Goal: Information Seeking & Learning: Learn about a topic

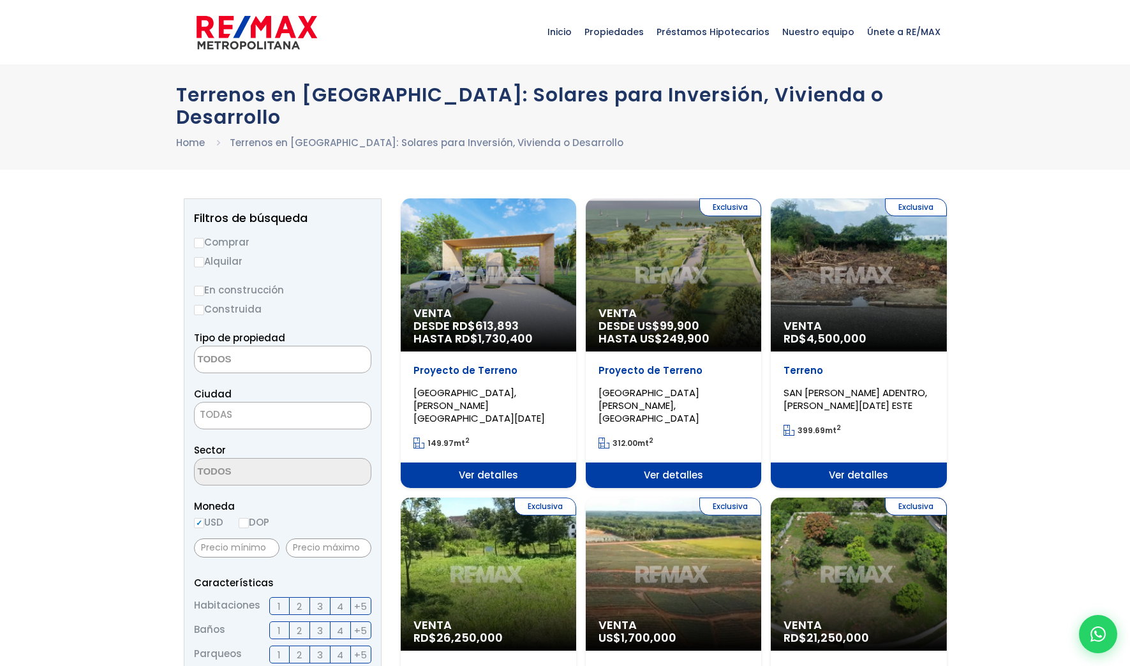
select select
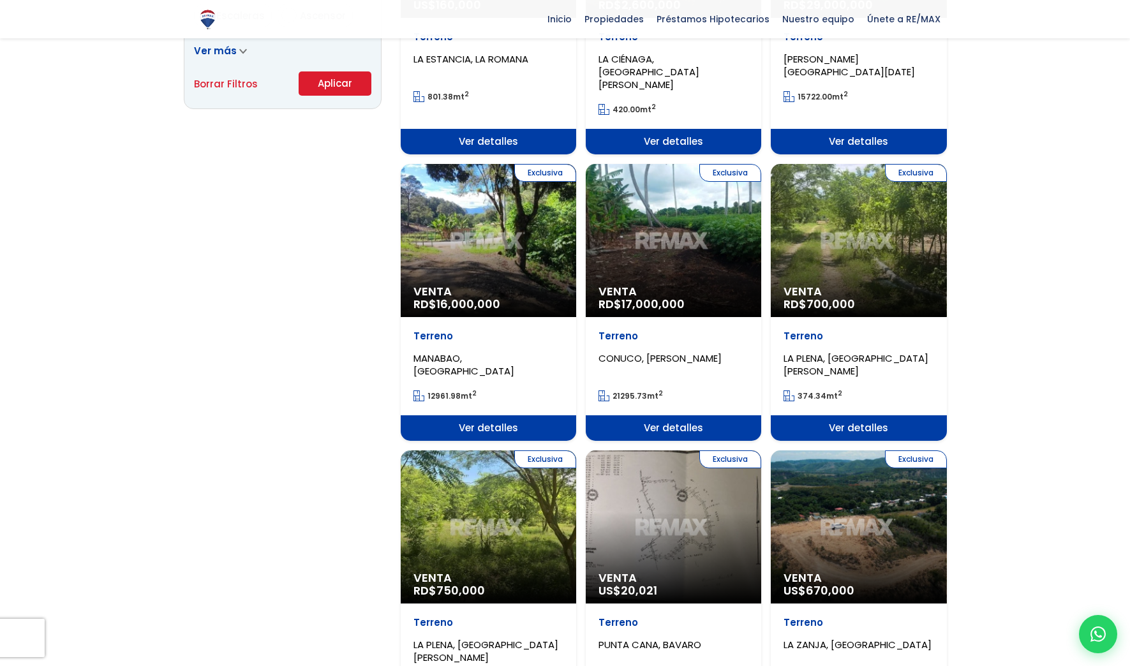
scroll to position [1021, 0]
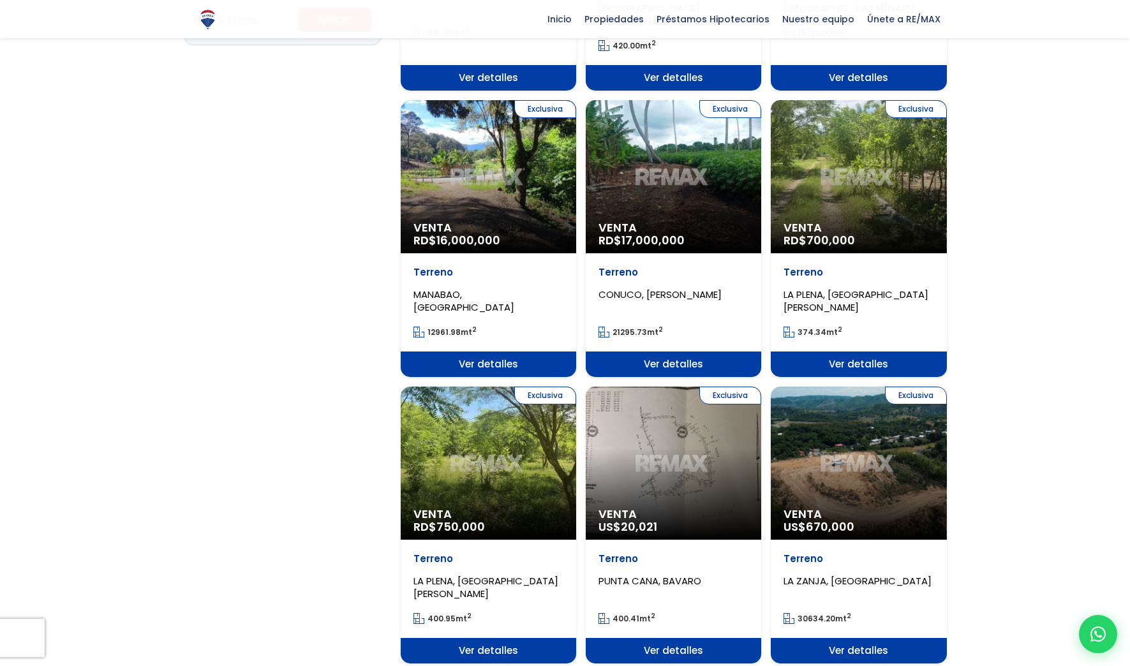
click at [649, 404] on div "Exclusiva Venta US$ 20,021" at bounding box center [674, 463] width 176 height 153
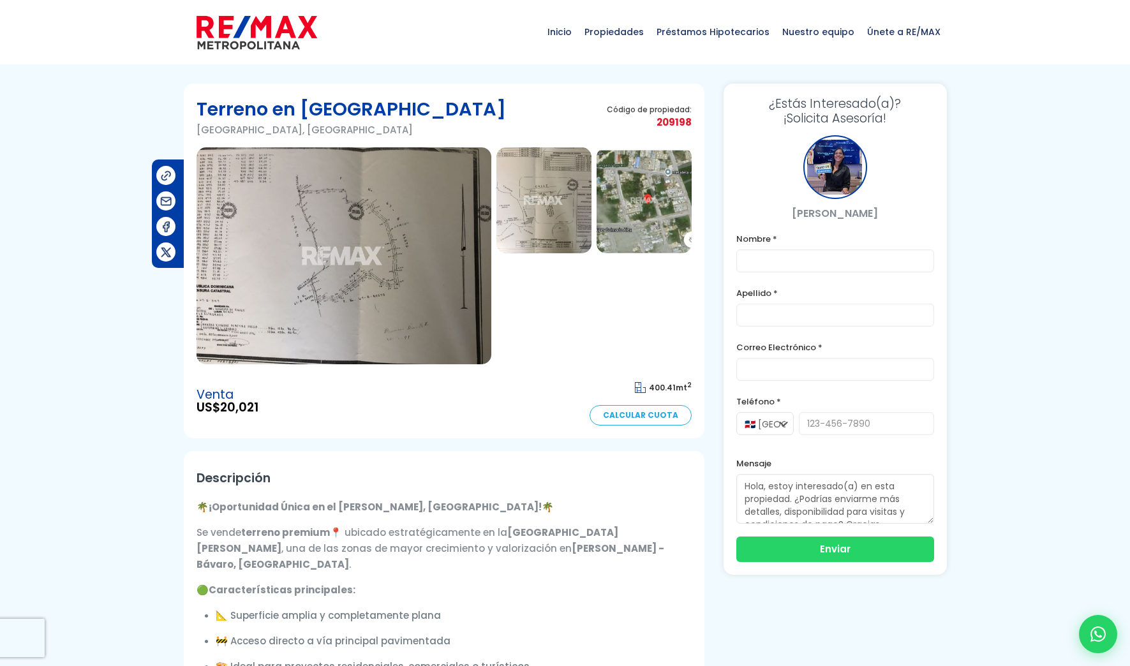
click at [627, 196] on img at bounding box center [644, 200] width 95 height 106
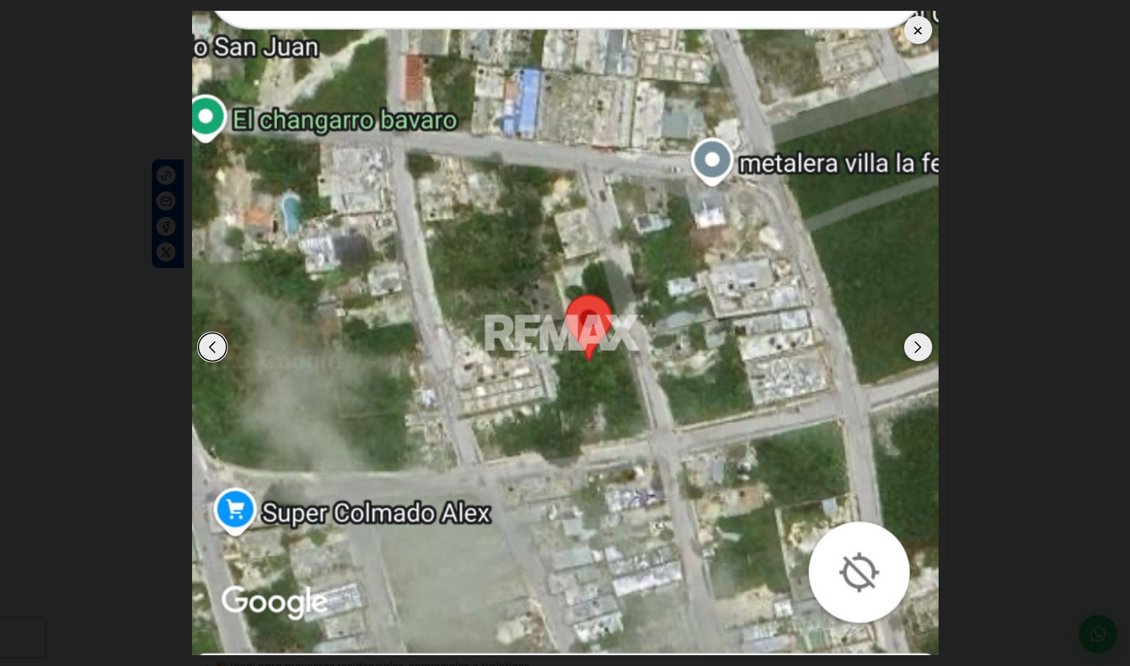
click at [491, 241] on img "3 / 3" at bounding box center [565, 333] width 747 height 645
click at [917, 342] on div "Next slide" at bounding box center [918, 347] width 28 height 28
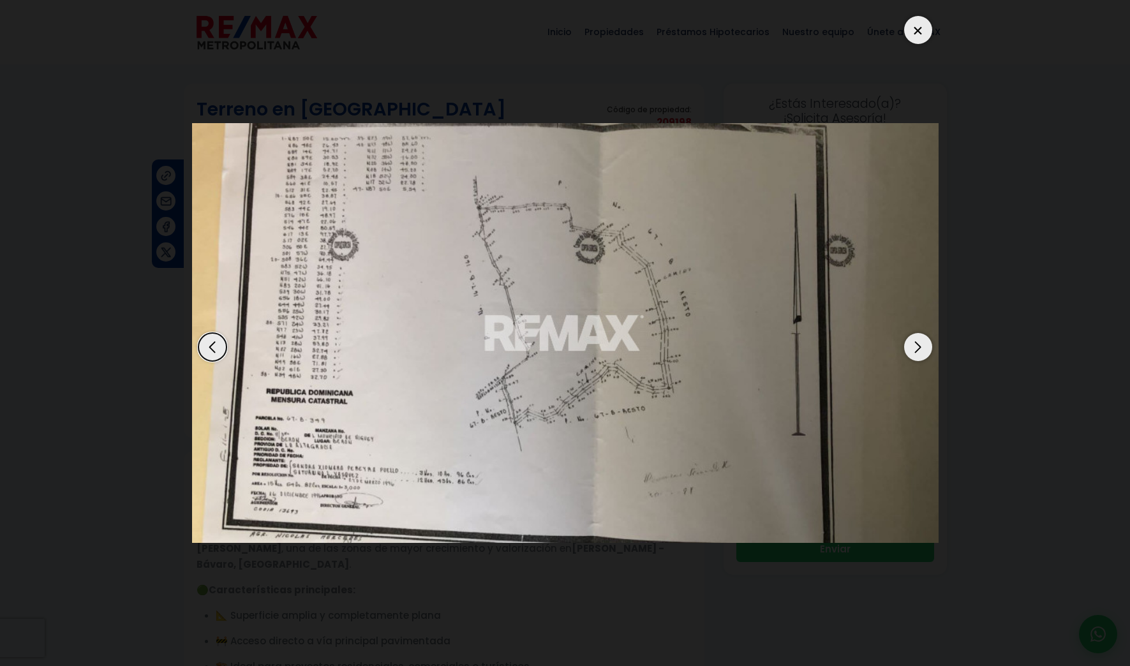
click at [918, 349] on div "Next slide" at bounding box center [918, 347] width 28 height 28
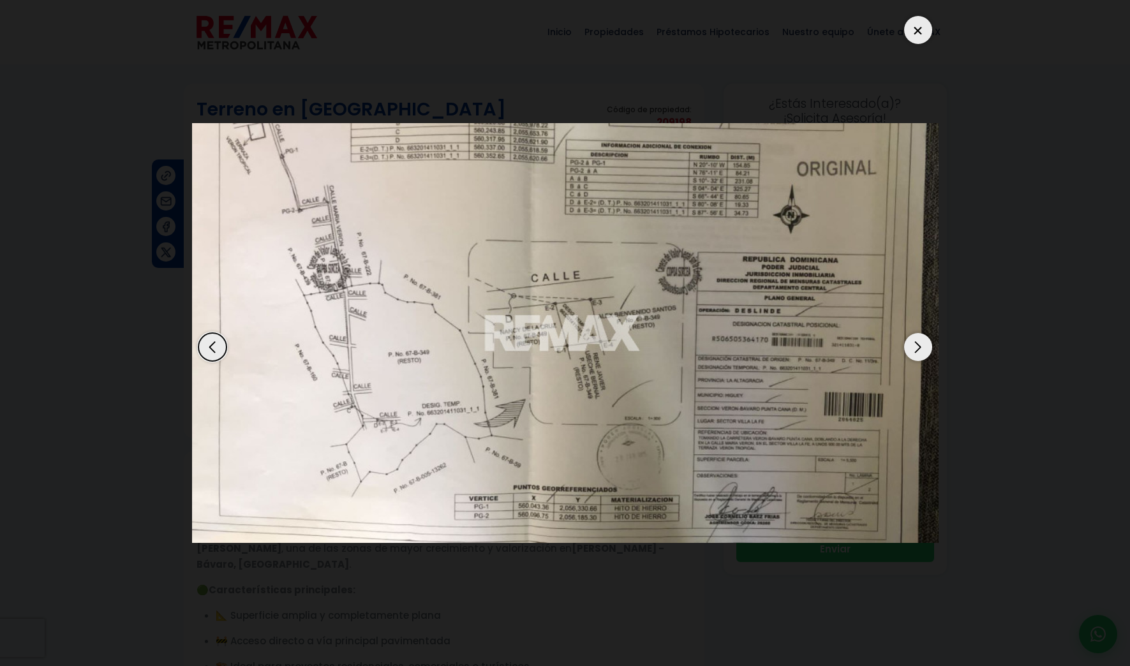
click at [919, 349] on div "Next slide" at bounding box center [918, 347] width 28 height 28
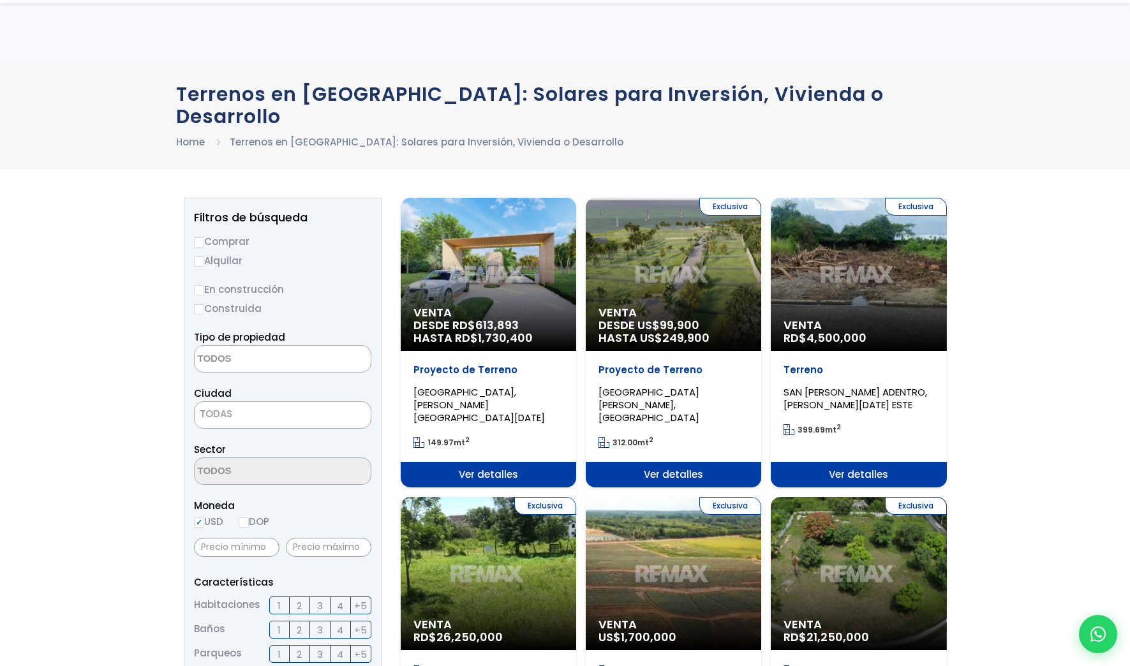
select select
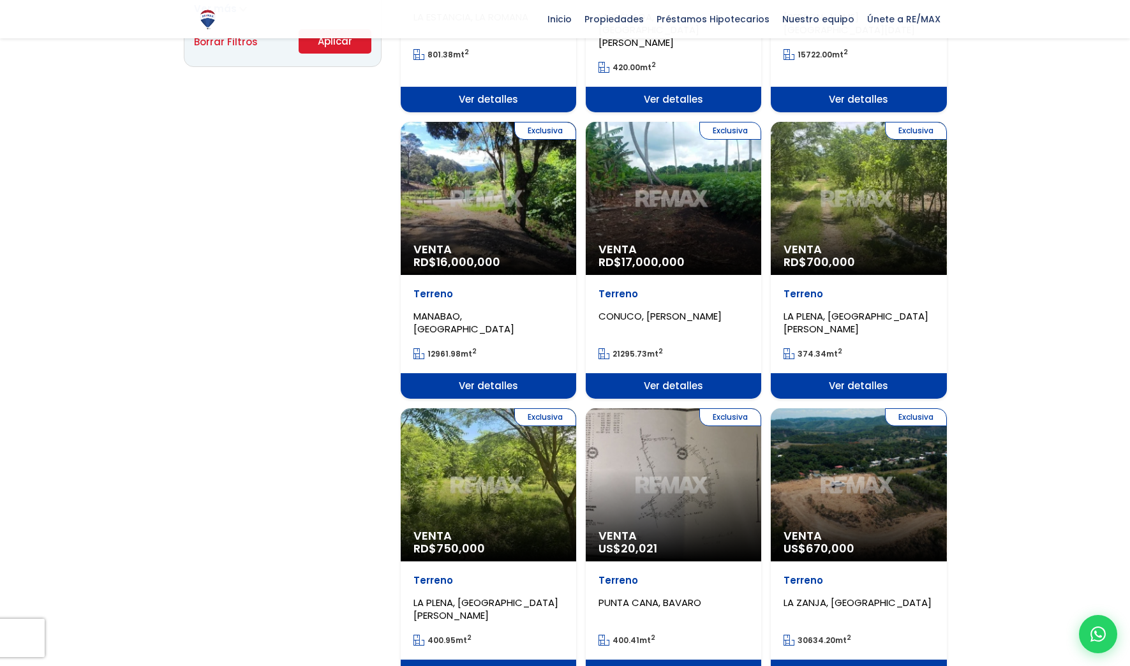
scroll to position [1021, 0]
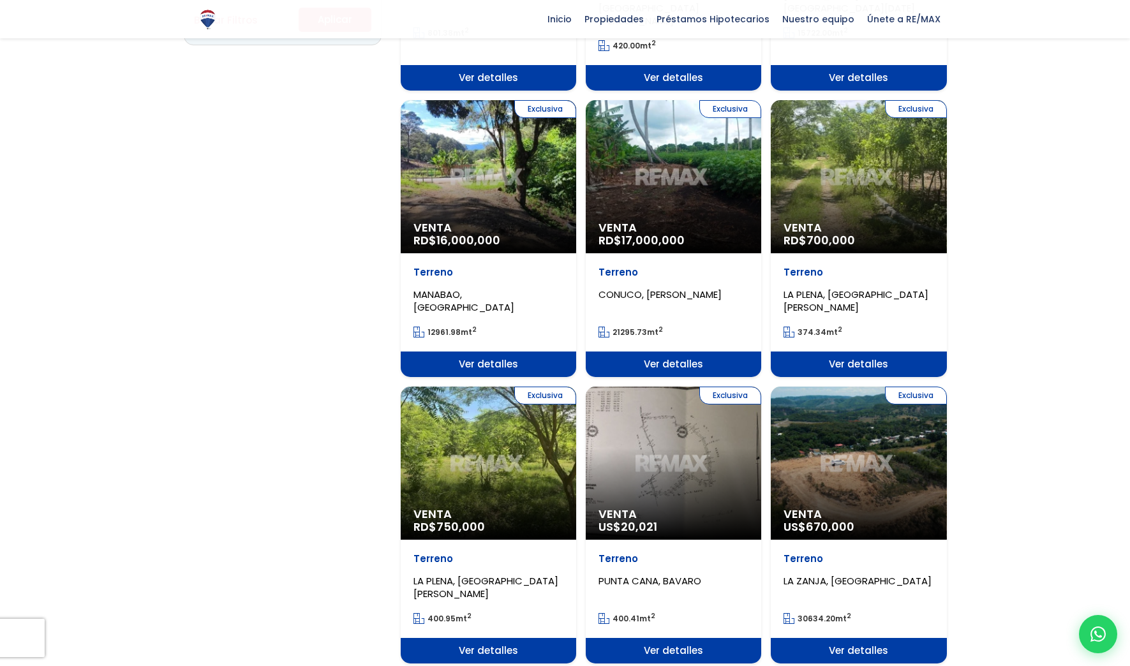
click at [673, 638] on span "Ver detalles" at bounding box center [674, 651] width 176 height 26
click at [674, 638] on span "Ver detalles" at bounding box center [674, 651] width 176 height 26
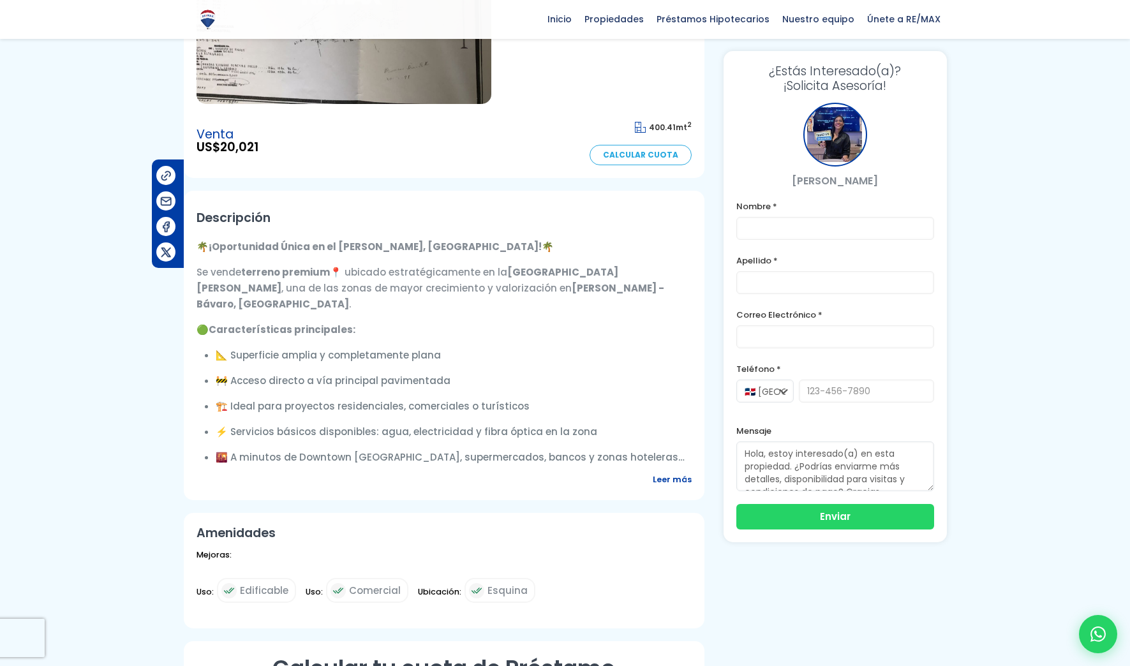
scroll to position [68, 0]
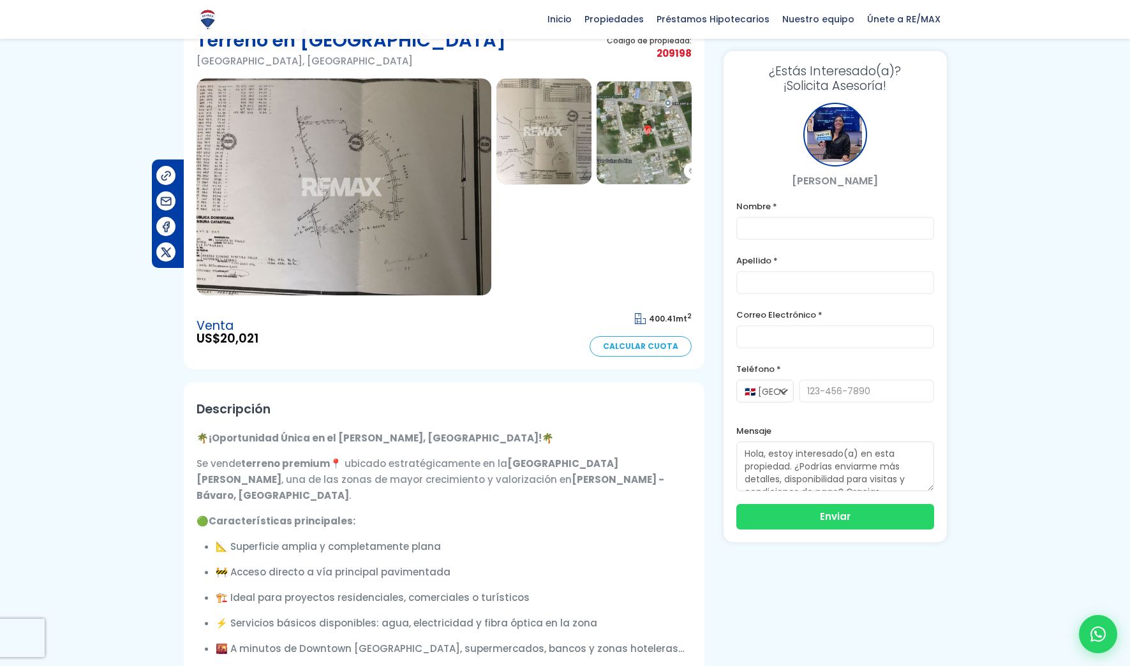
click at [645, 342] on link "Calcular Cuota" at bounding box center [641, 346] width 102 height 20
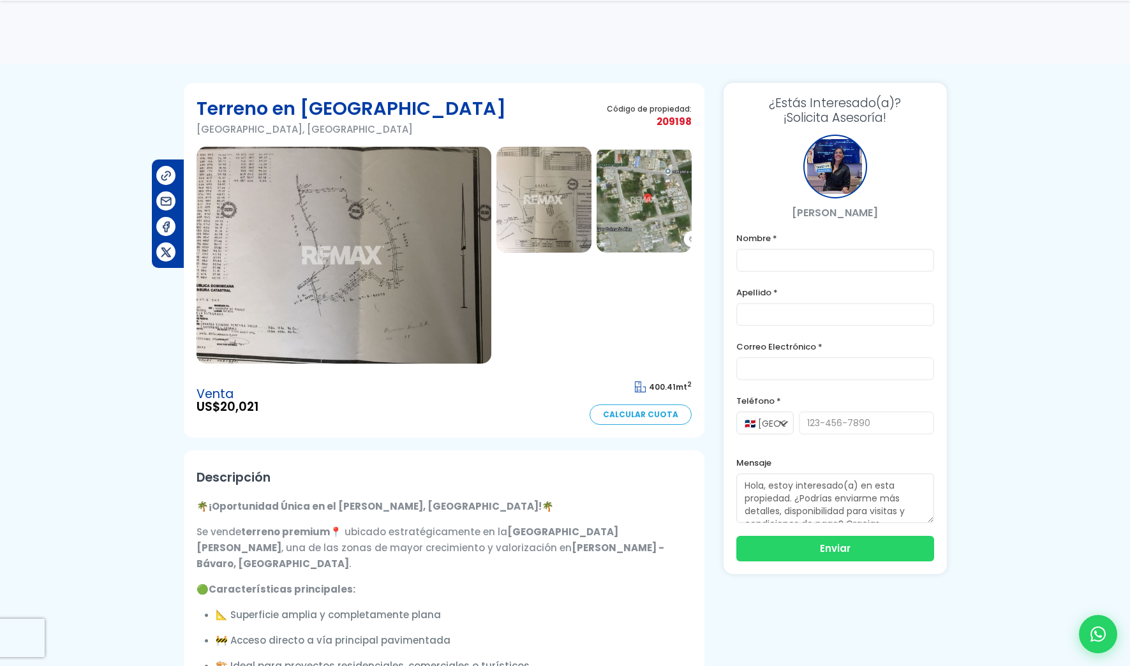
scroll to position [68, 0]
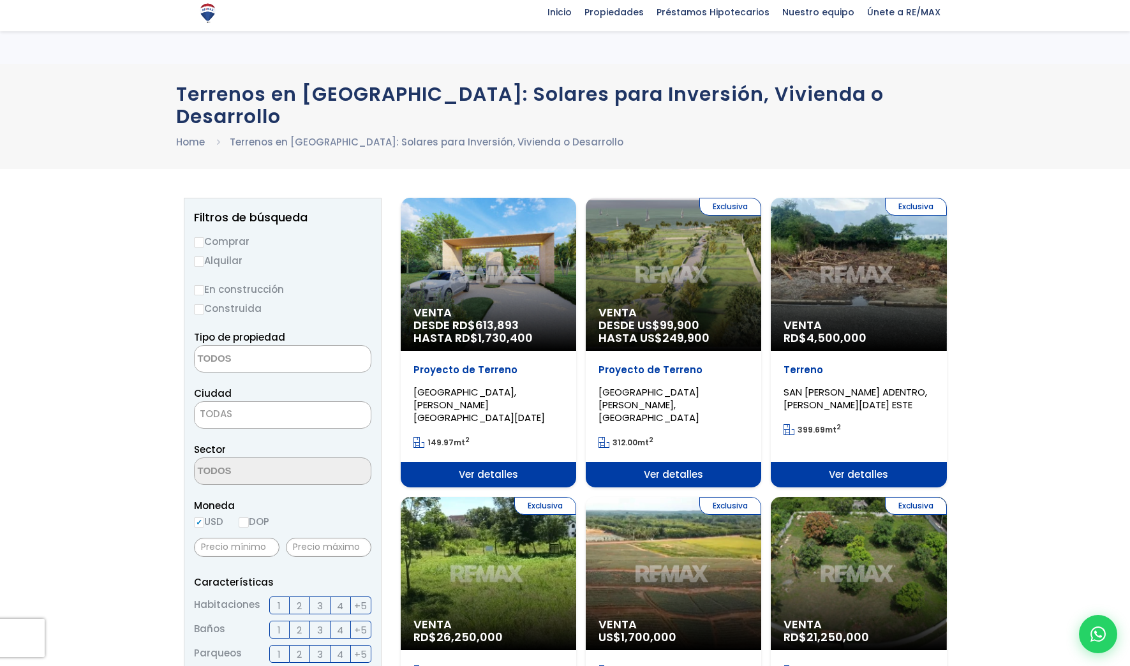
select select
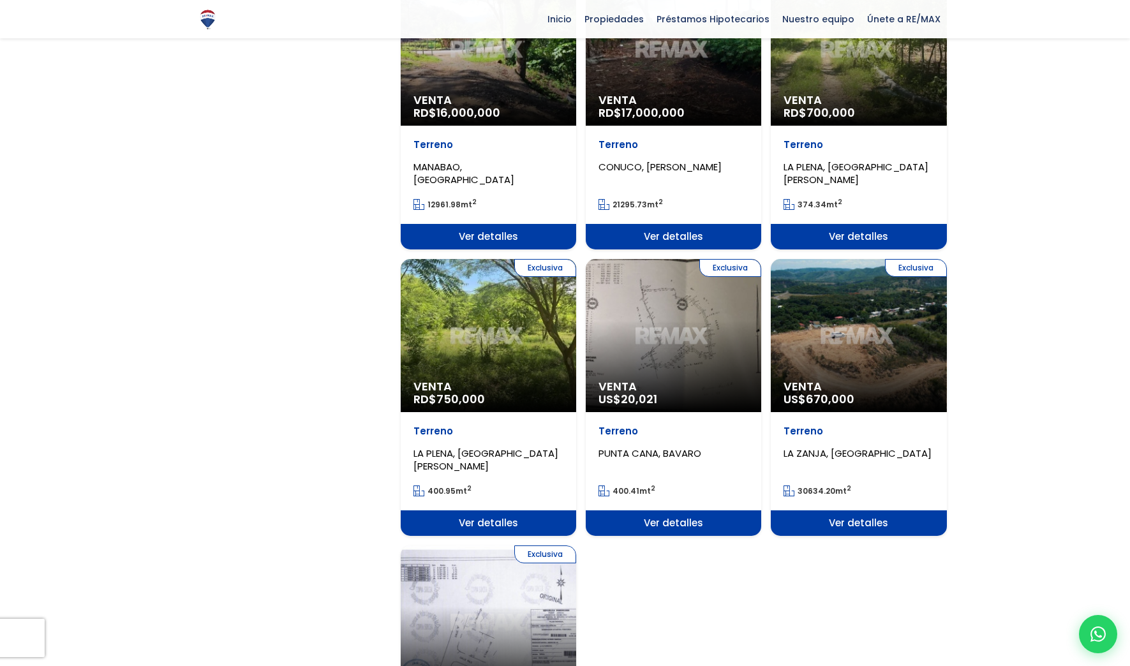
scroll to position [1277, 0]
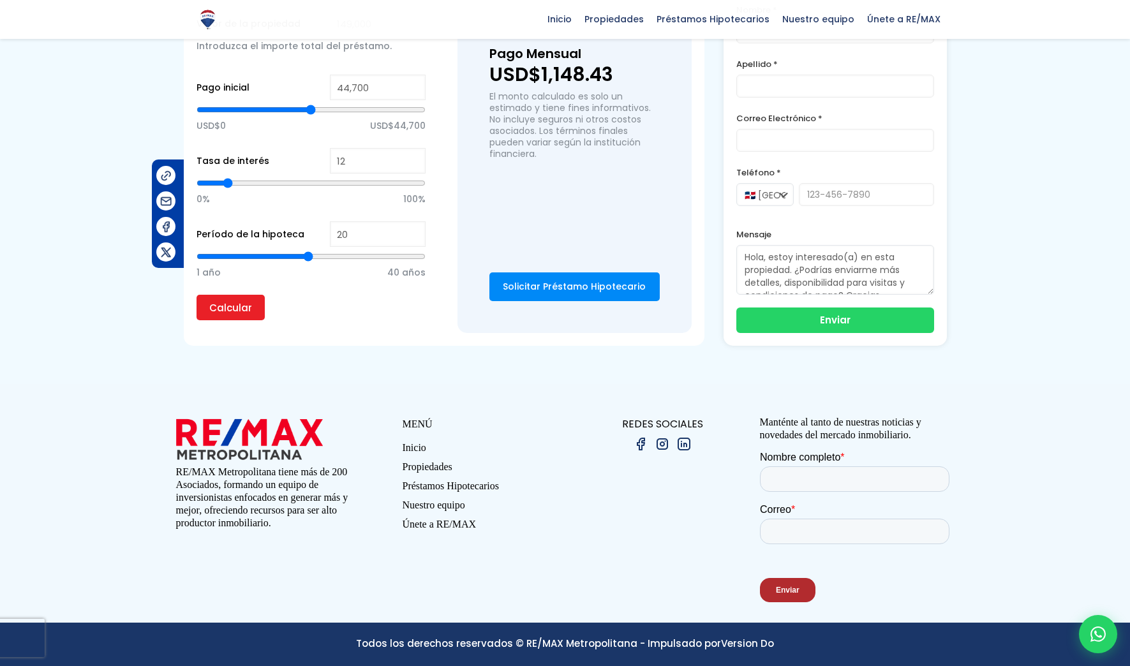
scroll to position [766, 0]
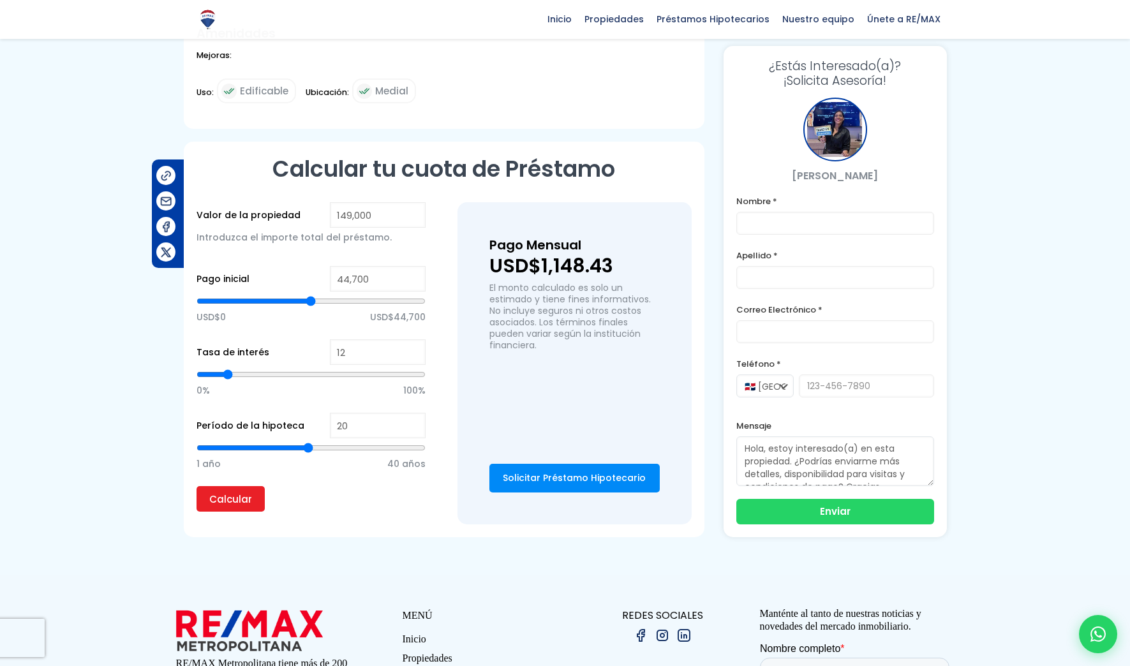
type input "19"
type input "18"
type input "17"
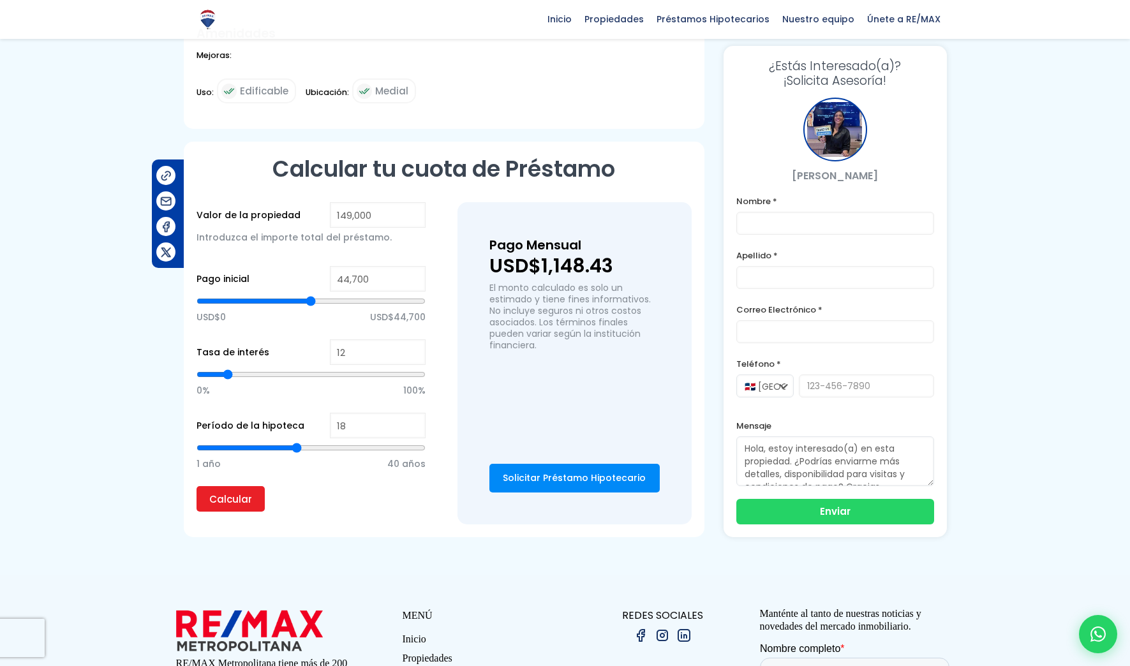
type input "17"
type input "16"
type input "15"
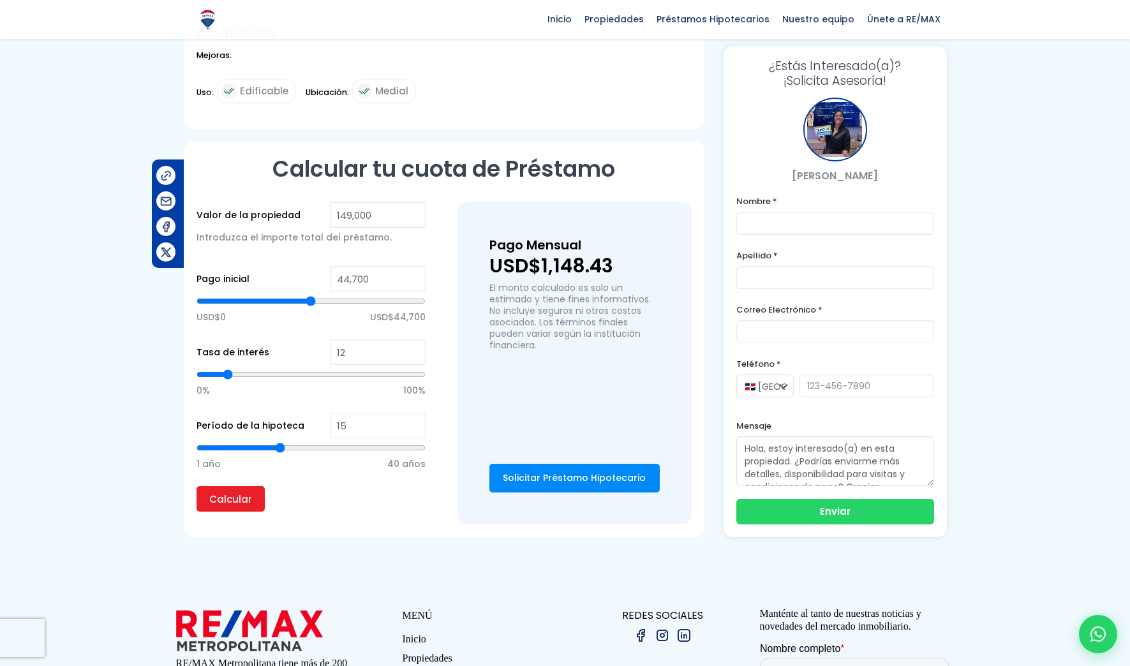
type input "14"
drag, startPoint x: 306, startPoint y: 447, endPoint x: 276, endPoint y: 444, distance: 30.8
type input "14"
click at [276, 444] on input "range" at bounding box center [311, 448] width 229 height 13
click at [218, 498] on input "Calcular" at bounding box center [231, 499] width 68 height 26
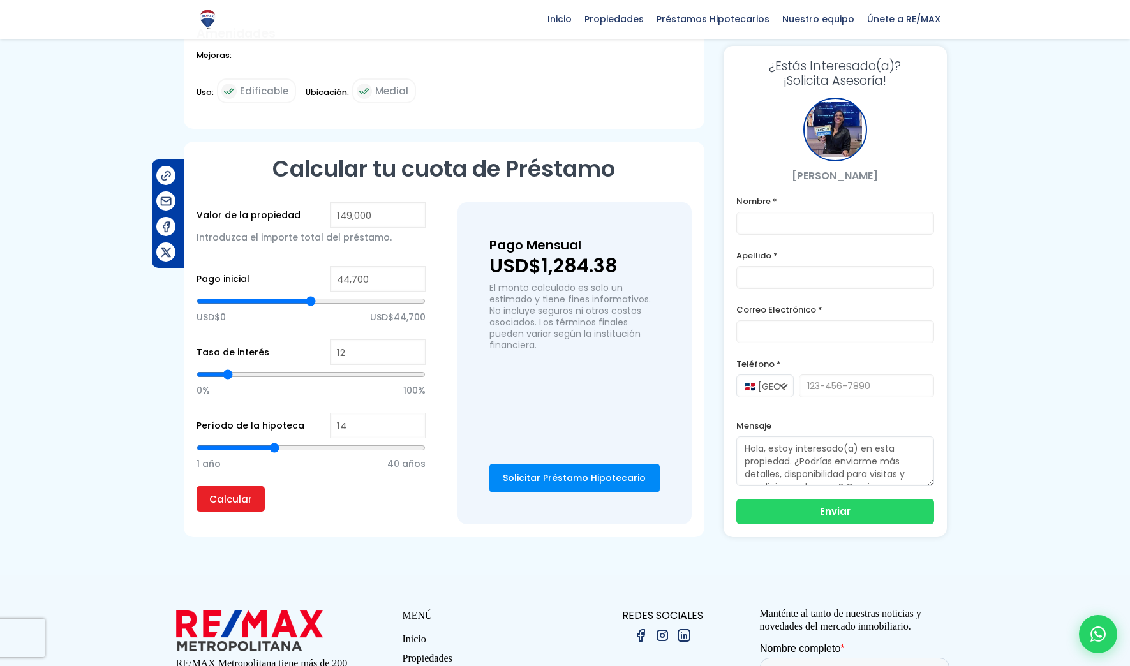
type input "13"
type input "14"
type input "15"
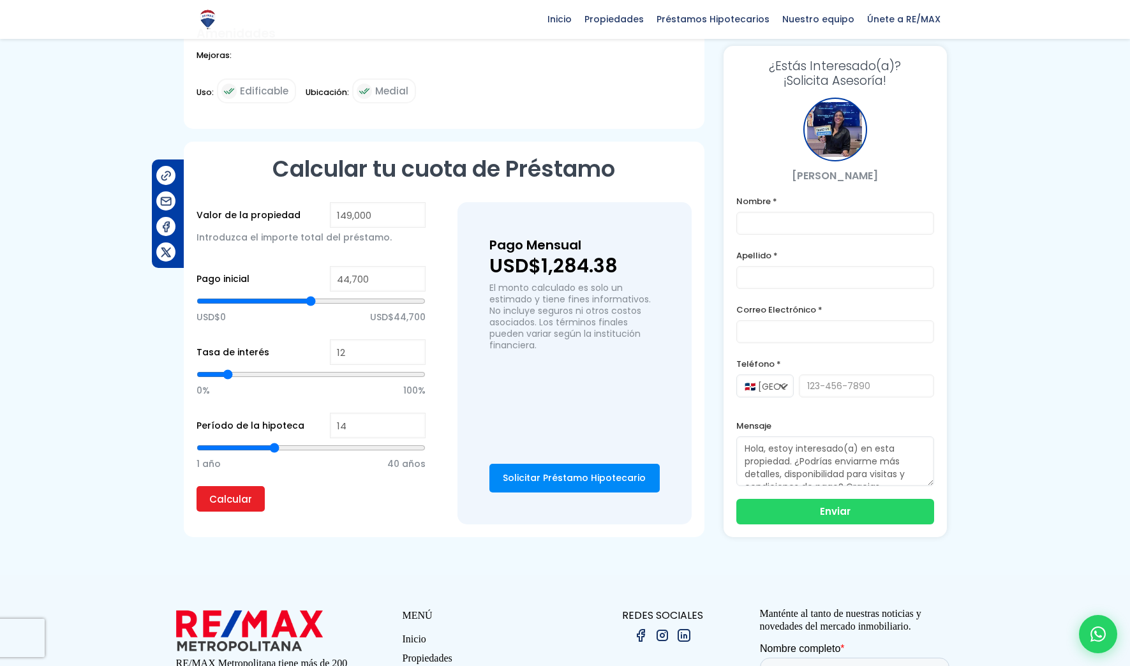
type input "15"
type input "17"
type input "19"
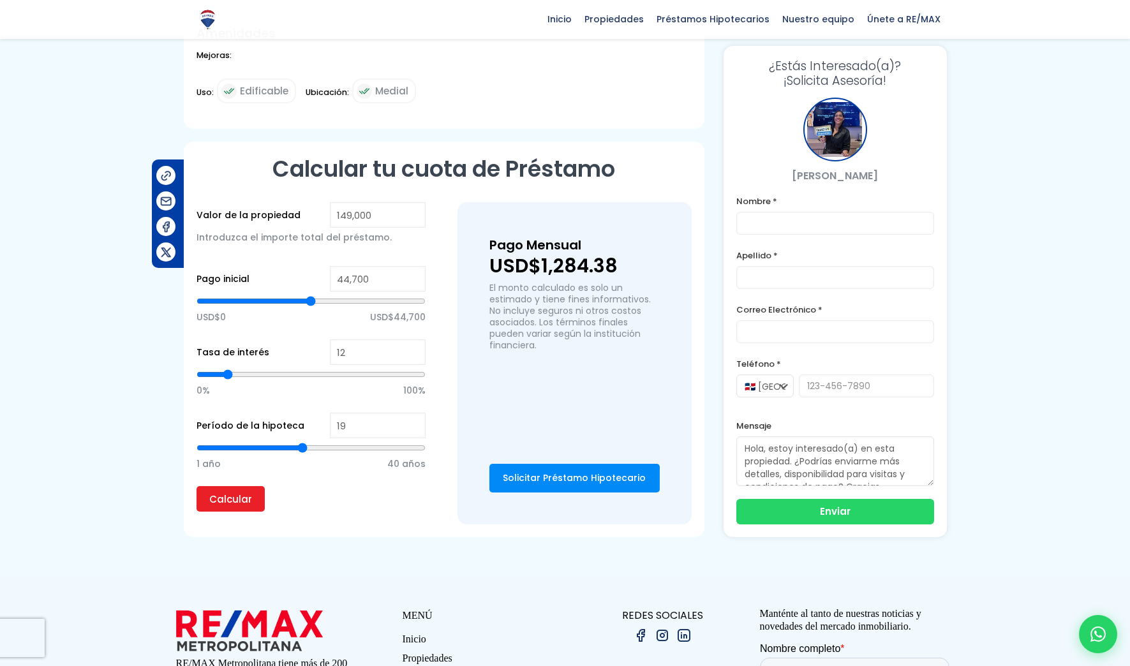
type input "20"
type input "21"
type input "20"
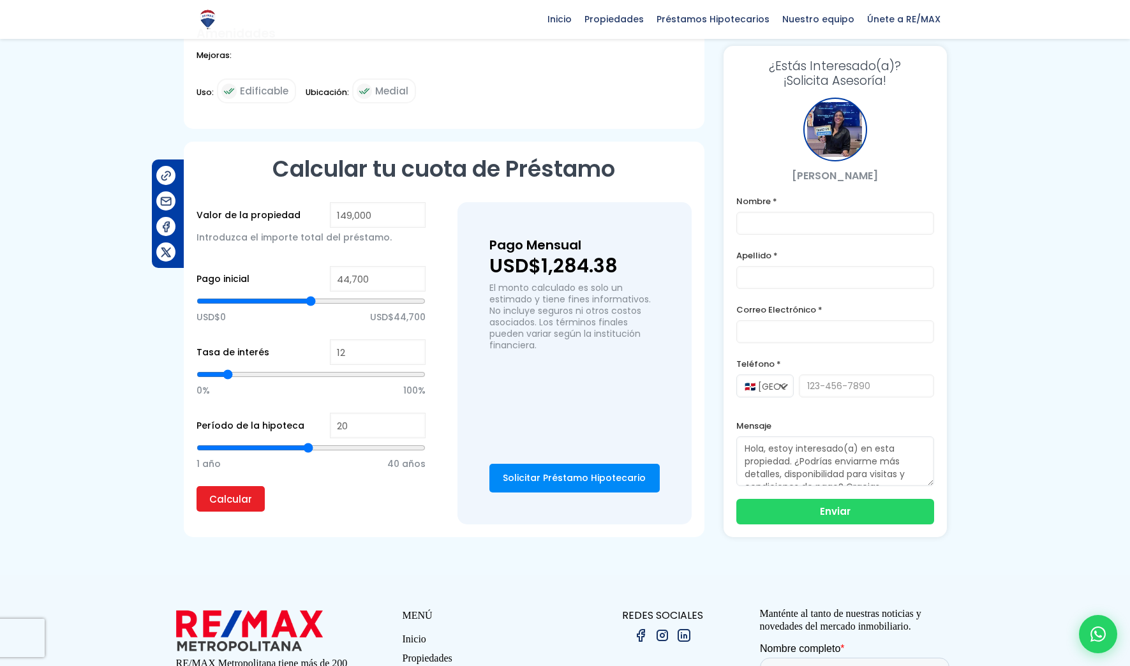
drag, startPoint x: 271, startPoint y: 446, endPoint x: 308, endPoint y: 451, distance: 36.7
type input "20"
click at [308, 451] on input "range" at bounding box center [311, 448] width 229 height 13
click at [230, 496] on input "Calcular" at bounding box center [231, 499] width 68 height 26
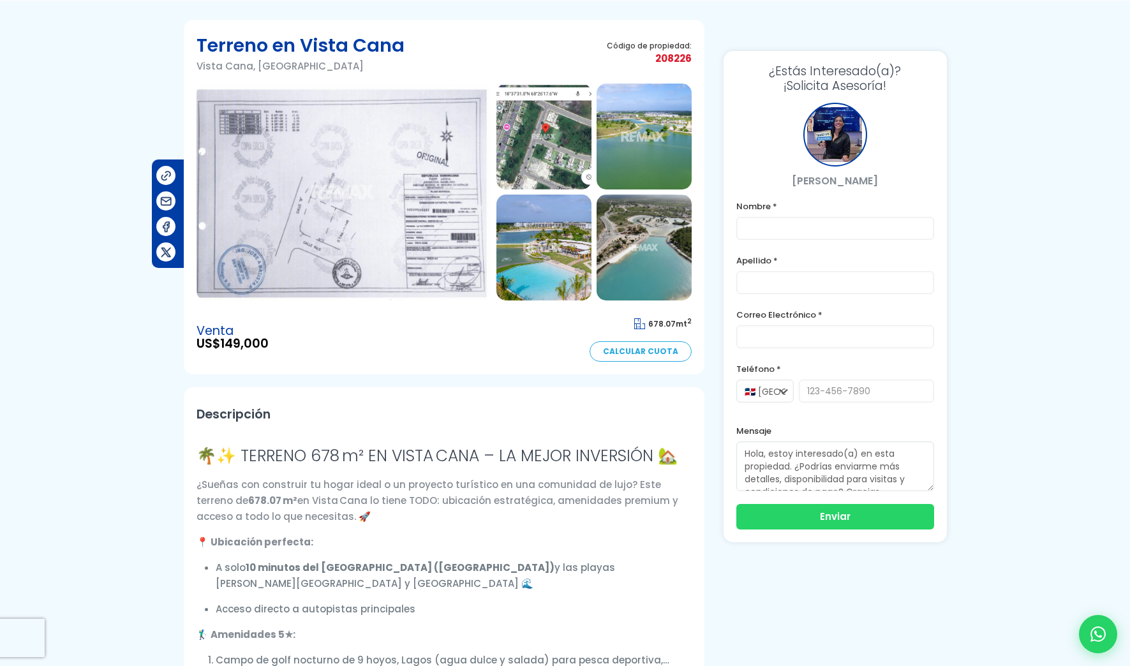
scroll to position [0, 0]
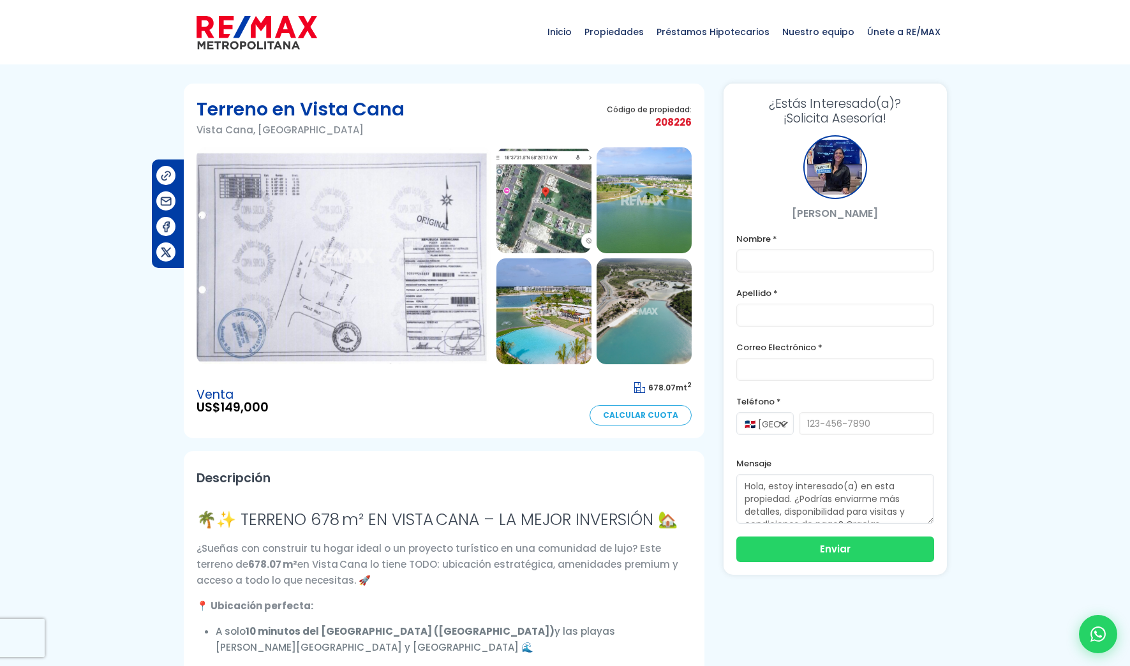
click at [550, 190] on img at bounding box center [544, 200] width 95 height 106
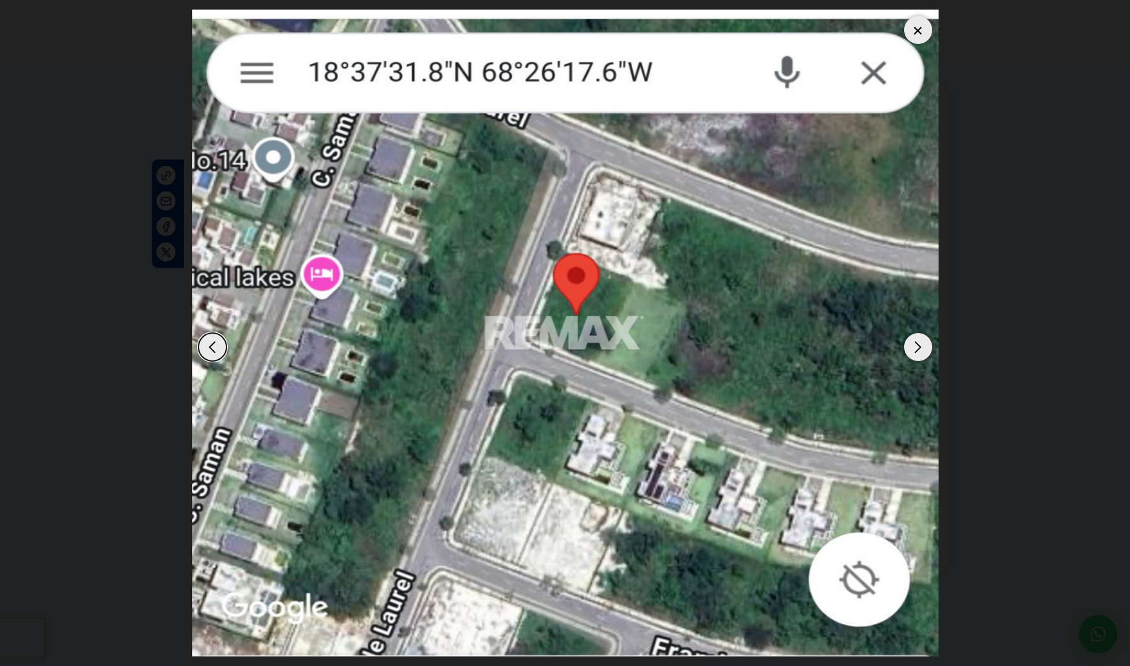
click at [925, 30] on div at bounding box center [918, 30] width 28 height 28
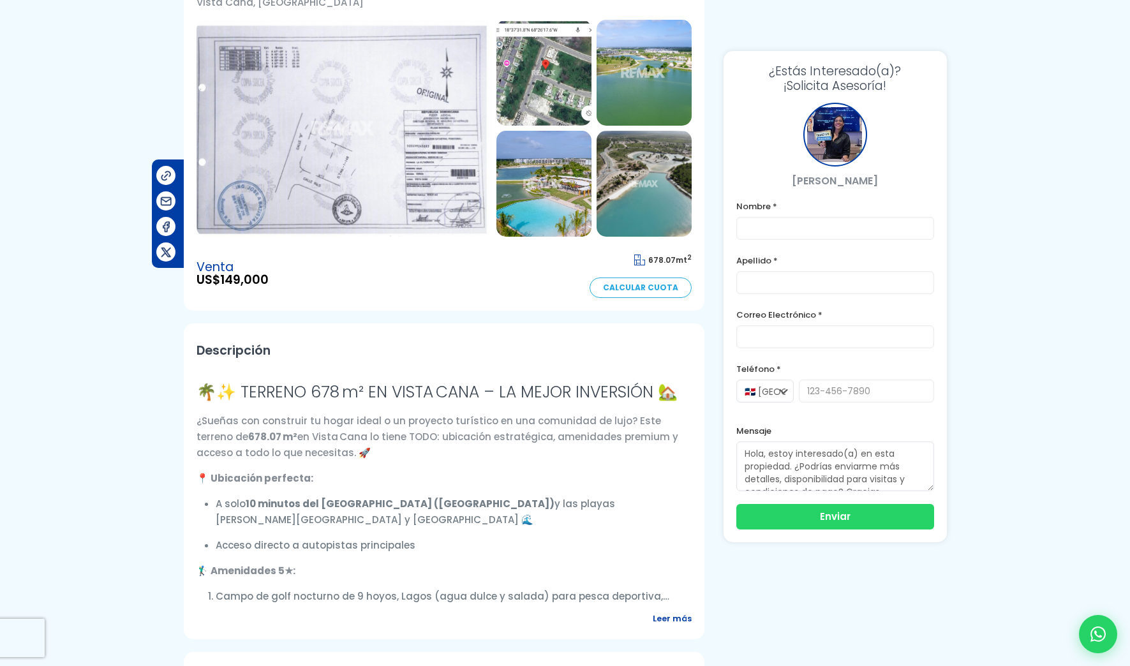
scroll to position [64, 0]
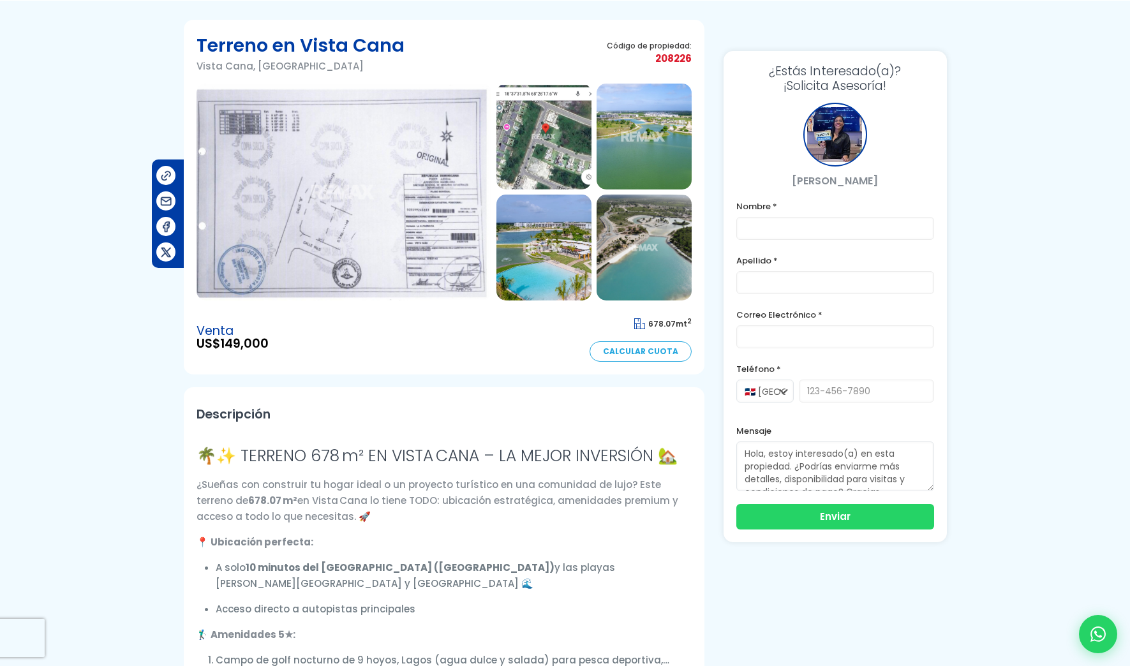
click at [550, 117] on img at bounding box center [544, 137] width 95 height 106
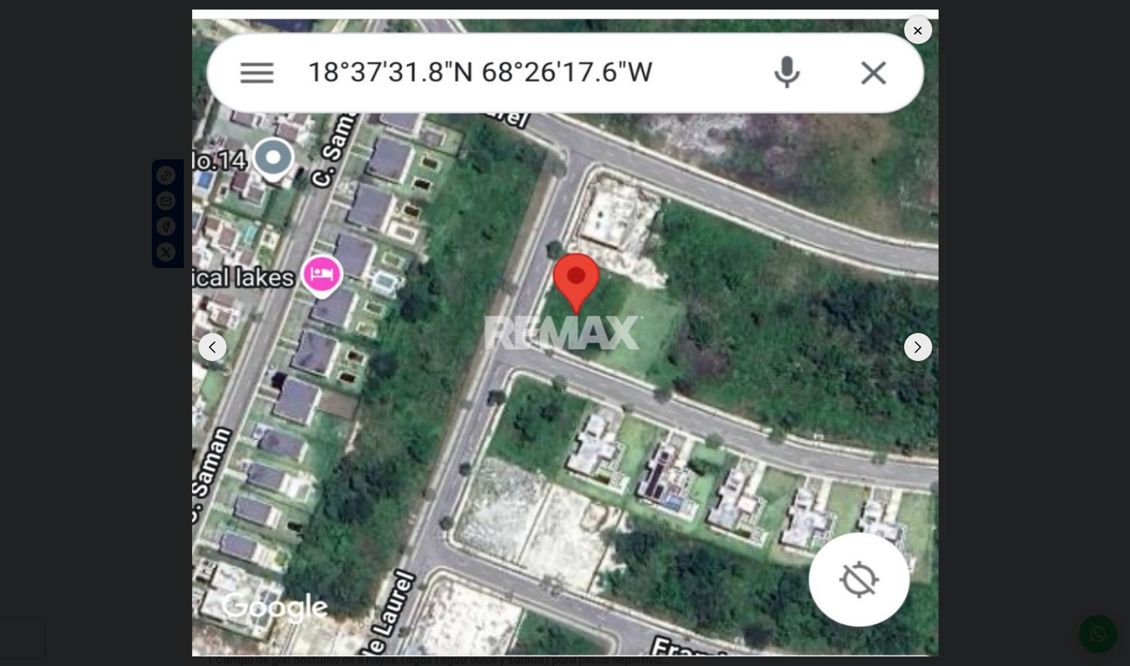
click at [875, 69] on img "2 / 5" at bounding box center [565, 333] width 747 height 647
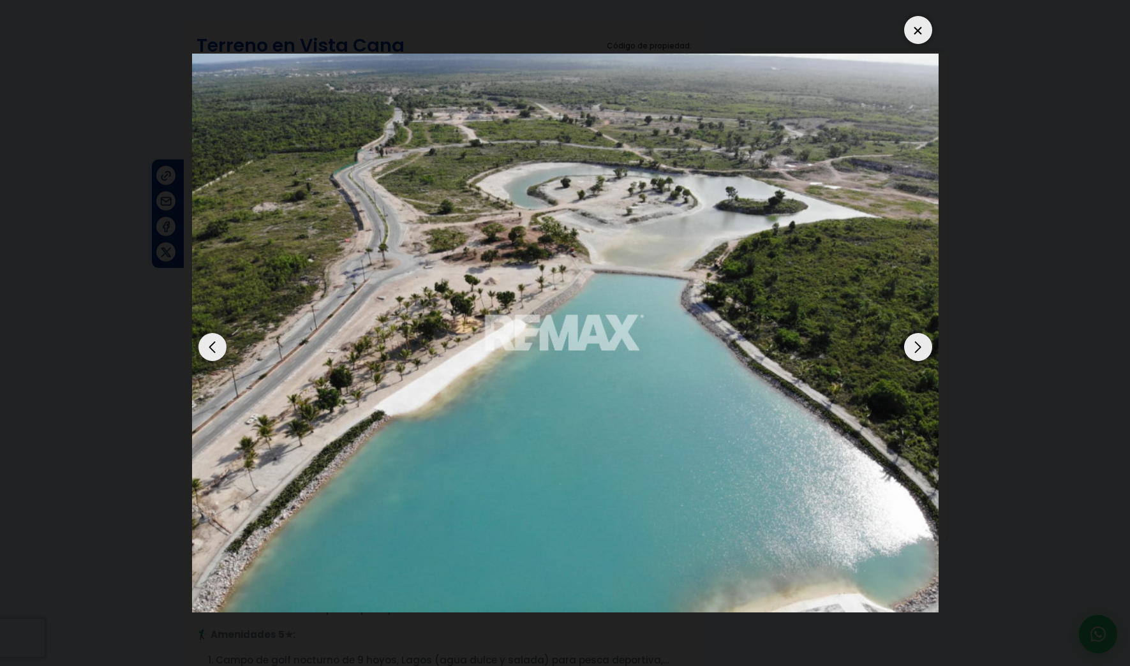
click at [909, 350] on div "Next slide" at bounding box center [918, 347] width 28 height 28
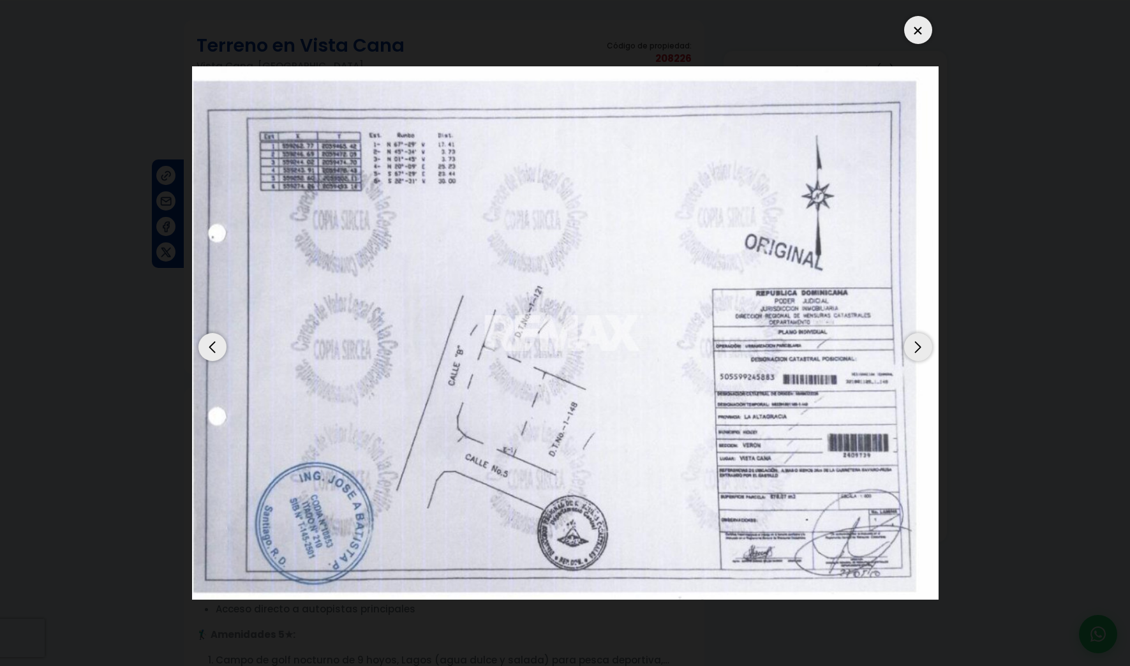
click at [620, 319] on img "1 / 5" at bounding box center [565, 333] width 747 height 534
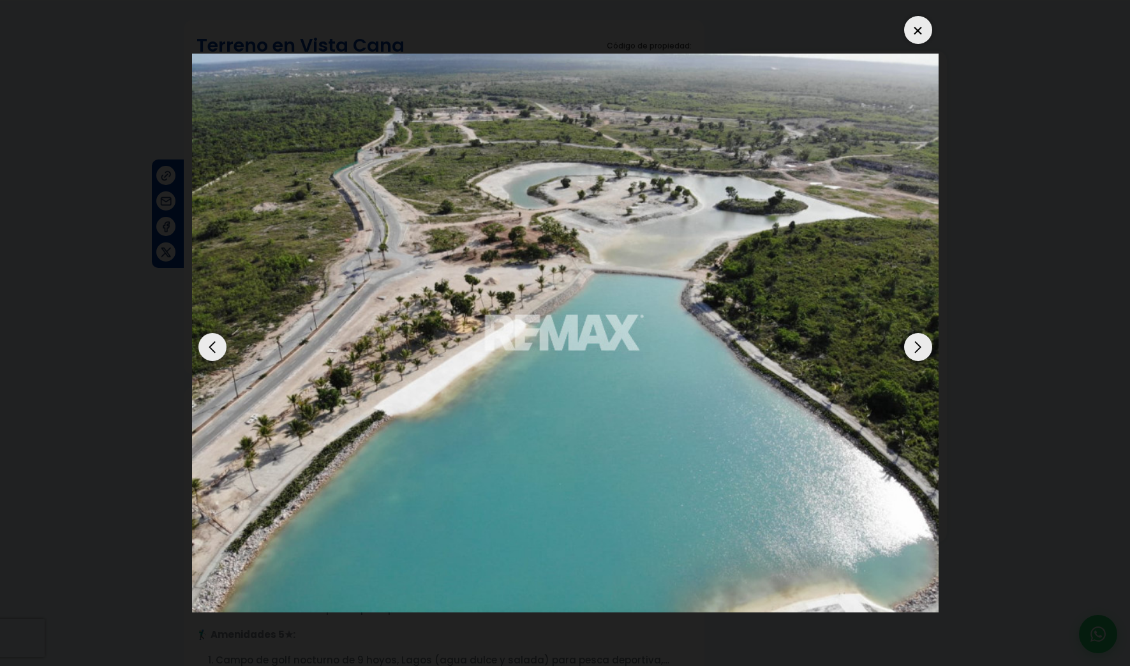
click at [915, 347] on div "Next slide" at bounding box center [918, 347] width 28 height 28
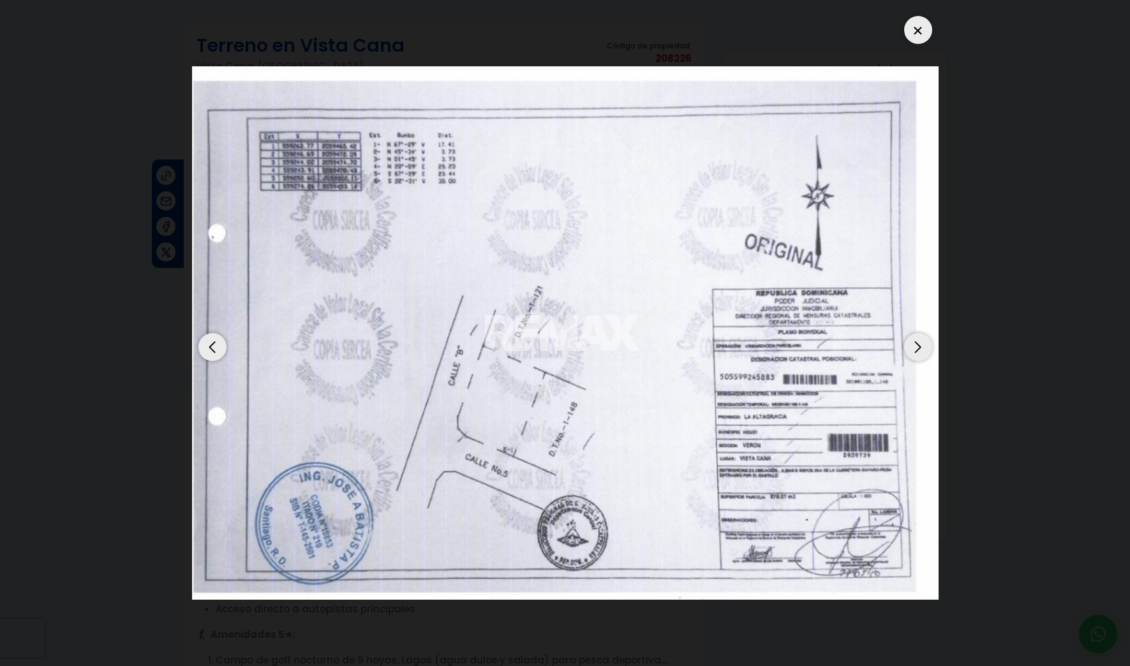
click at [921, 343] on div "Next slide" at bounding box center [918, 347] width 28 height 28
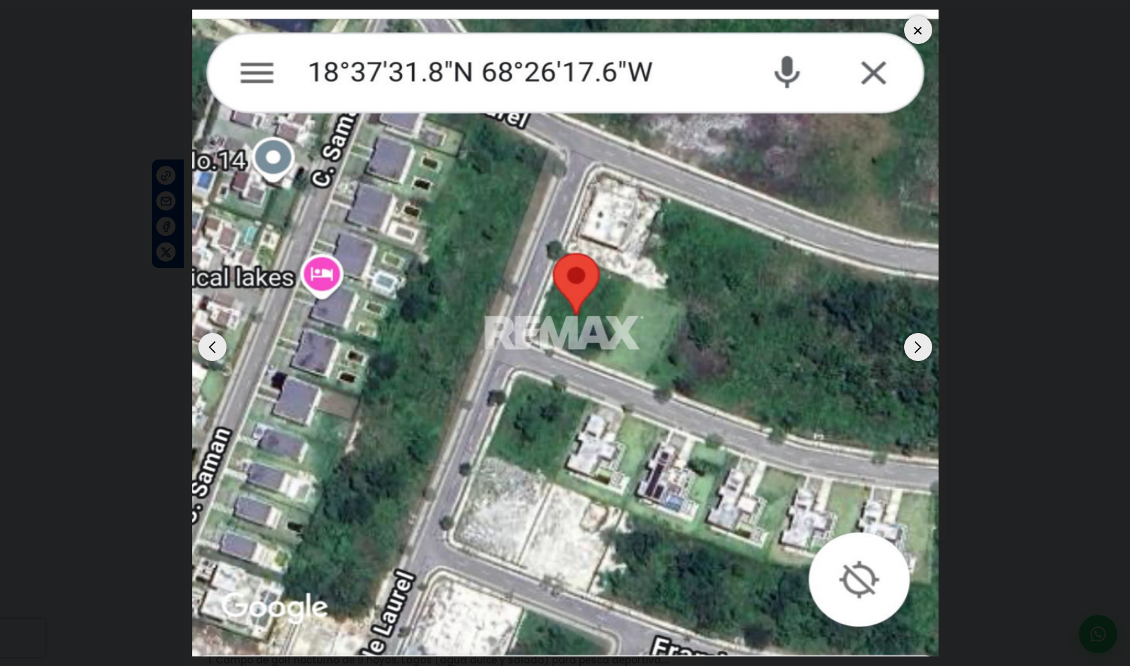
click at [921, 343] on div "Next slide" at bounding box center [918, 347] width 28 height 28
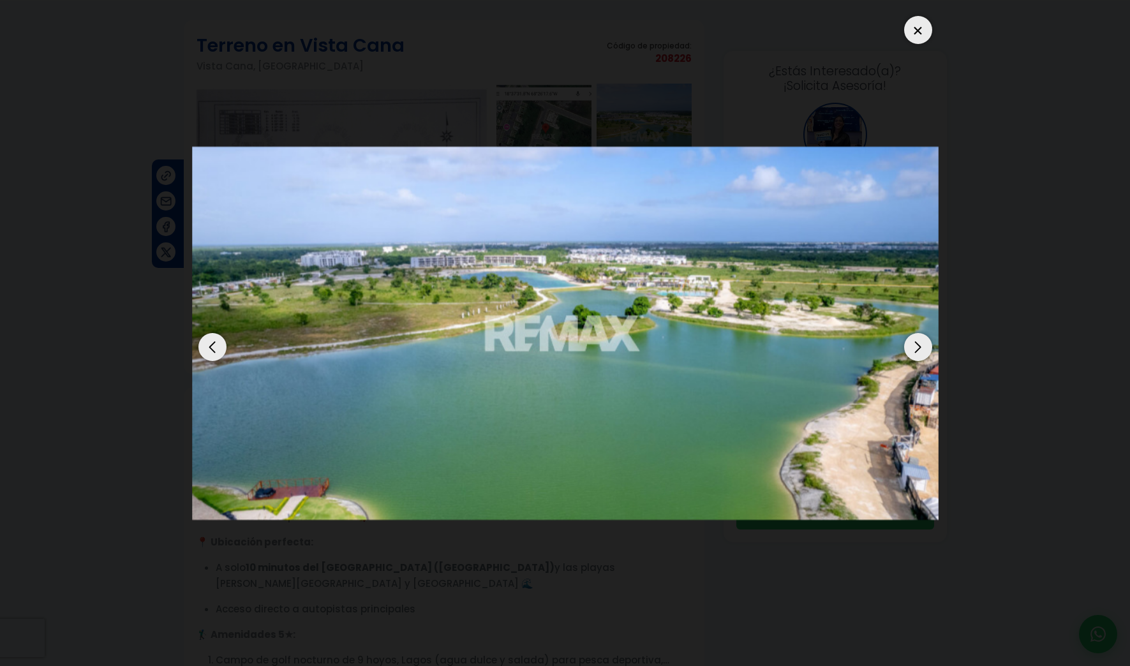
click at [916, 347] on div "Next slide" at bounding box center [918, 347] width 28 height 28
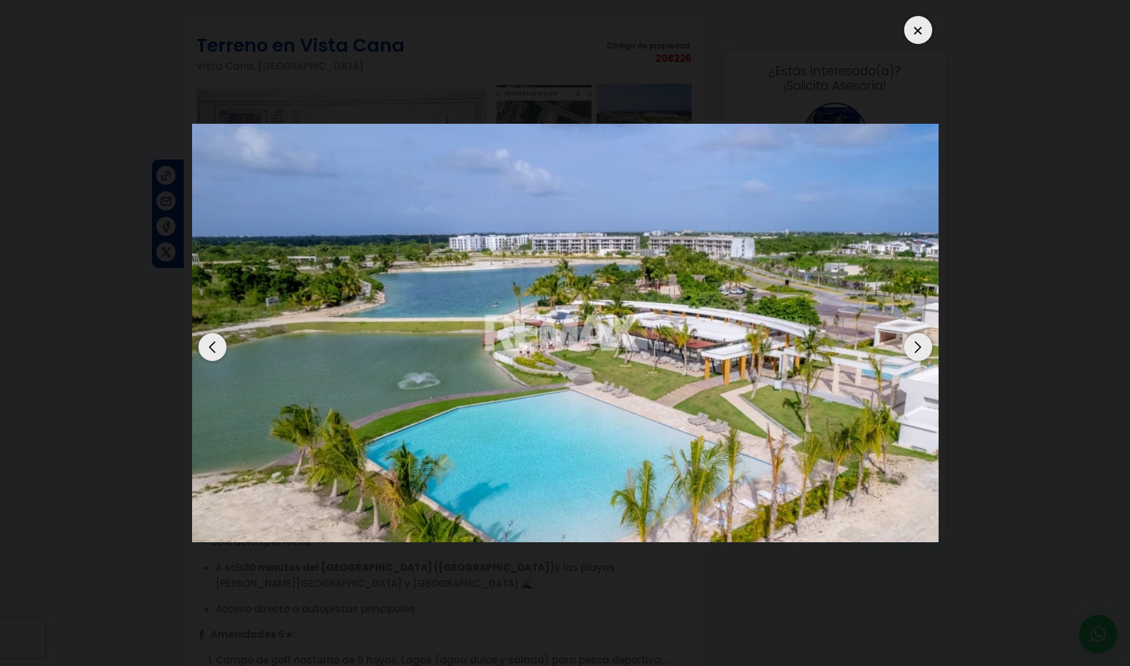
click at [916, 347] on div "Next slide" at bounding box center [918, 347] width 28 height 28
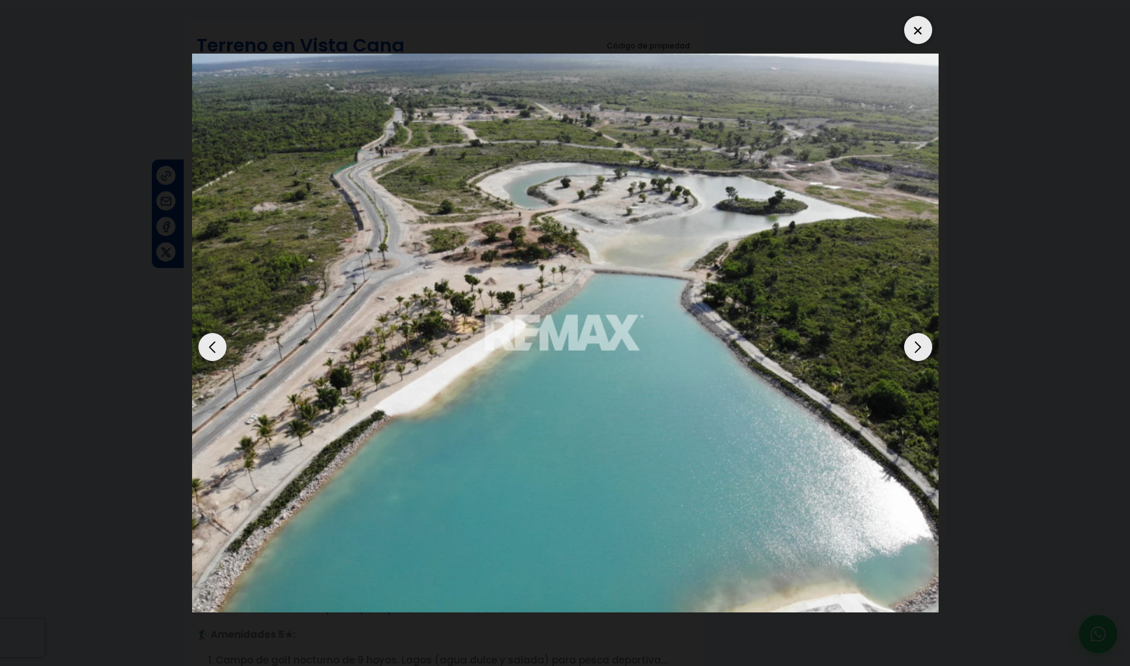
click at [916, 347] on div "Next slide" at bounding box center [918, 347] width 28 height 28
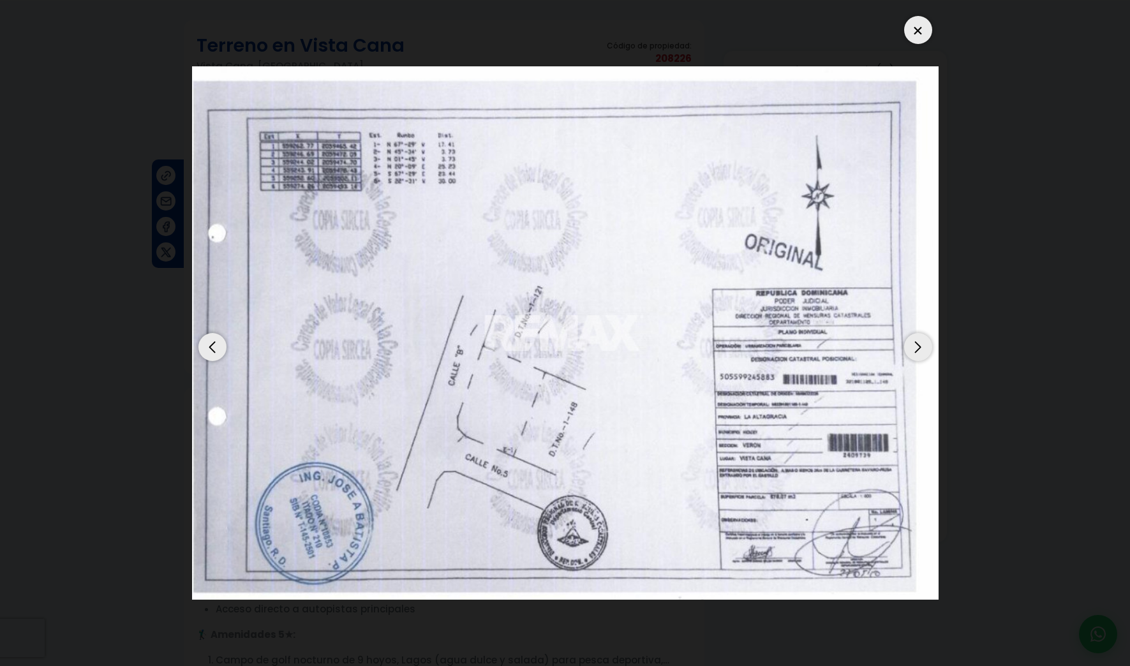
click at [916, 347] on div "Next slide" at bounding box center [918, 347] width 28 height 28
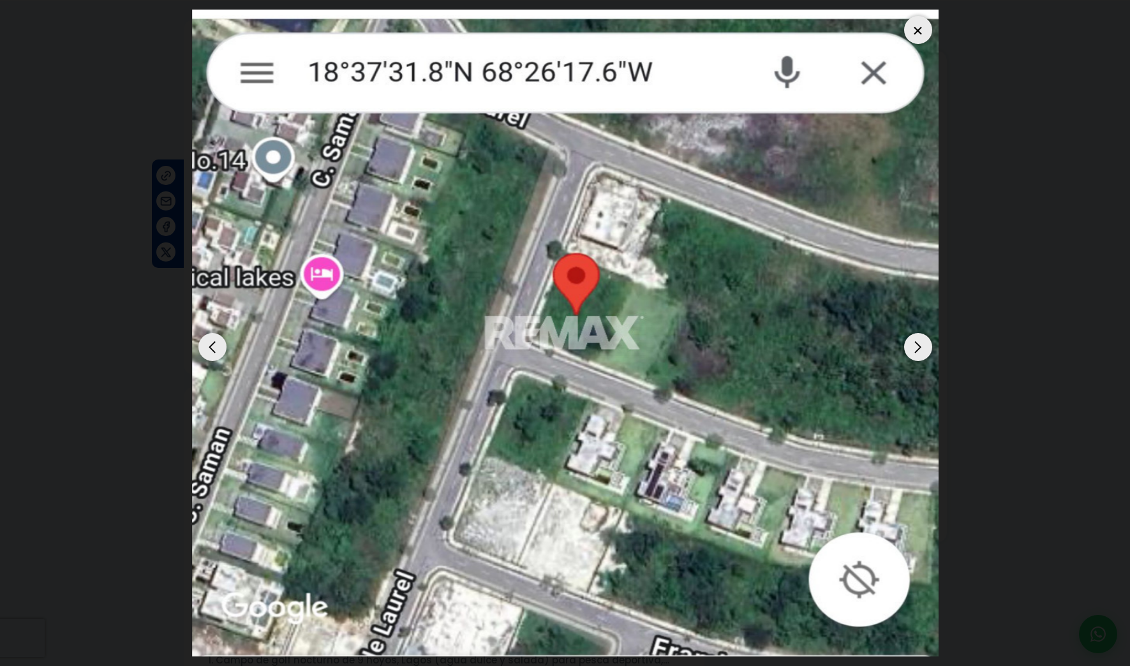
click at [578, 282] on img "2 / 5" at bounding box center [565, 333] width 747 height 647
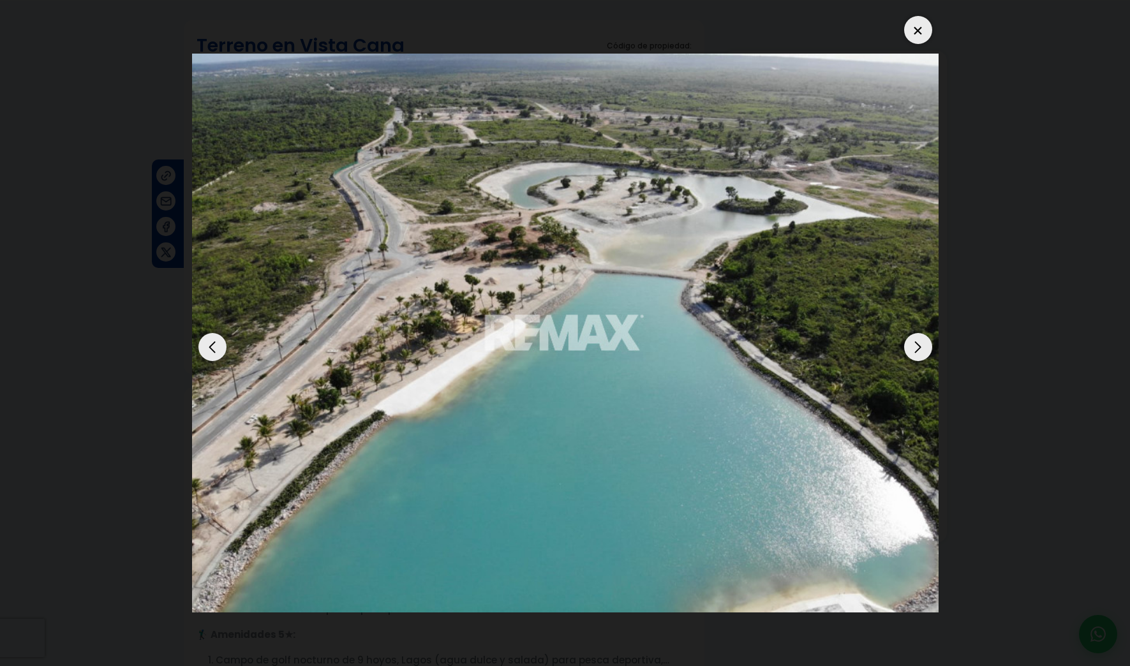
click at [915, 343] on div "Next slide" at bounding box center [918, 347] width 28 height 28
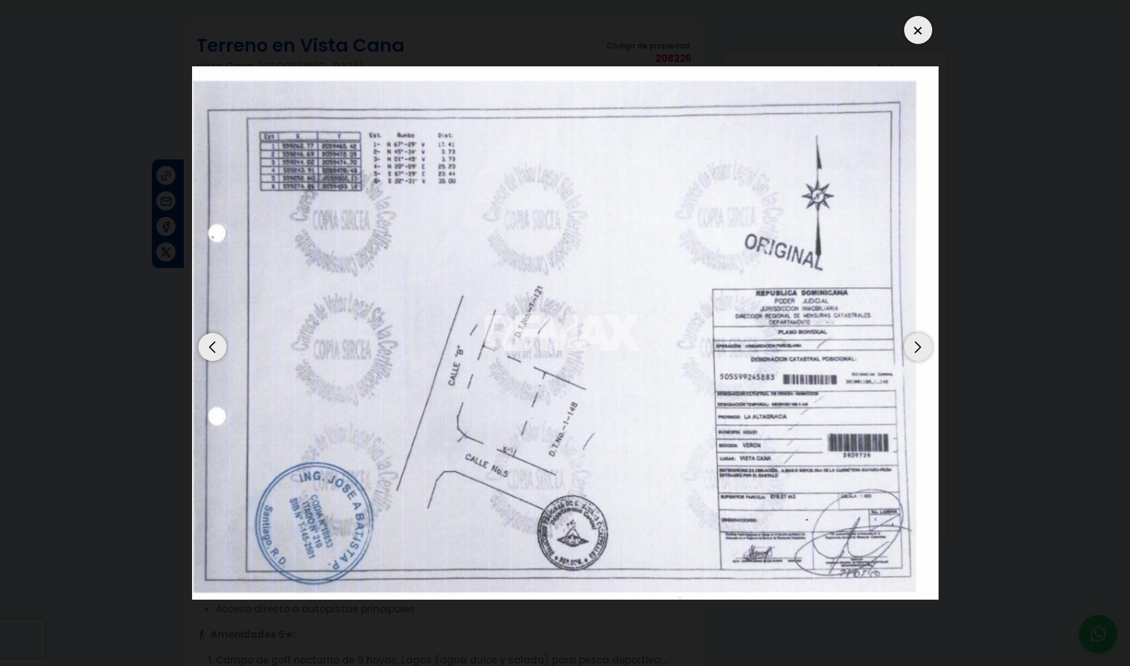
click at [915, 345] on div "Next slide" at bounding box center [918, 347] width 28 height 28
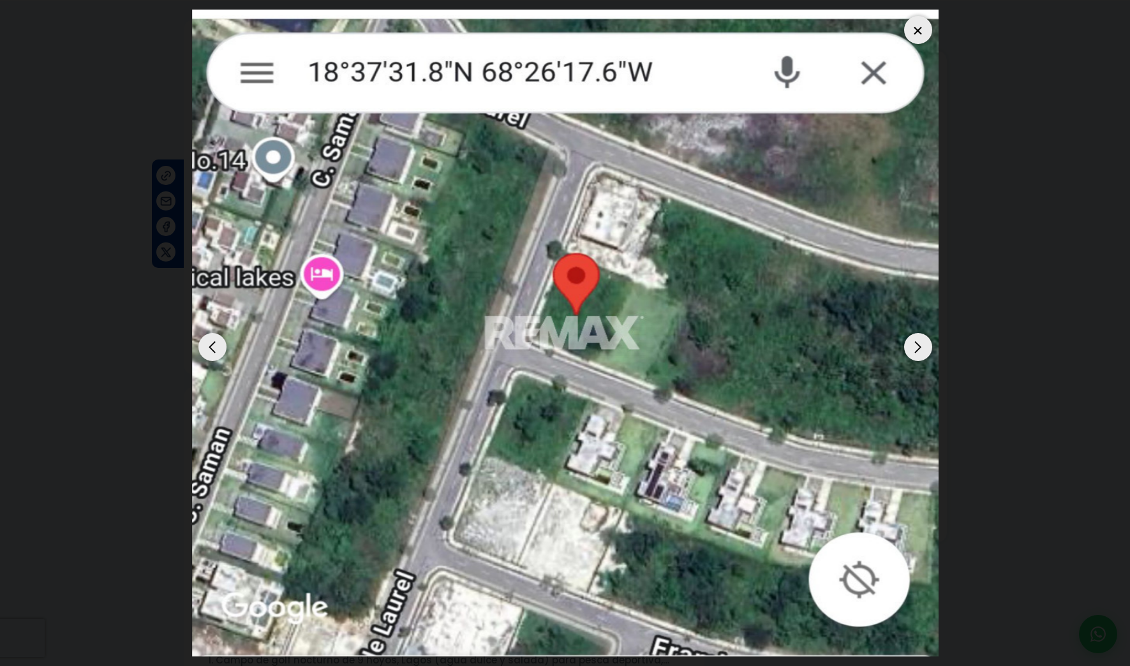
click at [917, 343] on div "Next slide" at bounding box center [918, 347] width 28 height 28
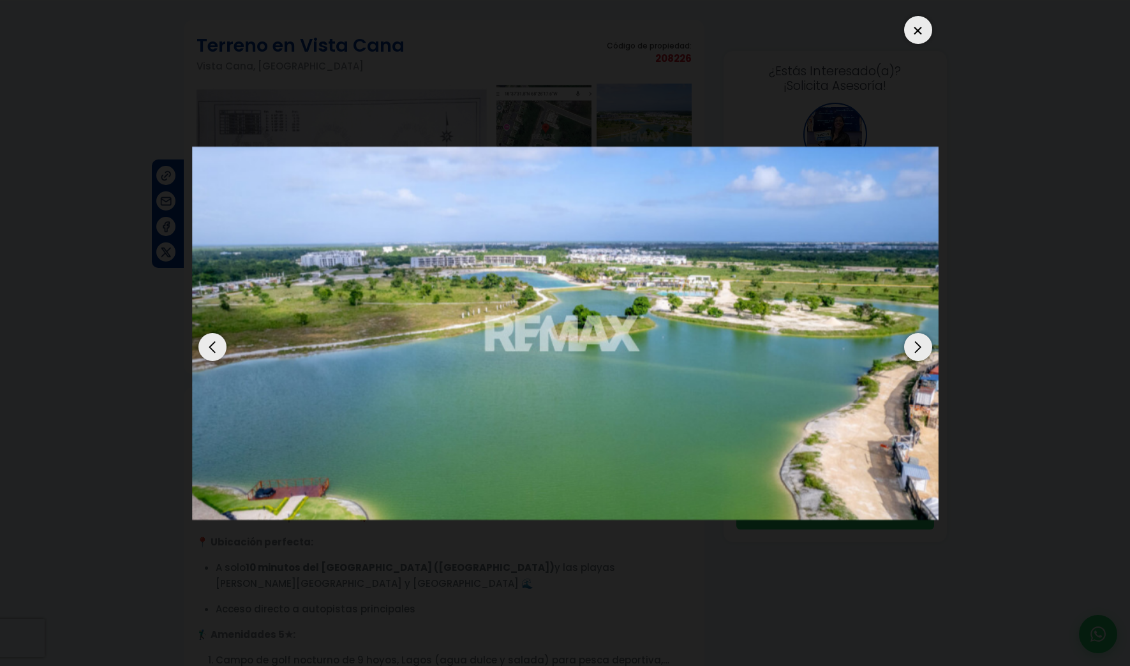
click at [917, 343] on div "Next slide" at bounding box center [918, 347] width 28 height 28
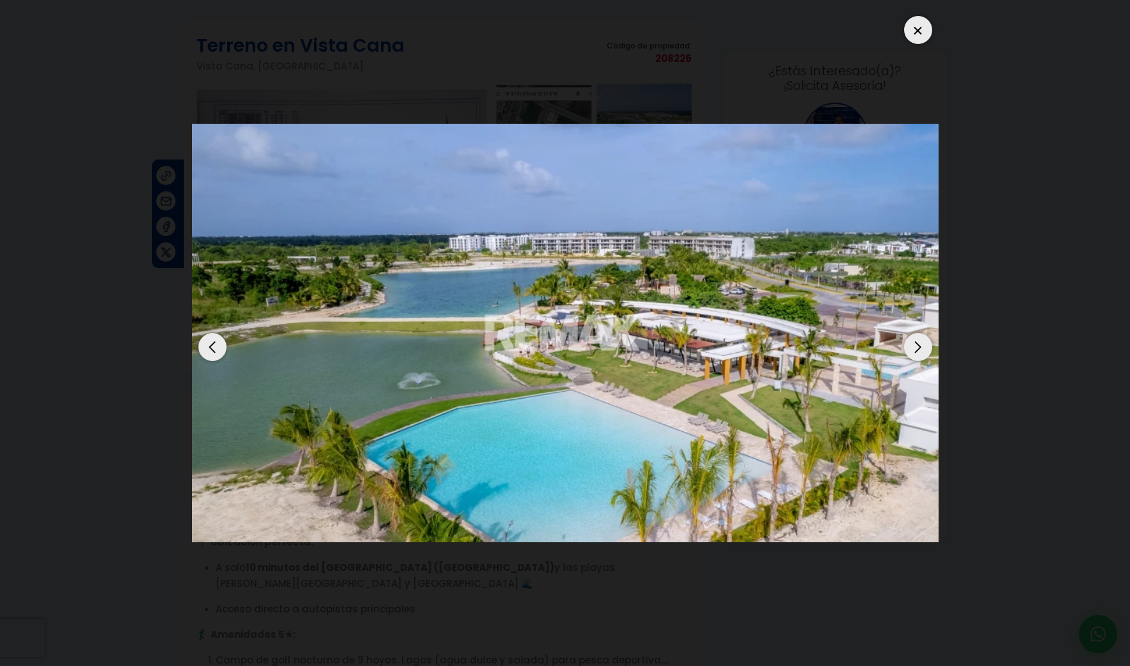
click at [916, 343] on div "Next slide" at bounding box center [918, 347] width 28 height 28
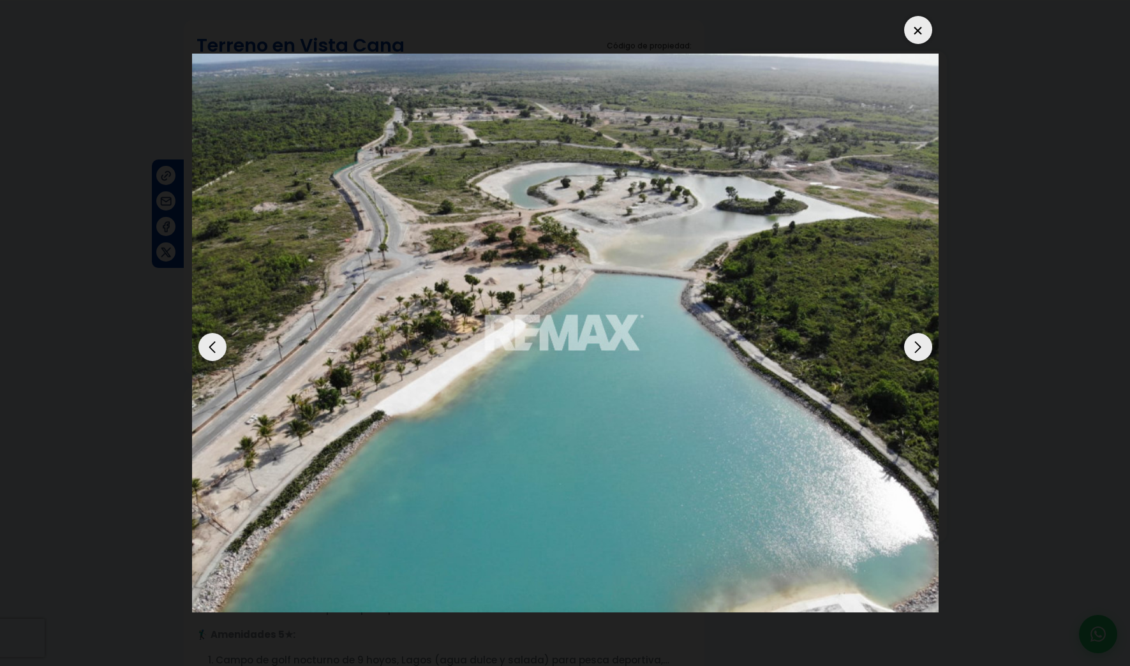
click at [916, 343] on div "Next slide" at bounding box center [918, 347] width 28 height 28
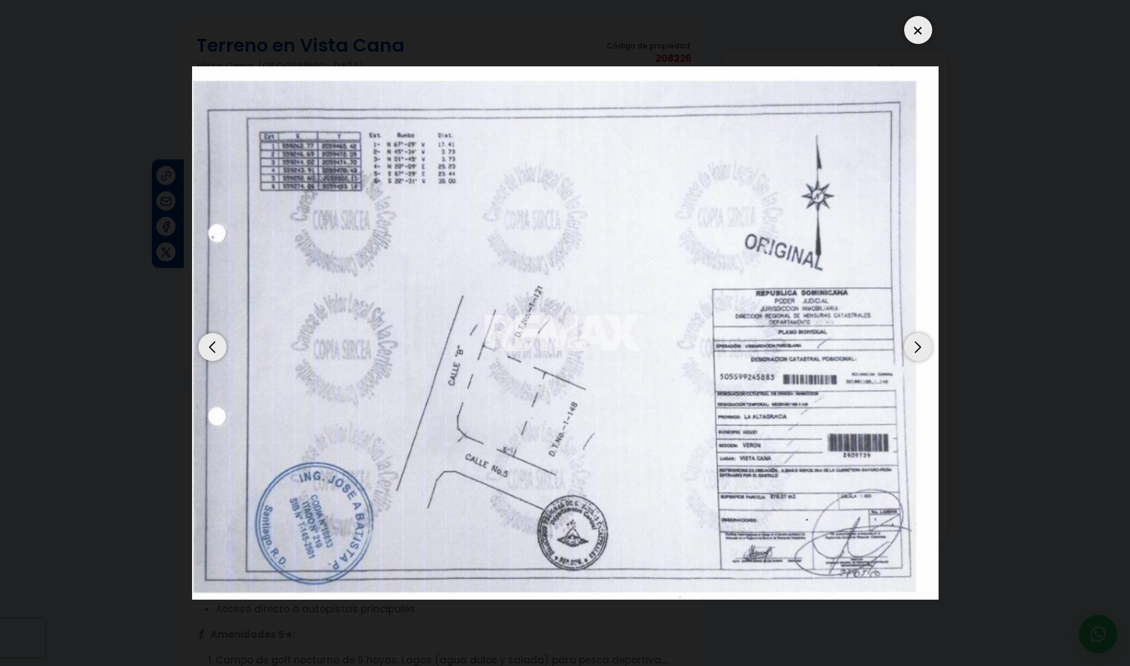
click at [916, 343] on div "Next slide" at bounding box center [918, 347] width 28 height 28
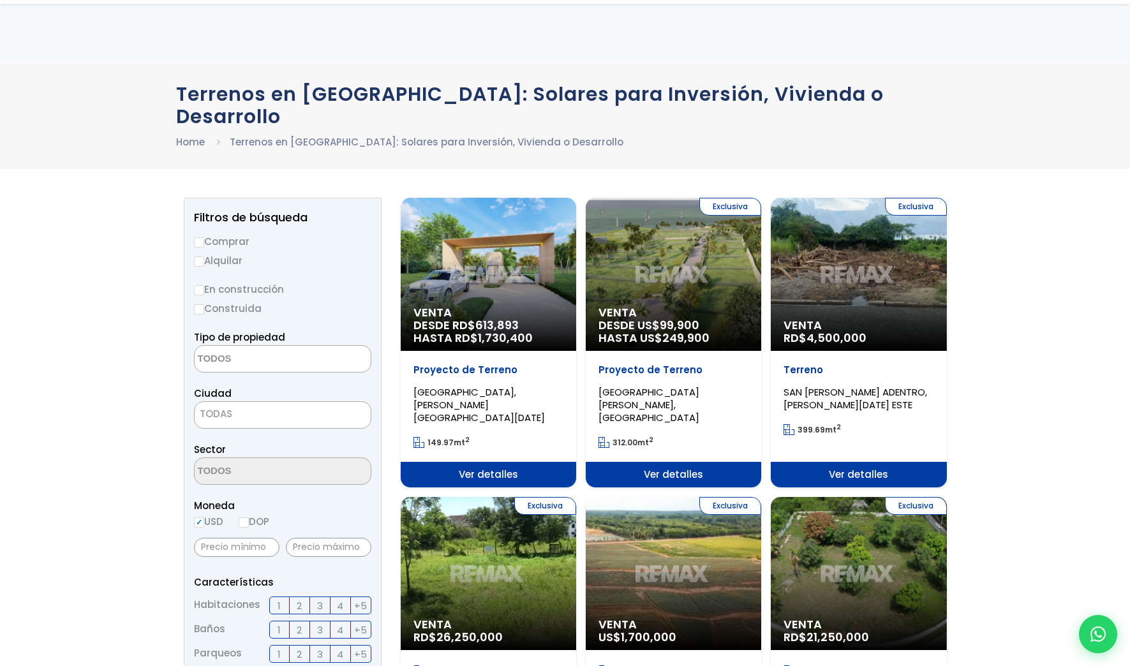
select select
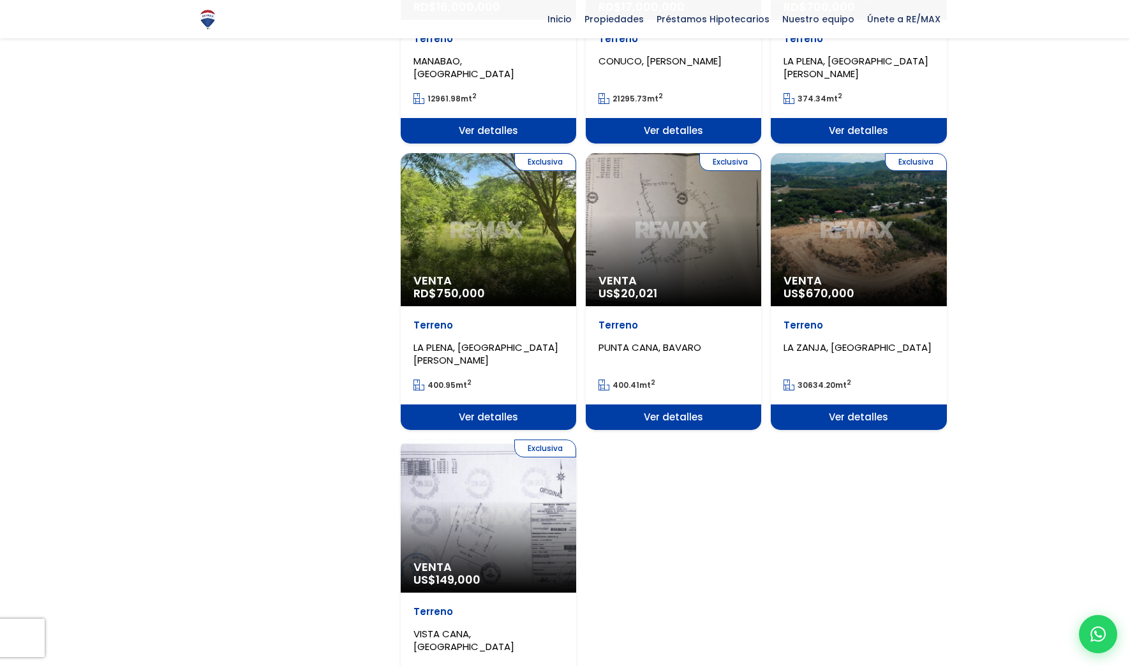
scroll to position [1277, 0]
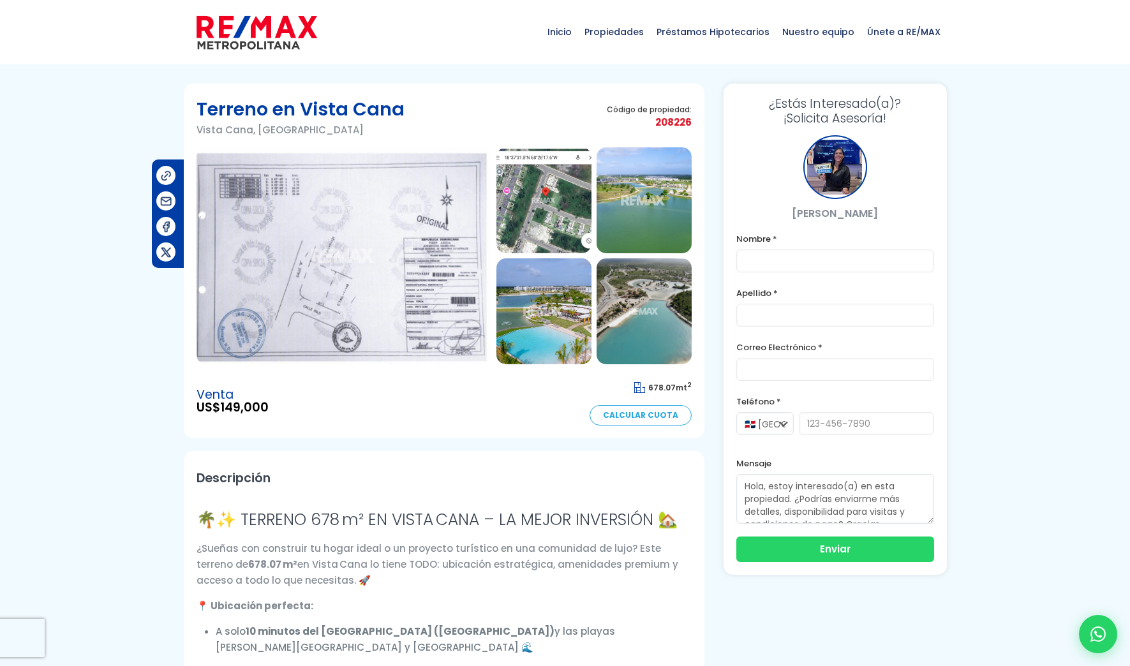
click at [555, 216] on img at bounding box center [544, 200] width 95 height 106
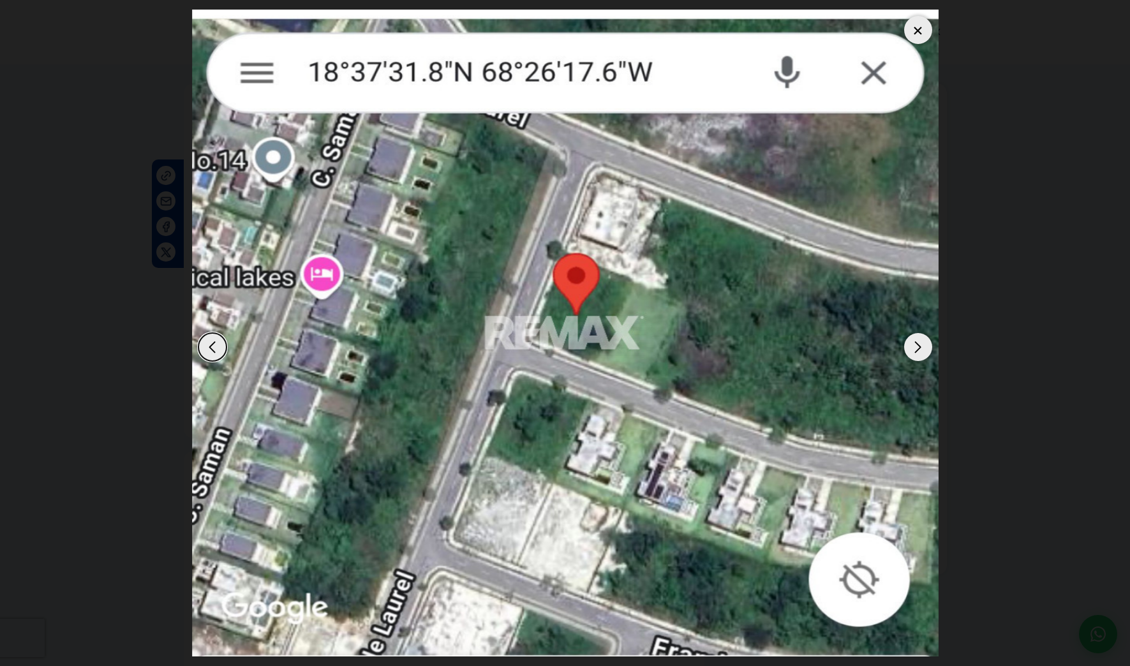
click at [924, 344] on div "Next slide" at bounding box center [918, 347] width 28 height 28
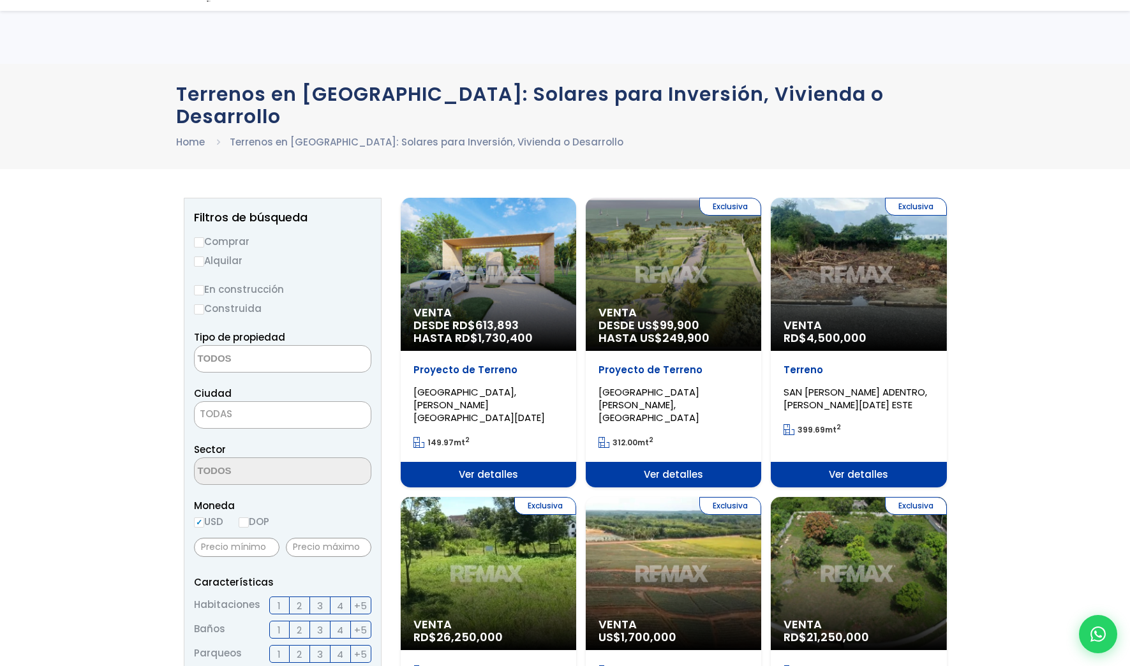
select select
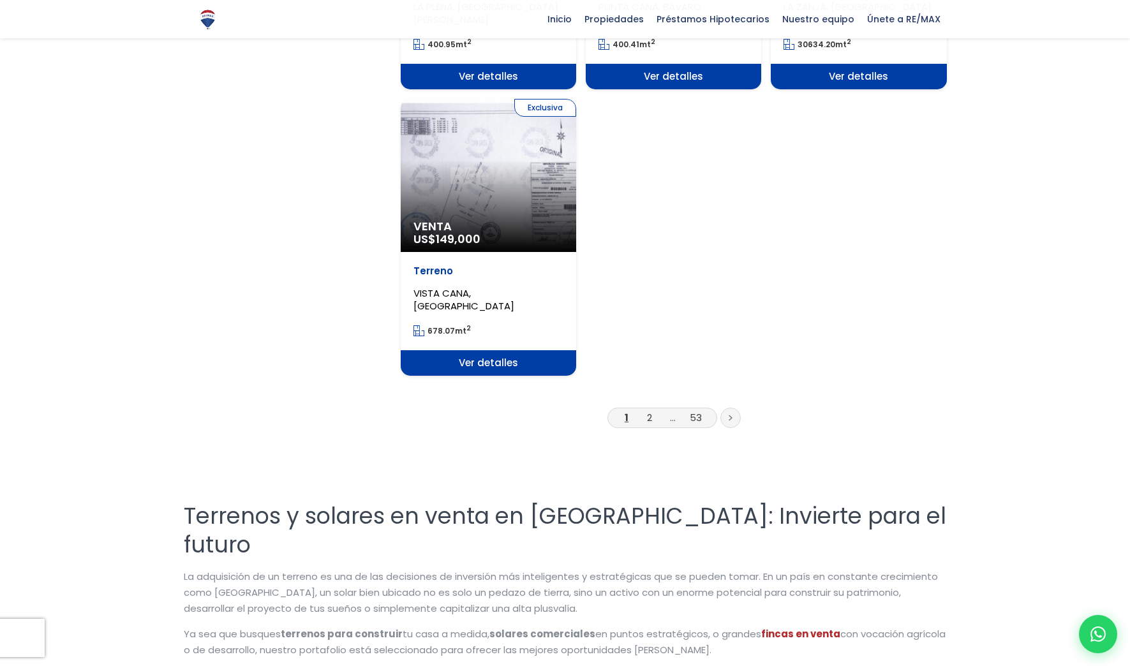
scroll to position [1723, 0]
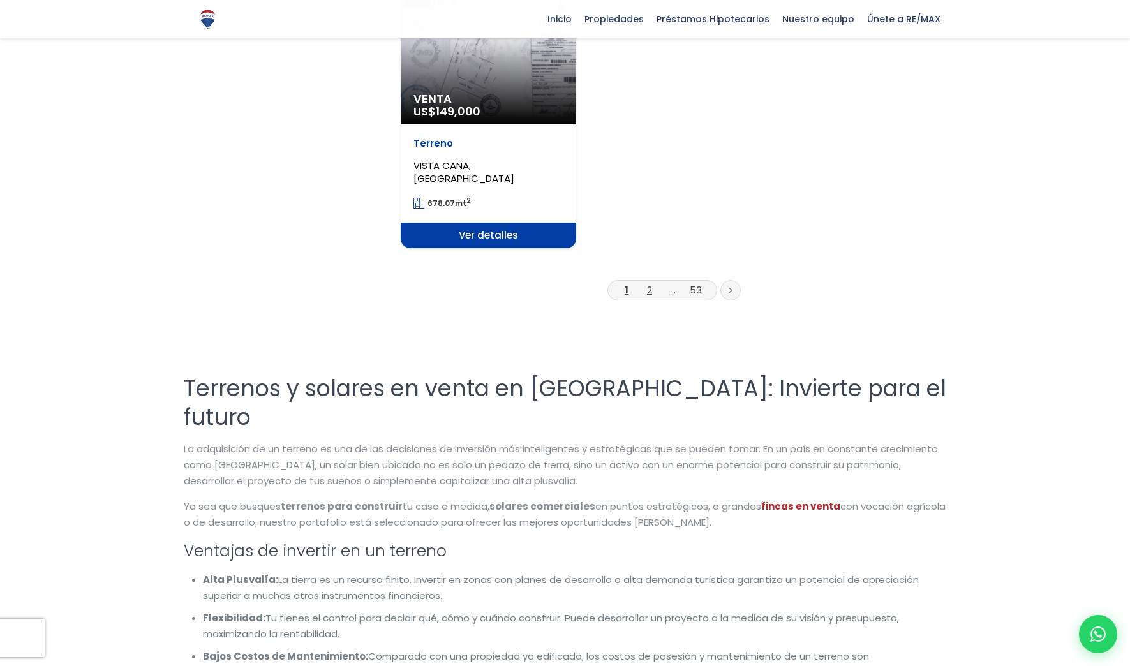
click at [652, 283] on link "2" at bounding box center [649, 289] width 5 height 13
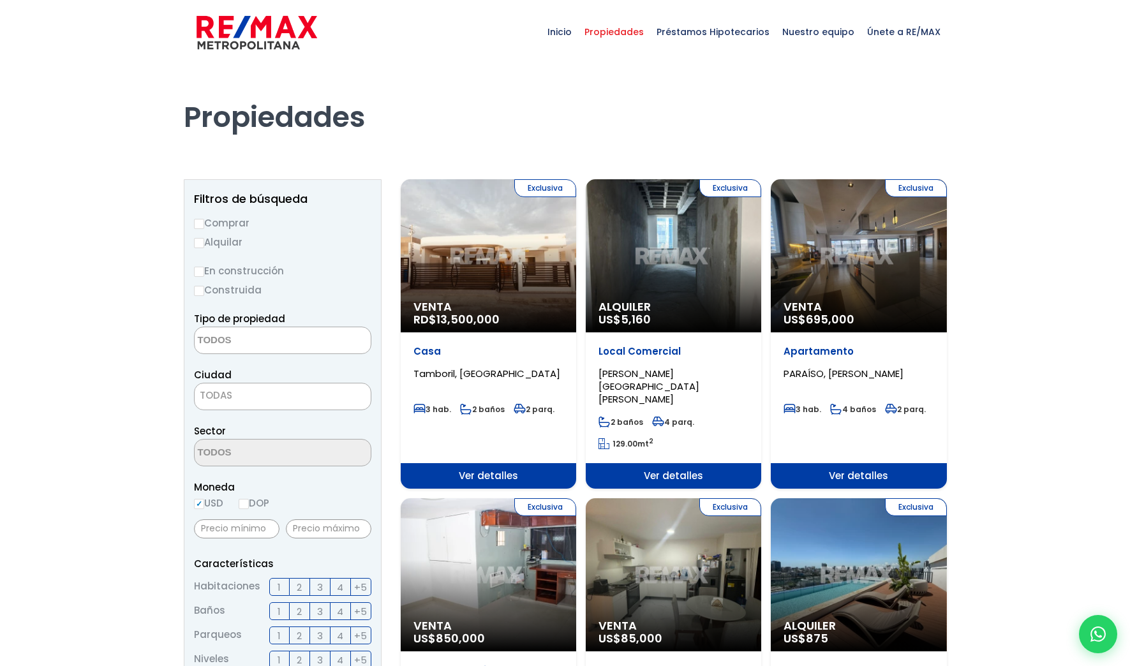
select select
click at [200, 225] on input "Comprar" at bounding box center [199, 224] width 10 height 10
radio input "true"
click at [244, 344] on textarea "Search" at bounding box center [257, 340] width 124 height 27
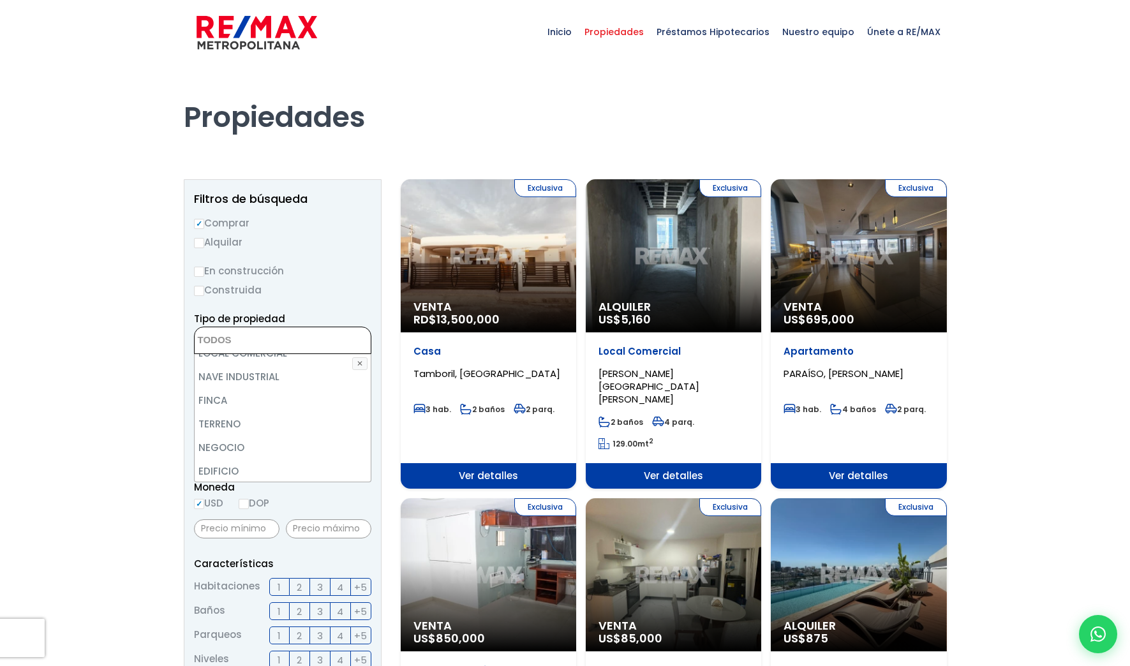
scroll to position [73, 0]
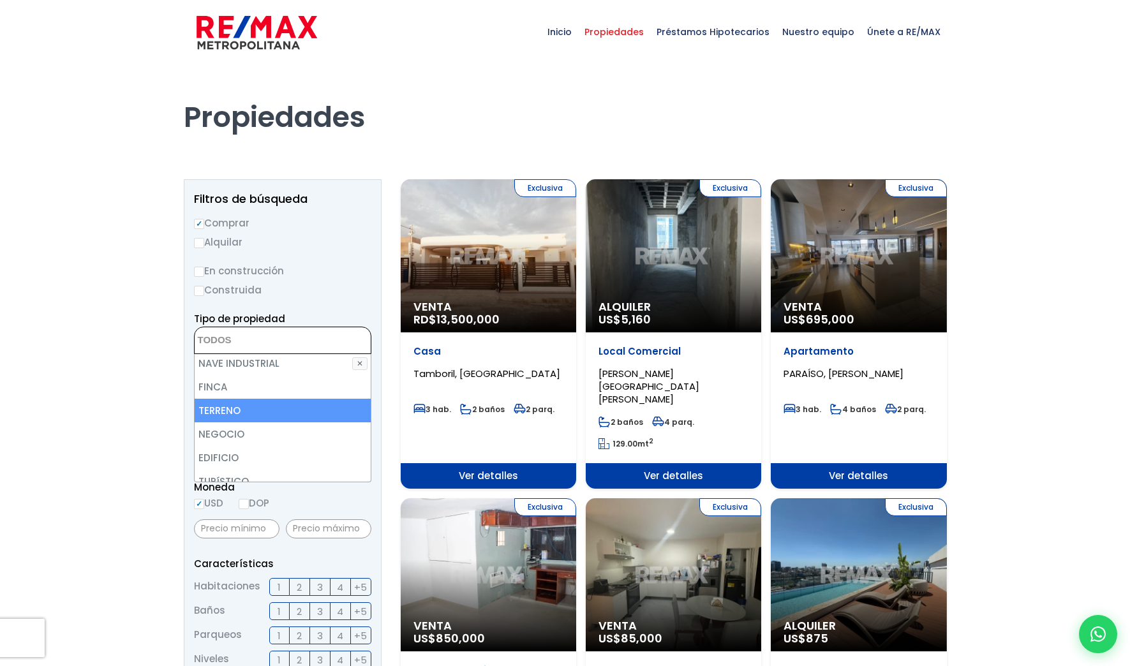
click at [271, 414] on li "TERRENO" at bounding box center [283, 411] width 176 height 24
select select "land"
drag, startPoint x: 268, startPoint y: 407, endPoint x: 248, endPoint y: 426, distance: 27.5
click at [255, 419] on li "TERRENO" at bounding box center [283, 411] width 176 height 24
click at [238, 413] on li "TERRENO" at bounding box center [283, 411] width 176 height 24
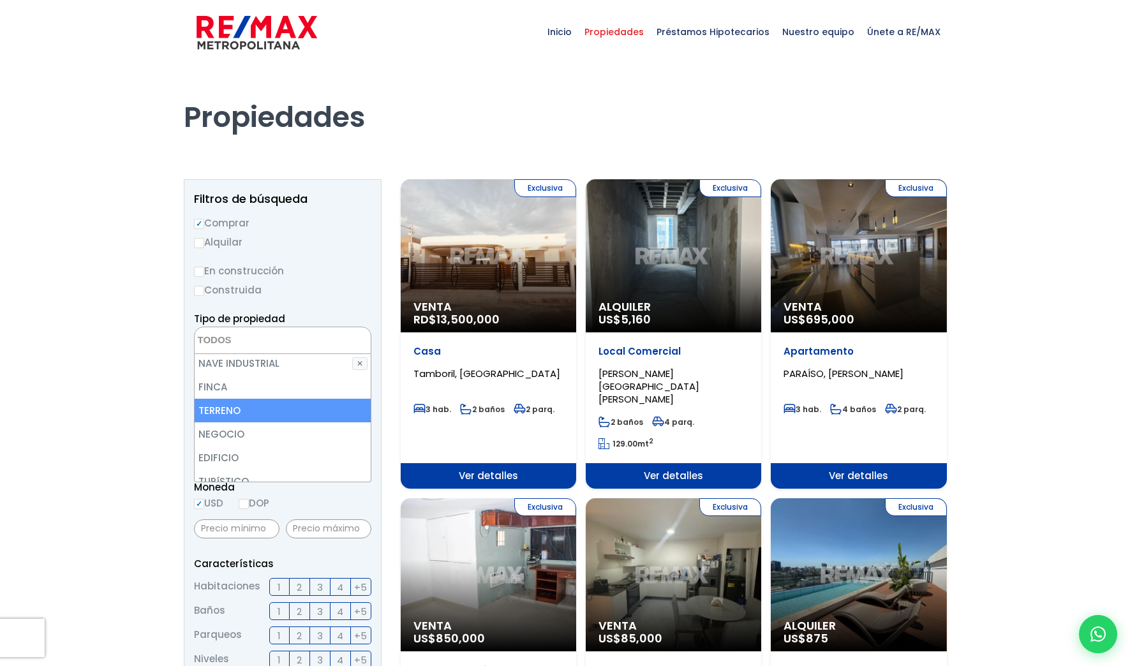
select select "land"
click at [238, 411] on li "TERRENO" at bounding box center [283, 411] width 176 height 24
click at [237, 416] on li "TERRENO" at bounding box center [283, 411] width 176 height 24
select select "land"
click at [237, 416] on li "TERRENO" at bounding box center [283, 411] width 176 height 24
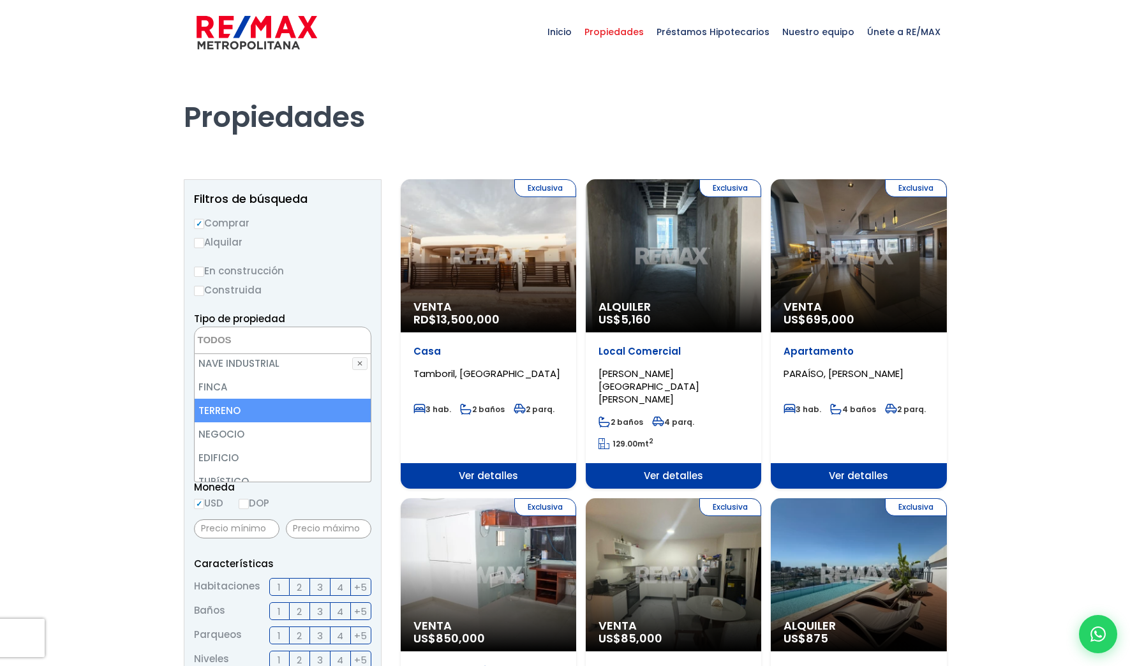
click at [237, 416] on li "TERRENO" at bounding box center [283, 411] width 176 height 24
select select "land"
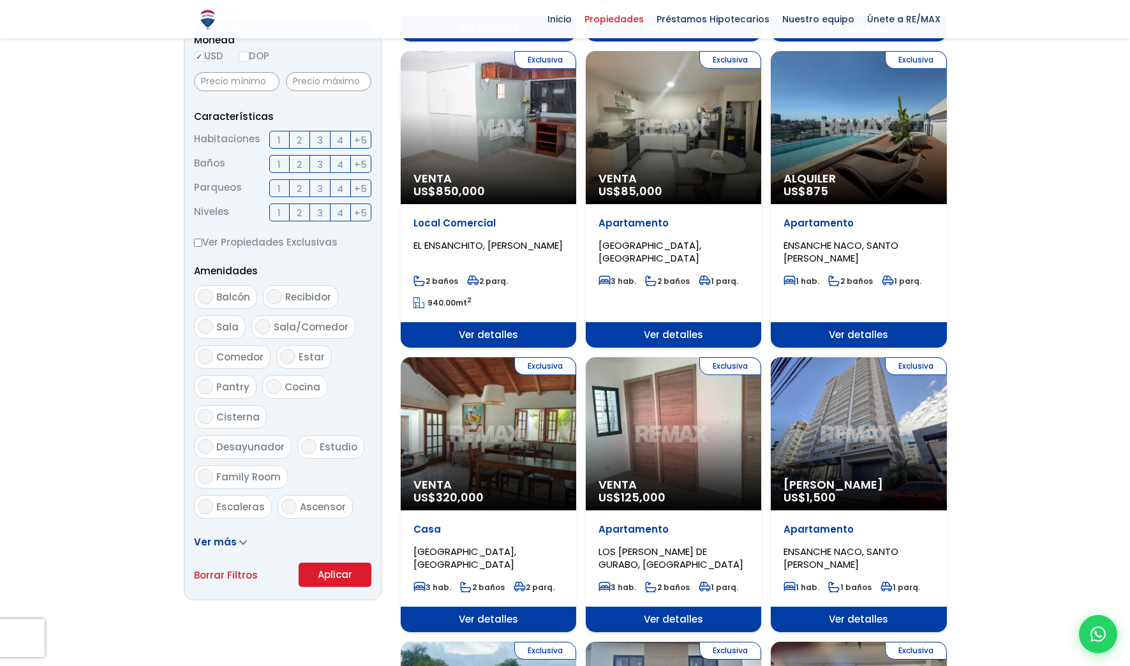
scroll to position [0, 0]
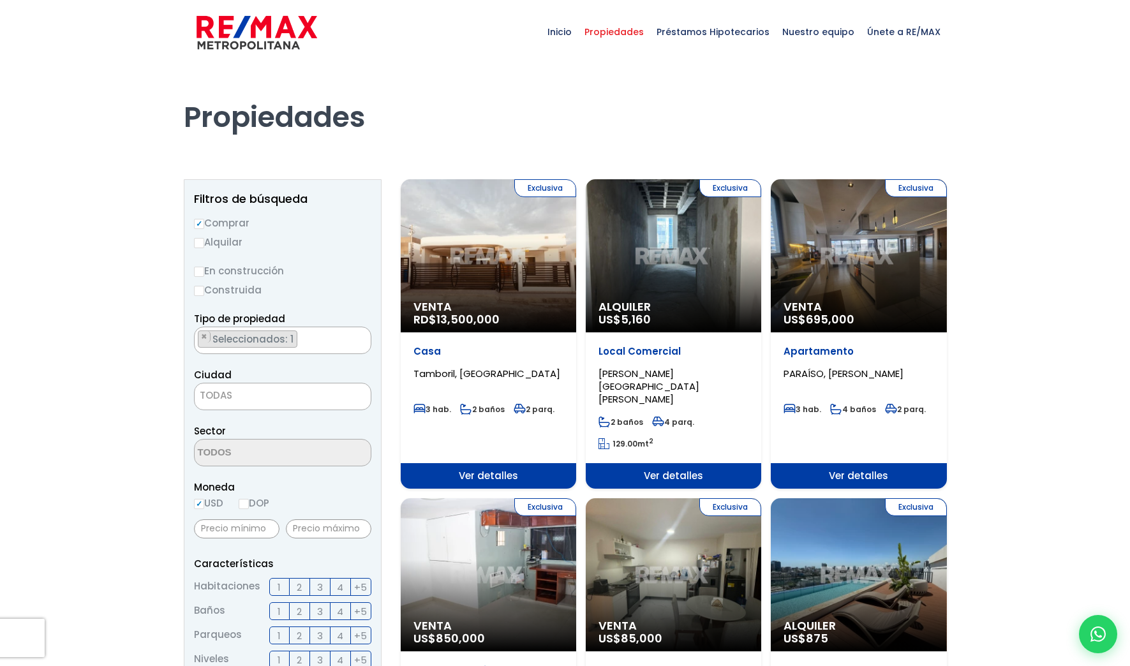
click at [341, 573] on form "Comprar Alquilar En construcción Construida Tipo de propiedad APARTAMENTO CASA …" at bounding box center [282, 625] width 177 height 820
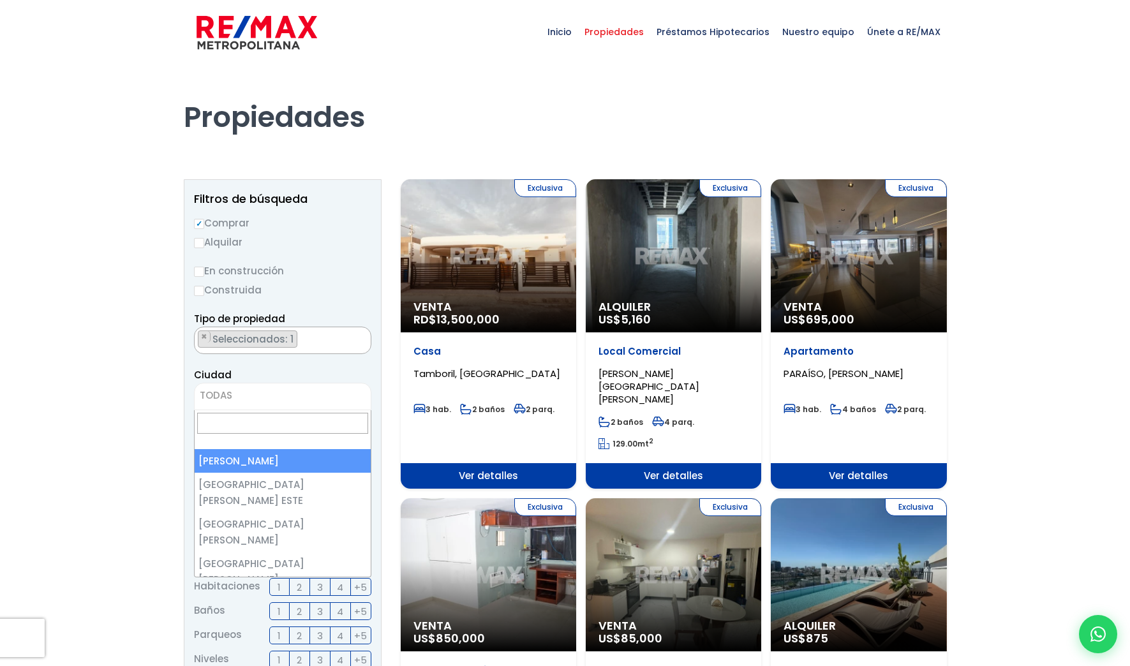
click at [230, 392] on span "TODAS" at bounding box center [216, 395] width 33 height 13
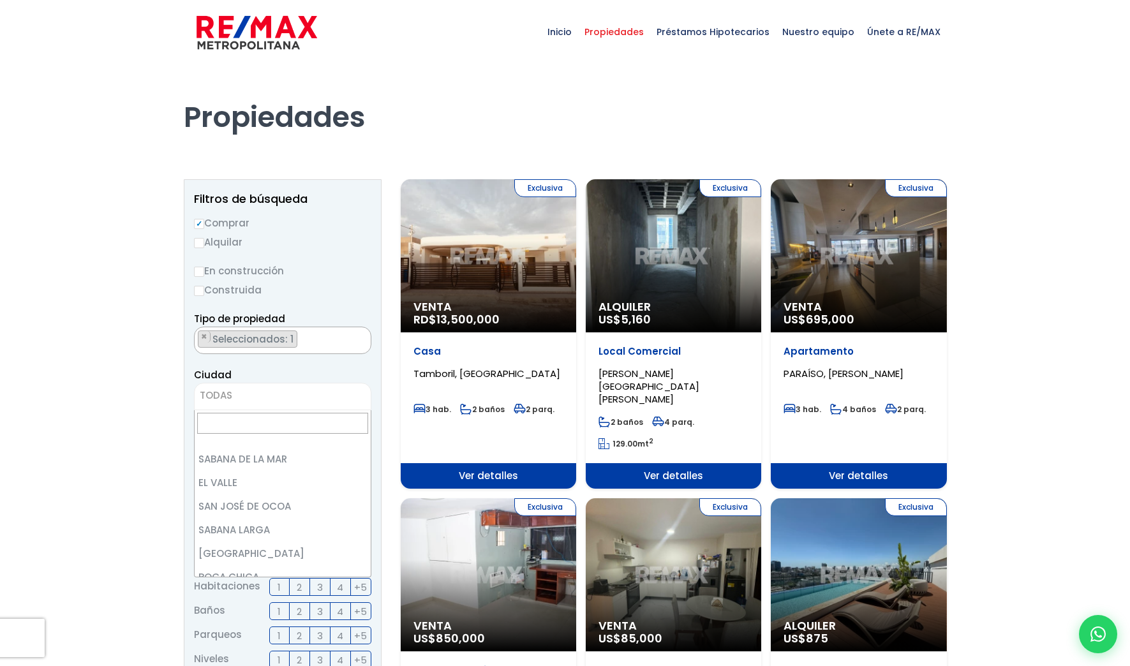
select select "433"
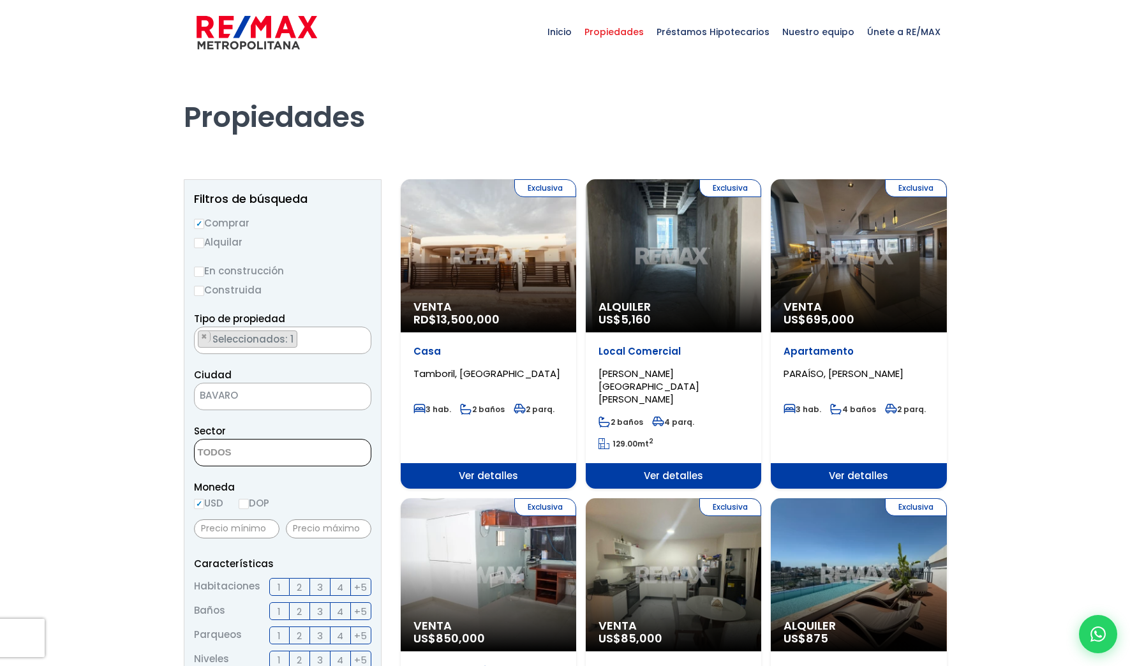
click at [266, 462] on textarea "Search" at bounding box center [257, 453] width 124 height 27
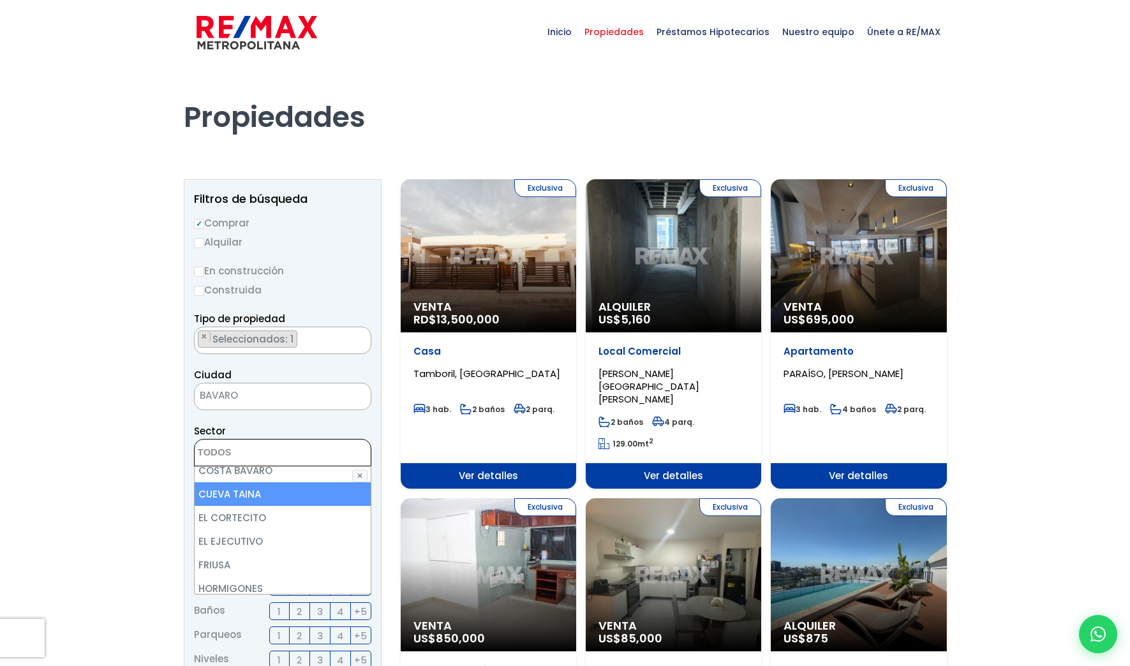
scroll to position [128, 0]
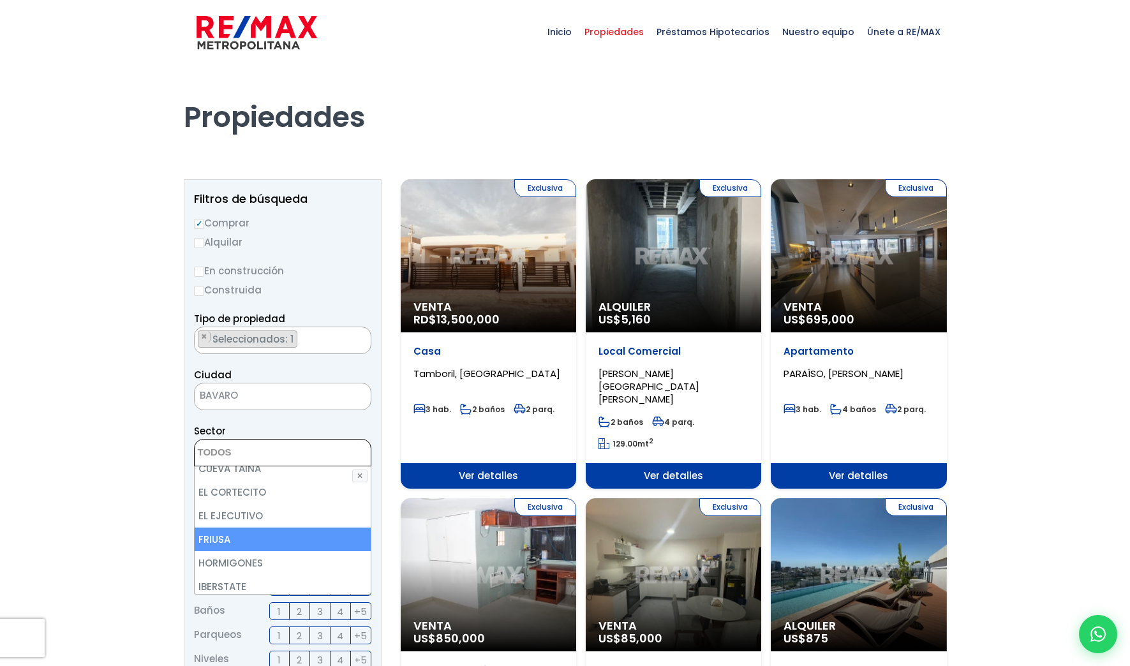
click at [296, 539] on li "FRIUSA" at bounding box center [283, 540] width 176 height 24
select select "16249"
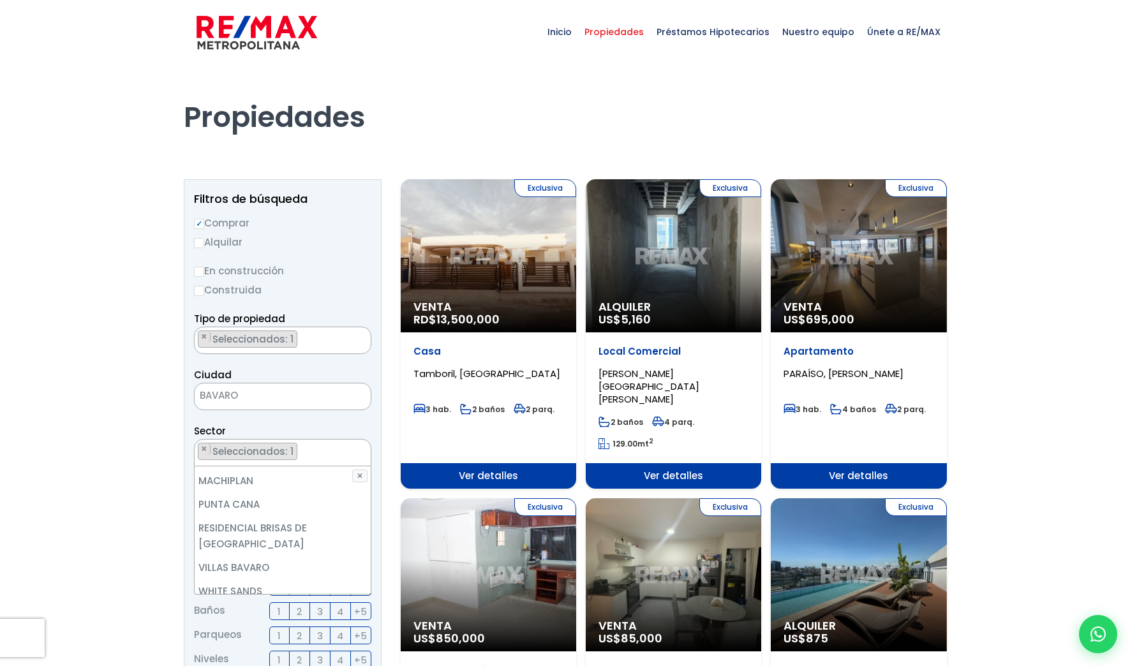
scroll to position [290, 0]
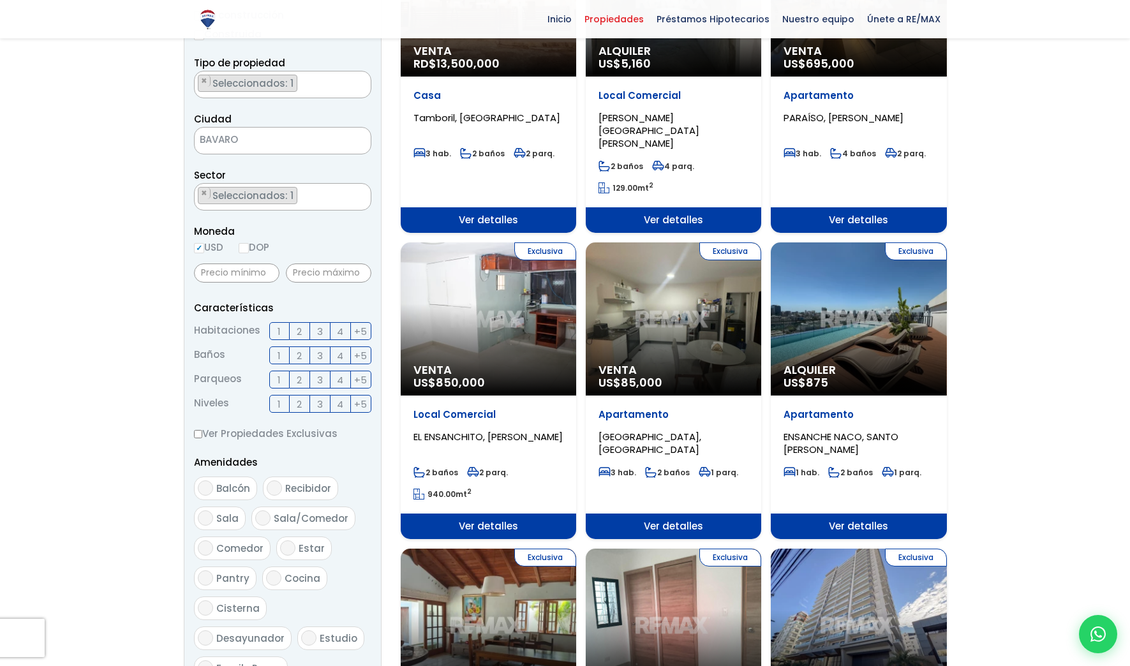
scroll to position [447, 0]
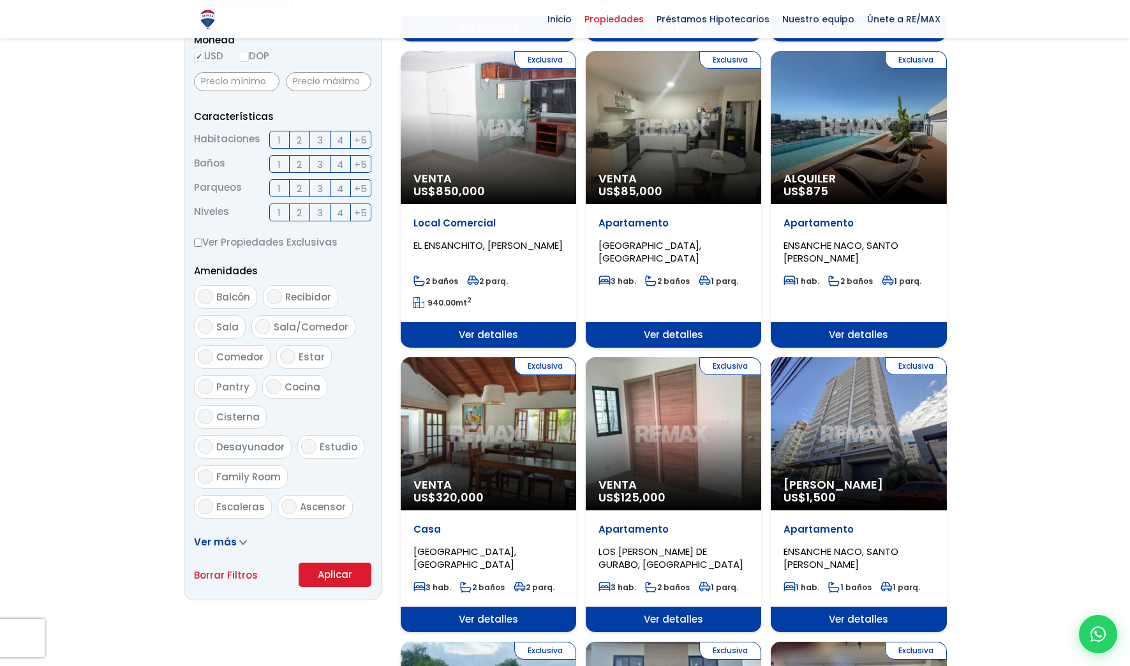
click at [325, 573] on button "Aplicar" at bounding box center [335, 575] width 73 height 24
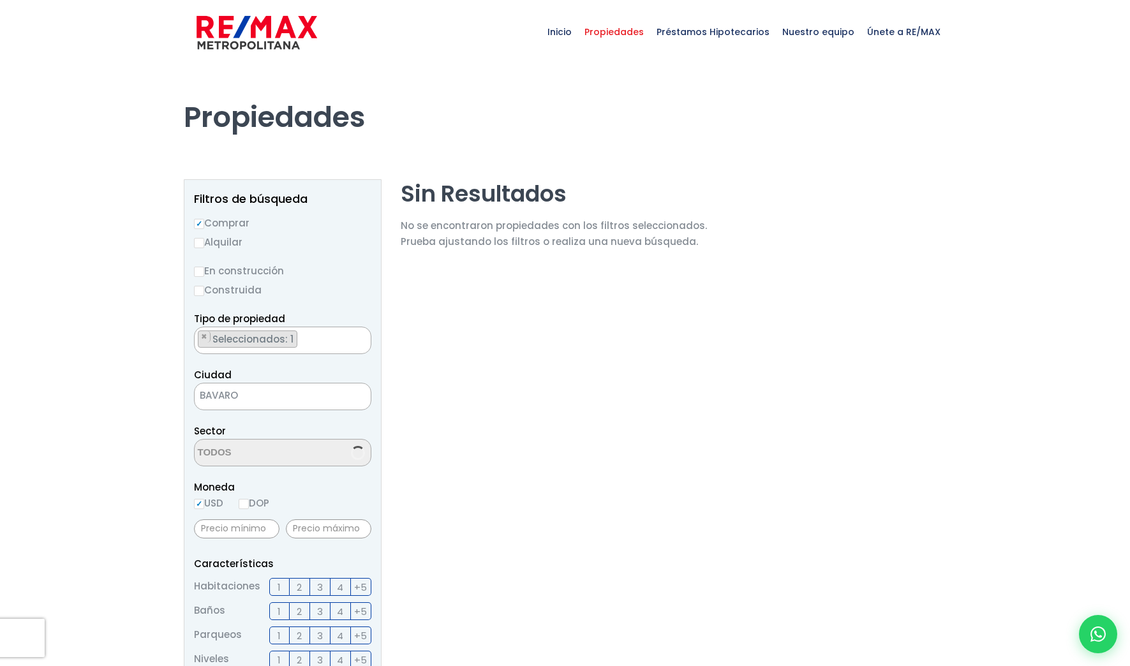
scroll to position [117, 0]
select select "16249"
click at [292, 453] on span "Seleccionados: 1" at bounding box center [254, 451] width 86 height 13
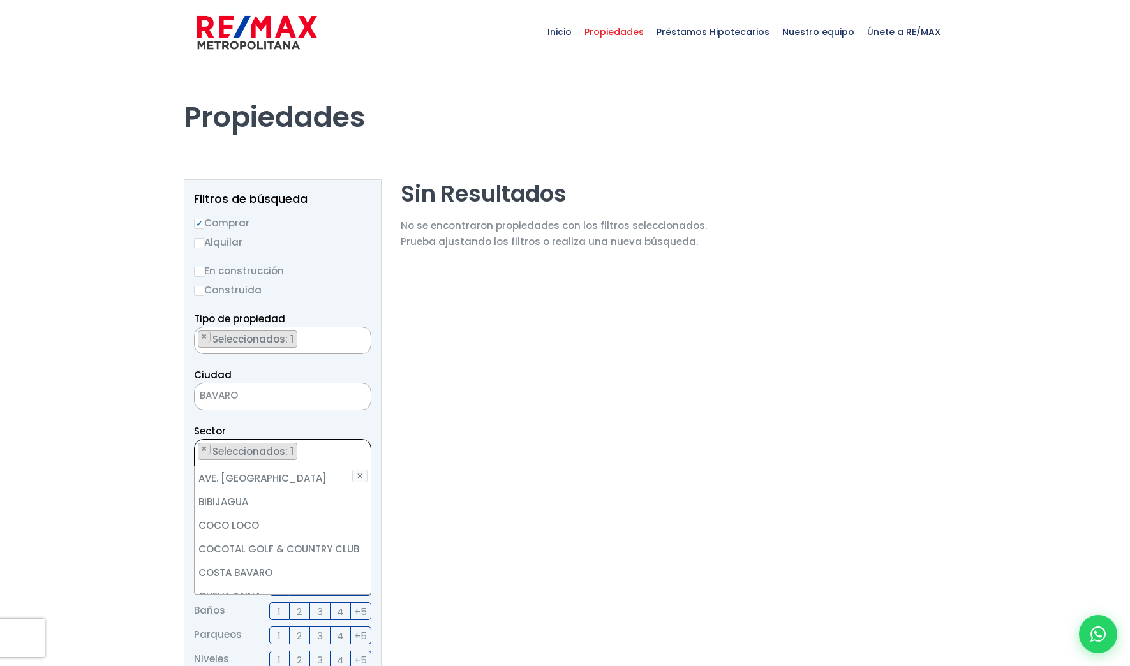
scroll to position [142, 0]
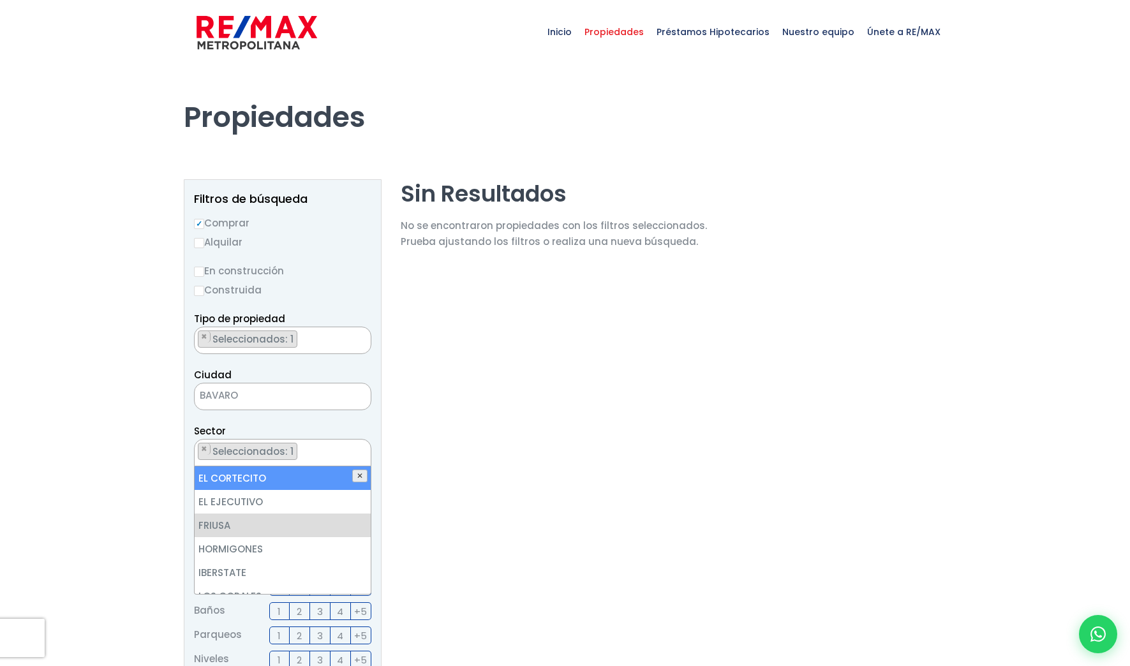
click at [364, 476] on button "✕" at bounding box center [359, 476] width 15 height 13
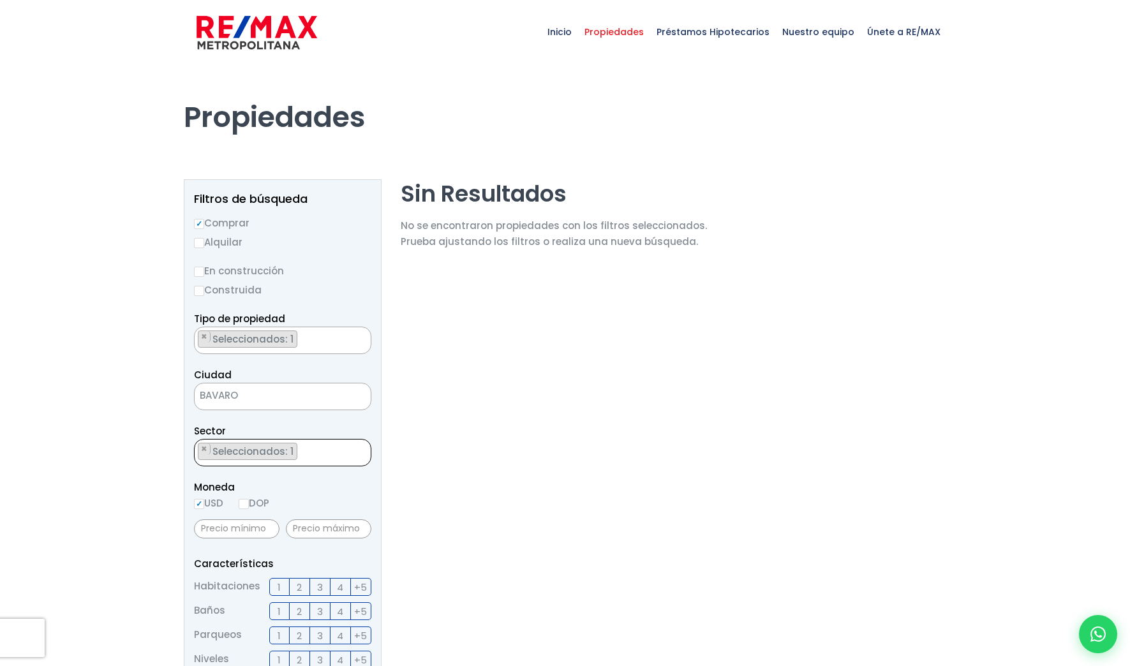
click at [310, 455] on ul "× Seleccionados: 1" at bounding box center [275, 453] width 160 height 27
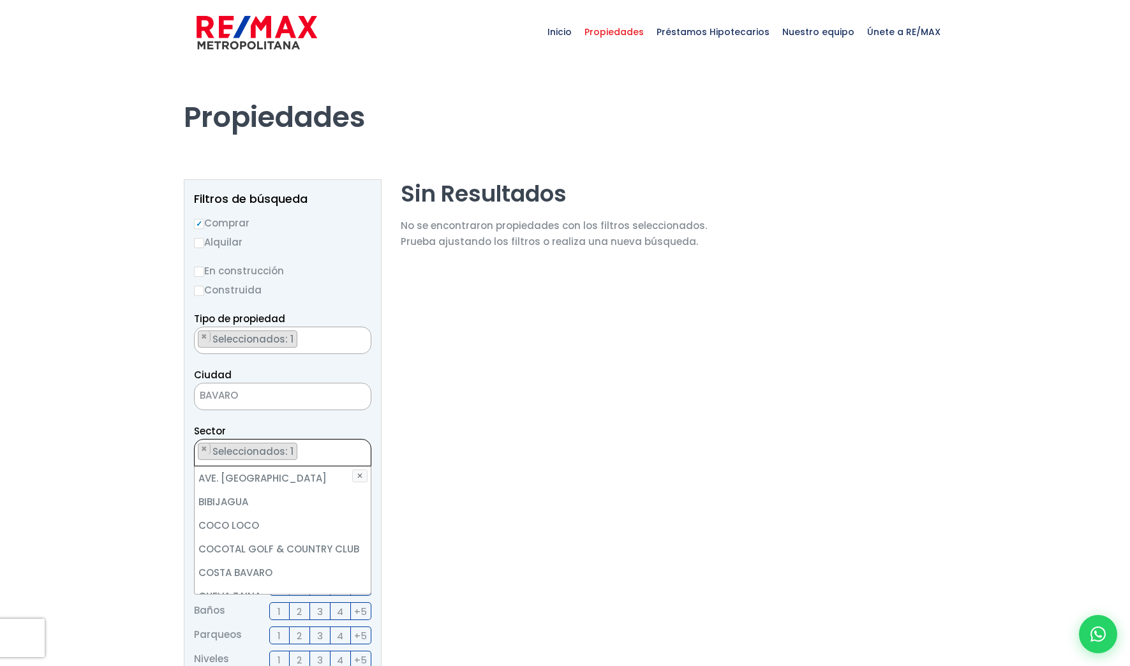
scroll to position [124, 0]
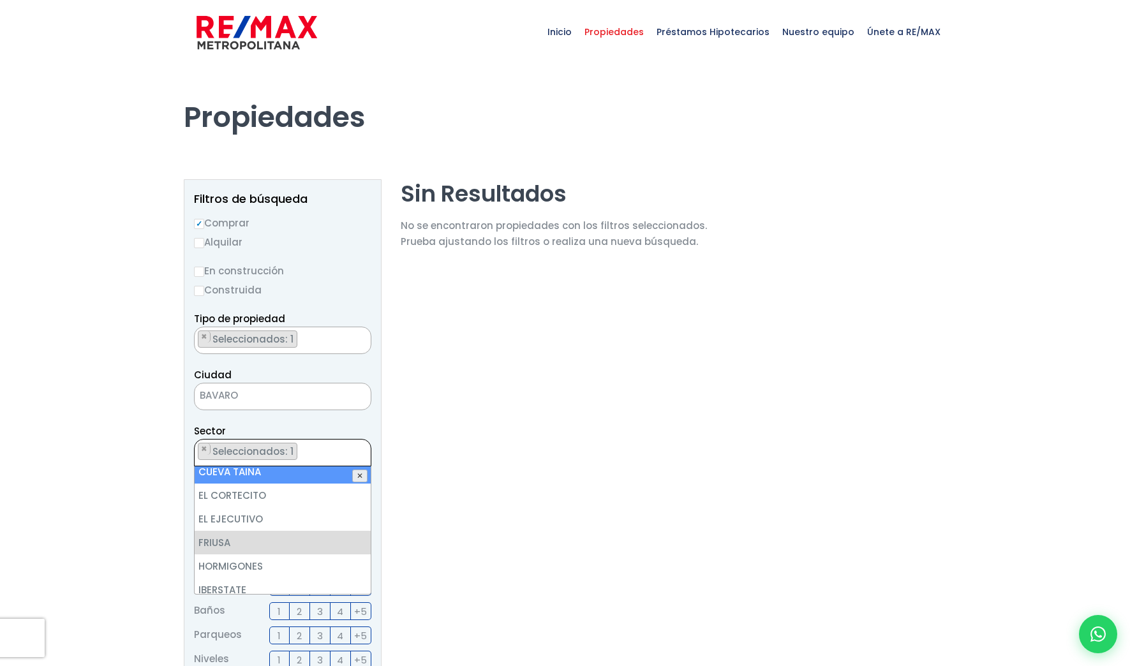
click at [361, 474] on button "✕" at bounding box center [359, 476] width 15 height 13
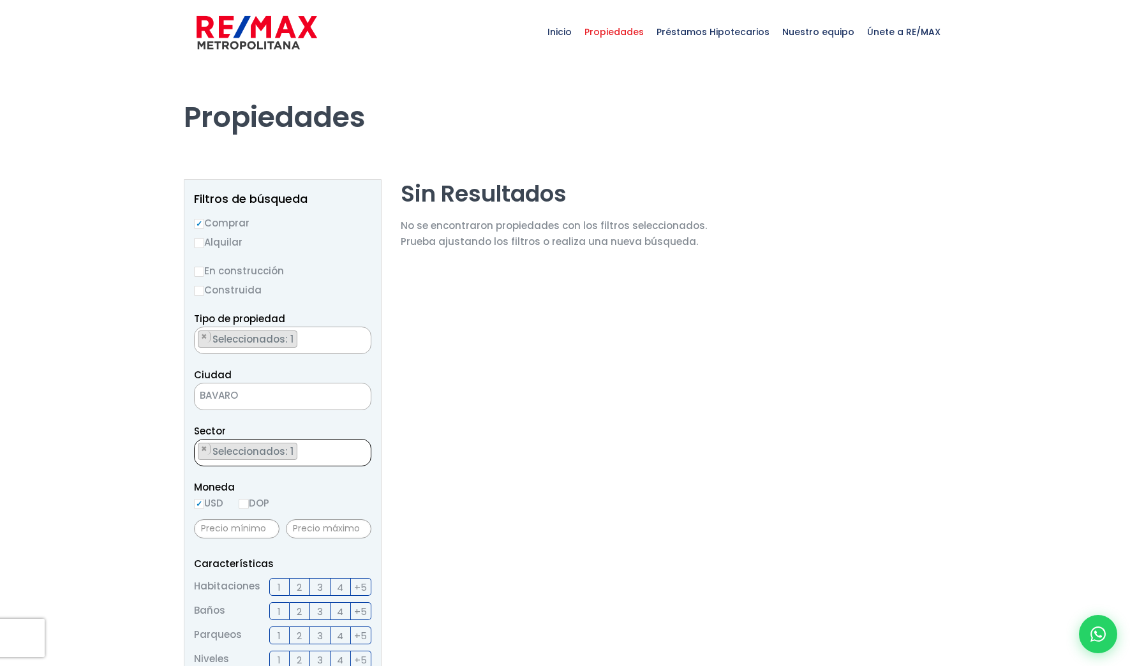
click at [302, 461] on ul "× Seleccionados: 1" at bounding box center [275, 453] width 160 height 27
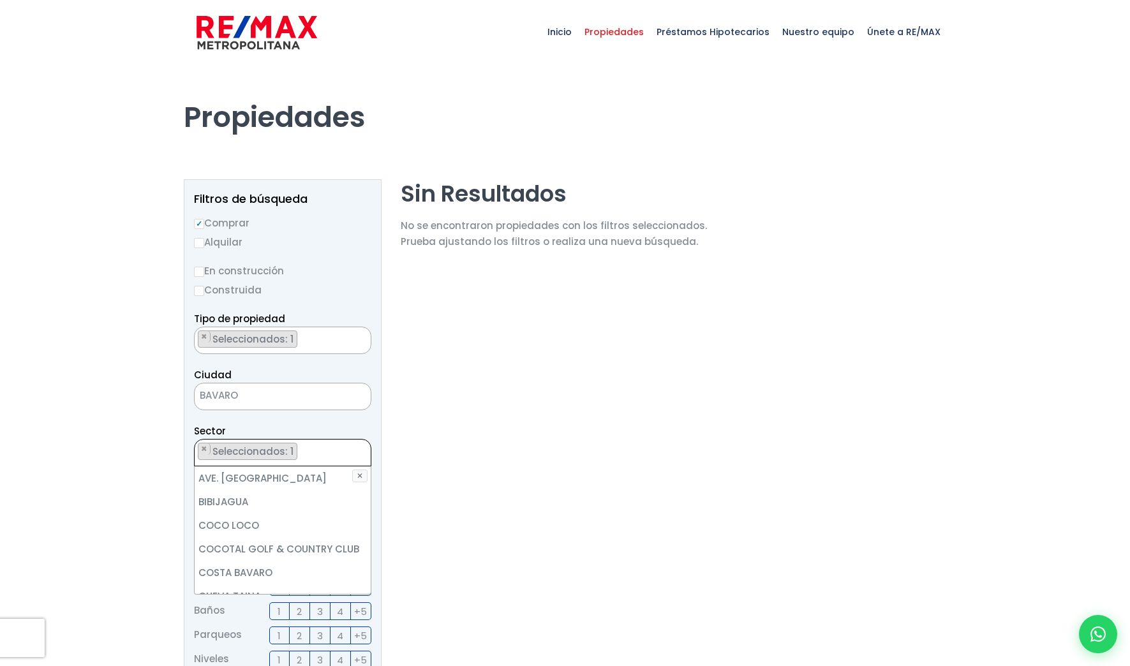
scroll to position [101, 0]
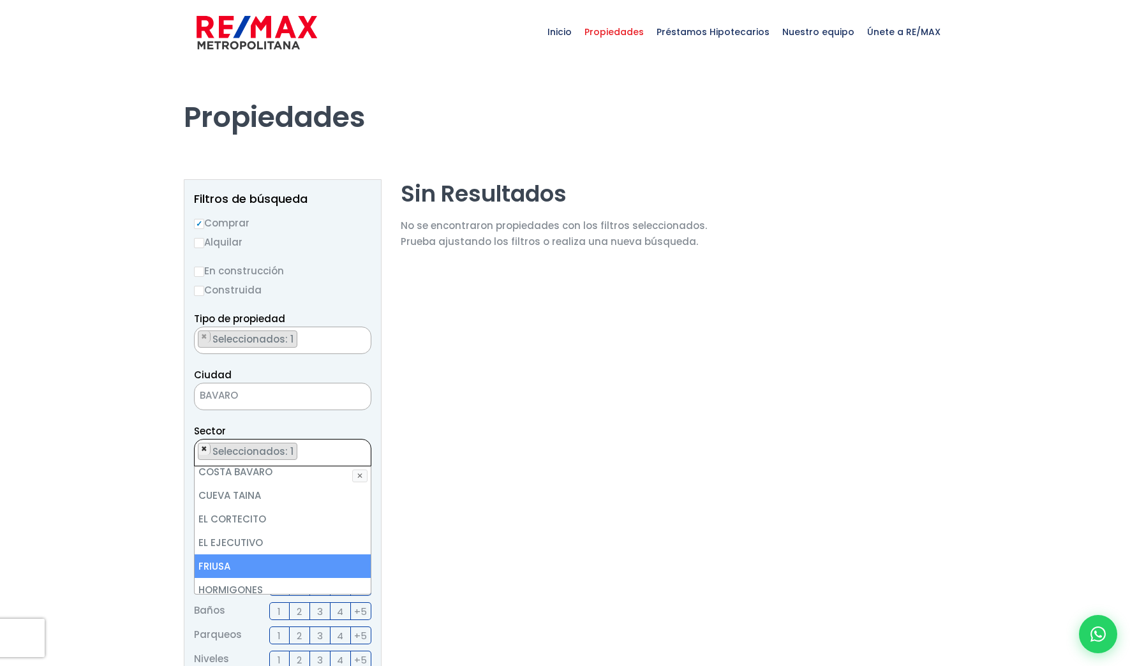
click at [203, 448] on span "×" at bounding box center [204, 449] width 6 height 11
select select
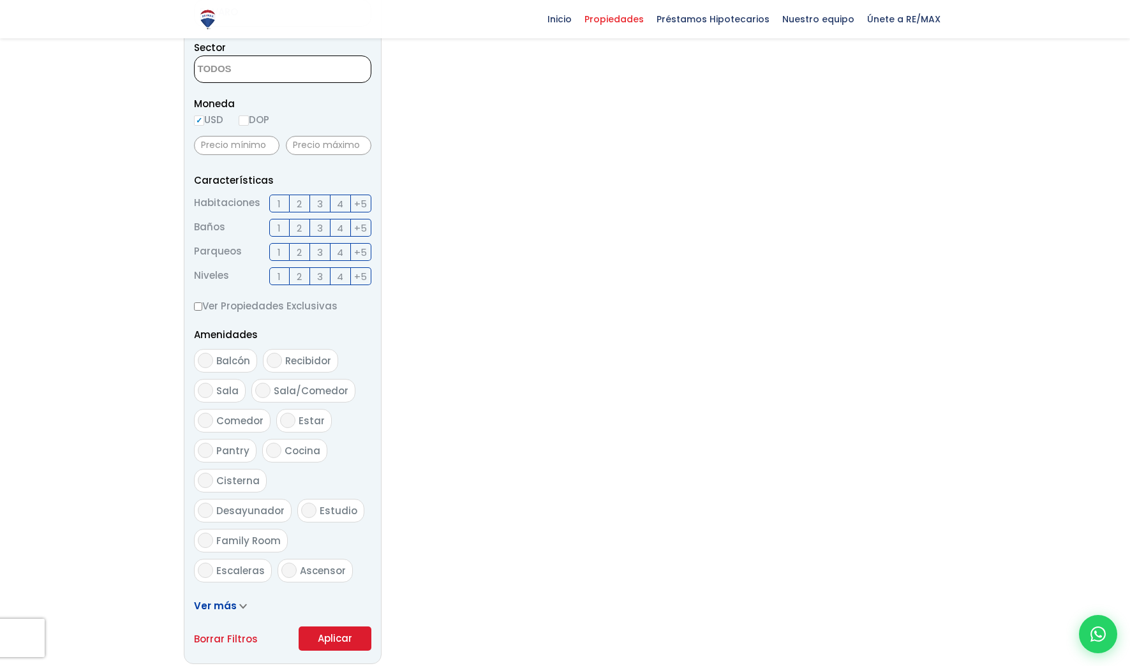
scroll to position [638, 0]
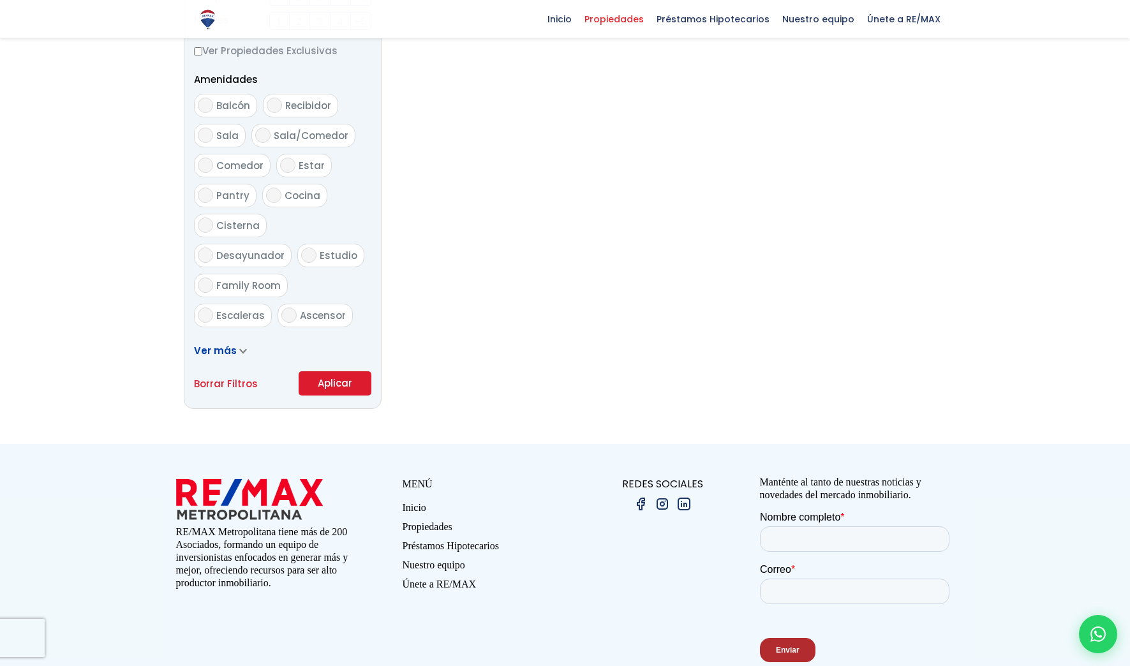
click at [336, 387] on button "Aplicar" at bounding box center [335, 383] width 73 height 24
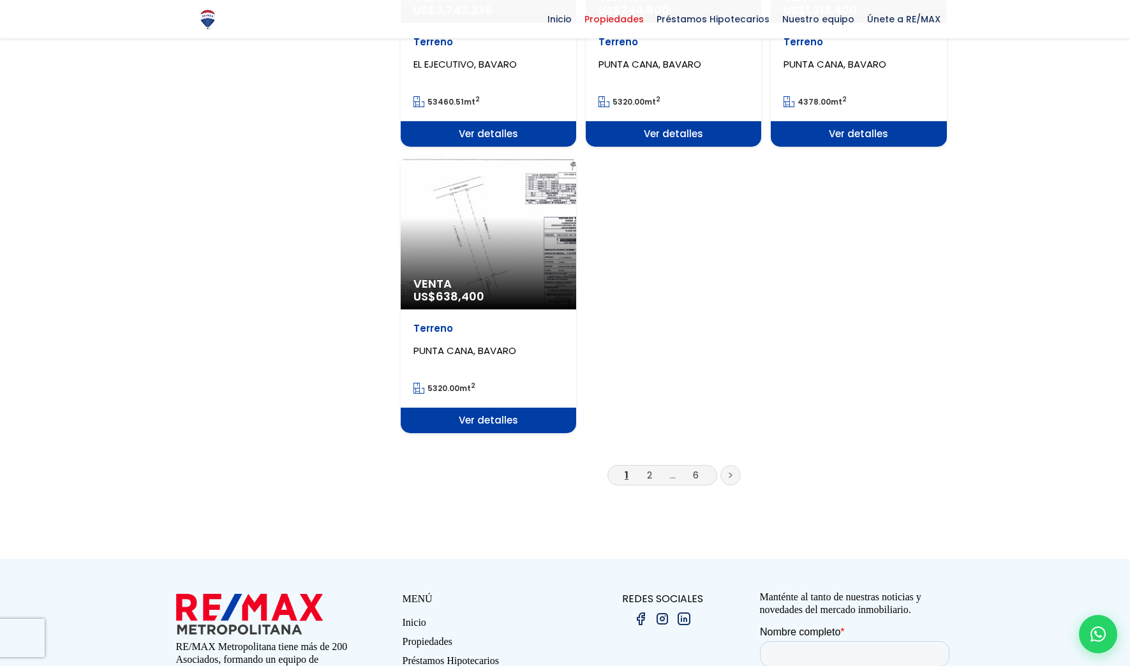
scroll to position [1532, 0]
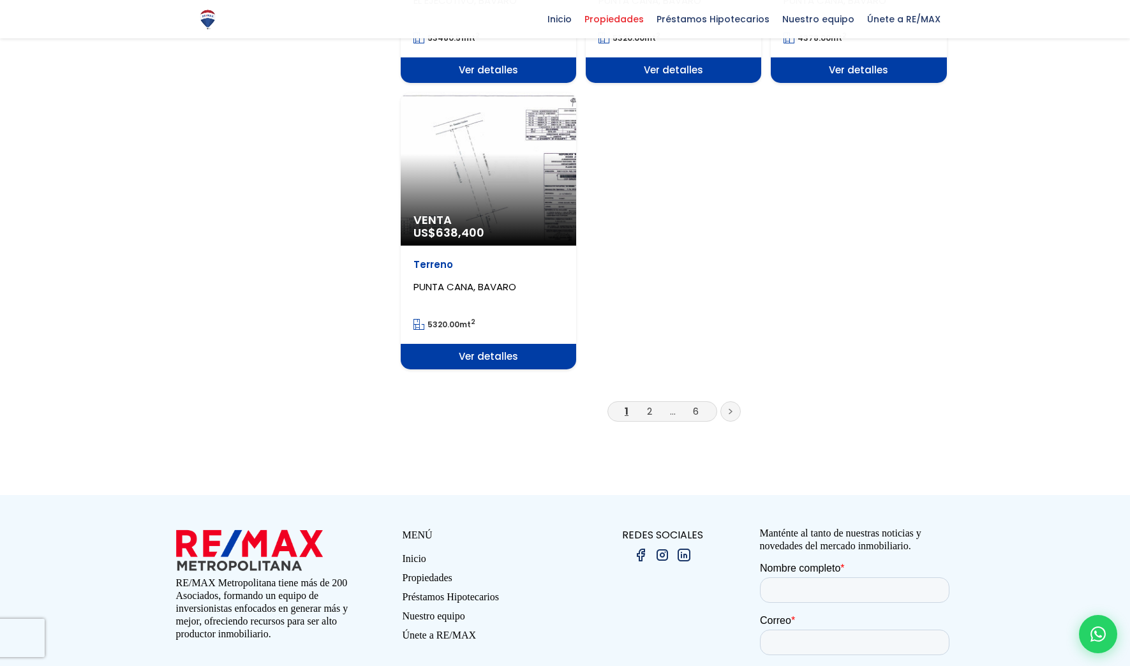
click at [654, 403] on li "2" at bounding box center [650, 411] width 20 height 16
click at [650, 405] on link "2" at bounding box center [649, 411] width 5 height 13
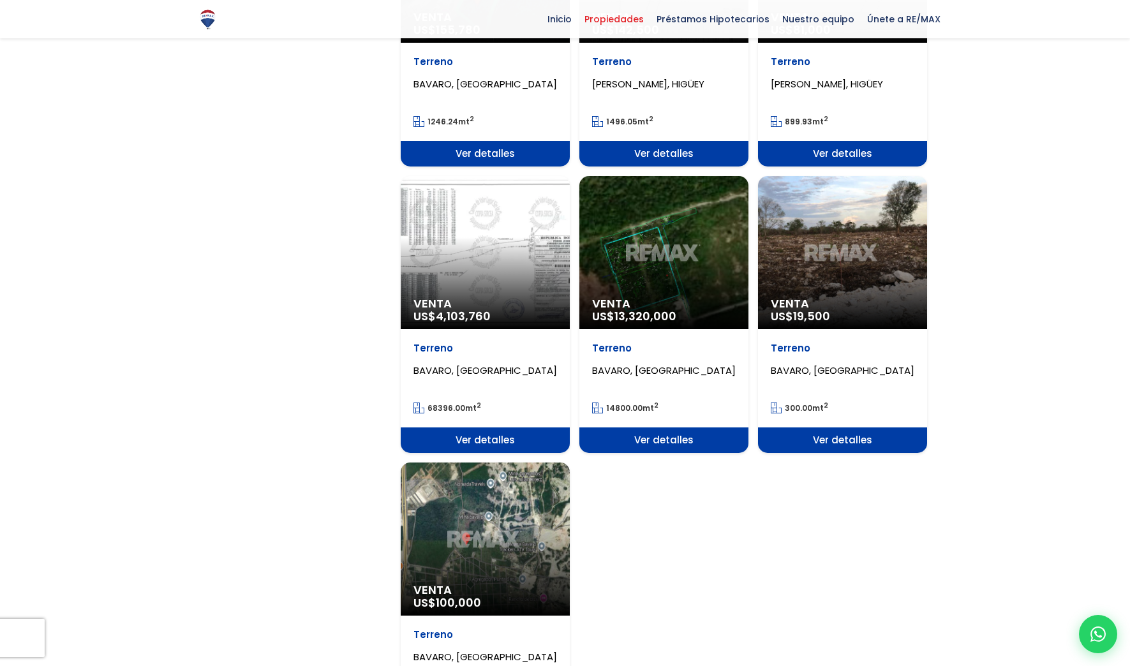
scroll to position [1213, 0]
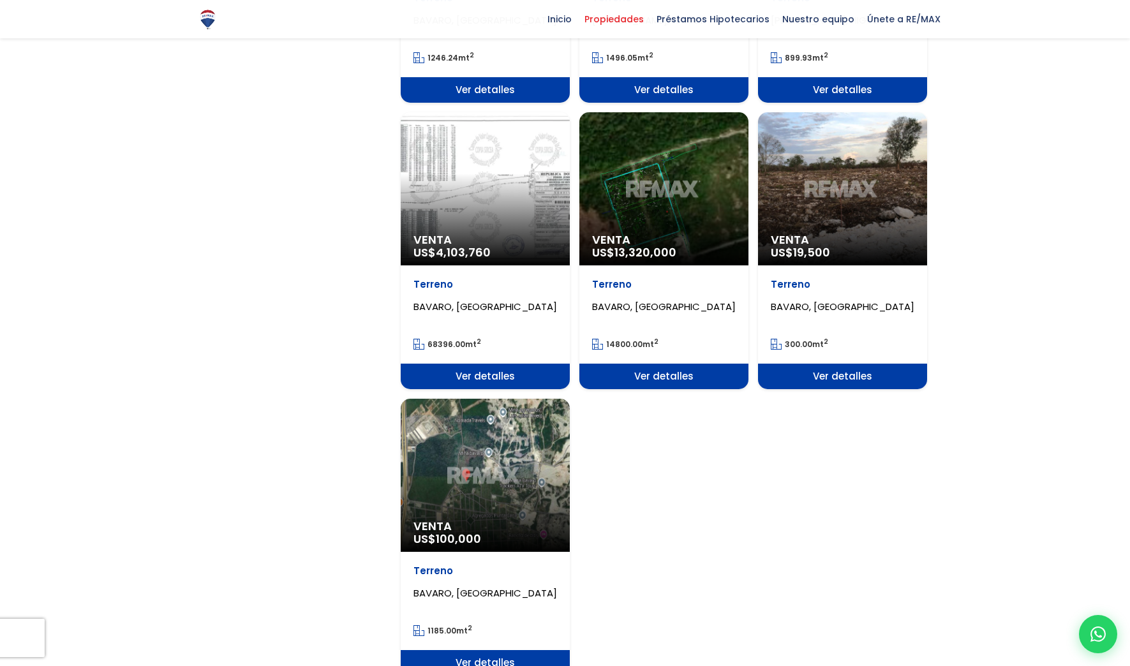
click at [491, 461] on div "Venta US$ 100,000" at bounding box center [485, 475] width 169 height 153
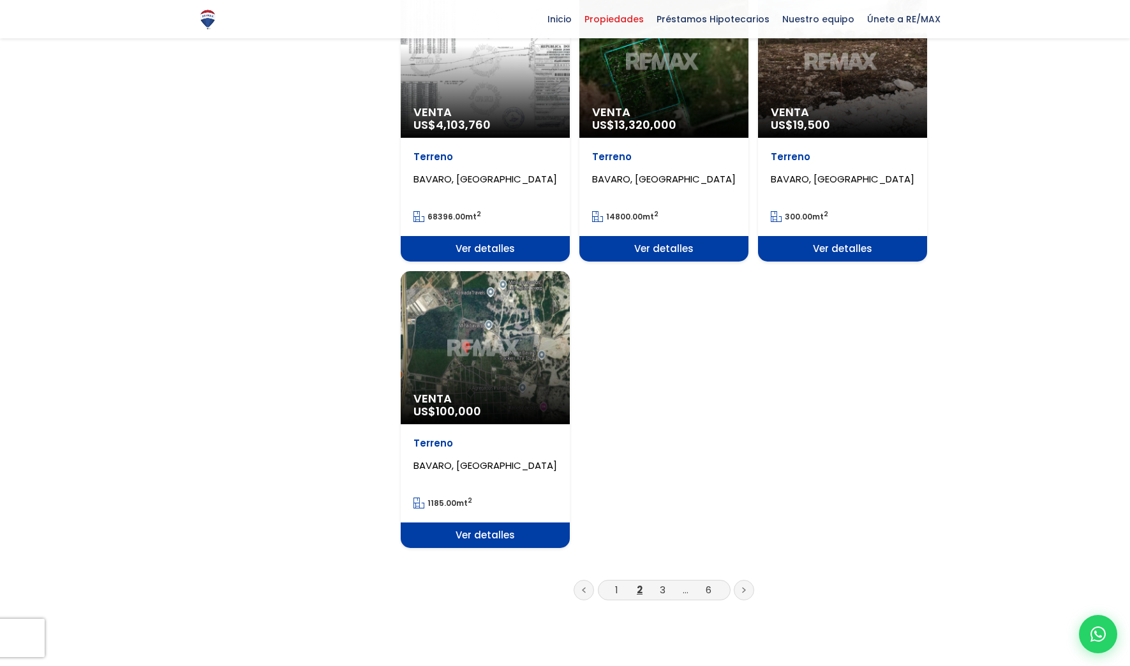
click at [489, 538] on span "Ver detalles" at bounding box center [485, 536] width 169 height 26
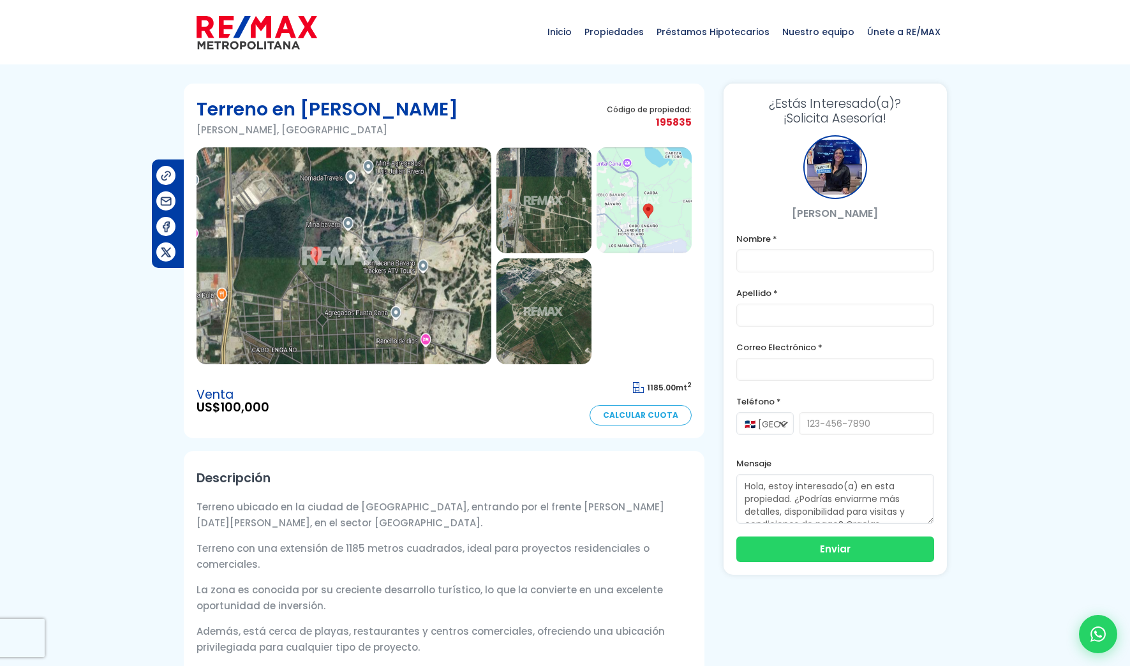
click at [346, 230] on img at bounding box center [344, 255] width 295 height 217
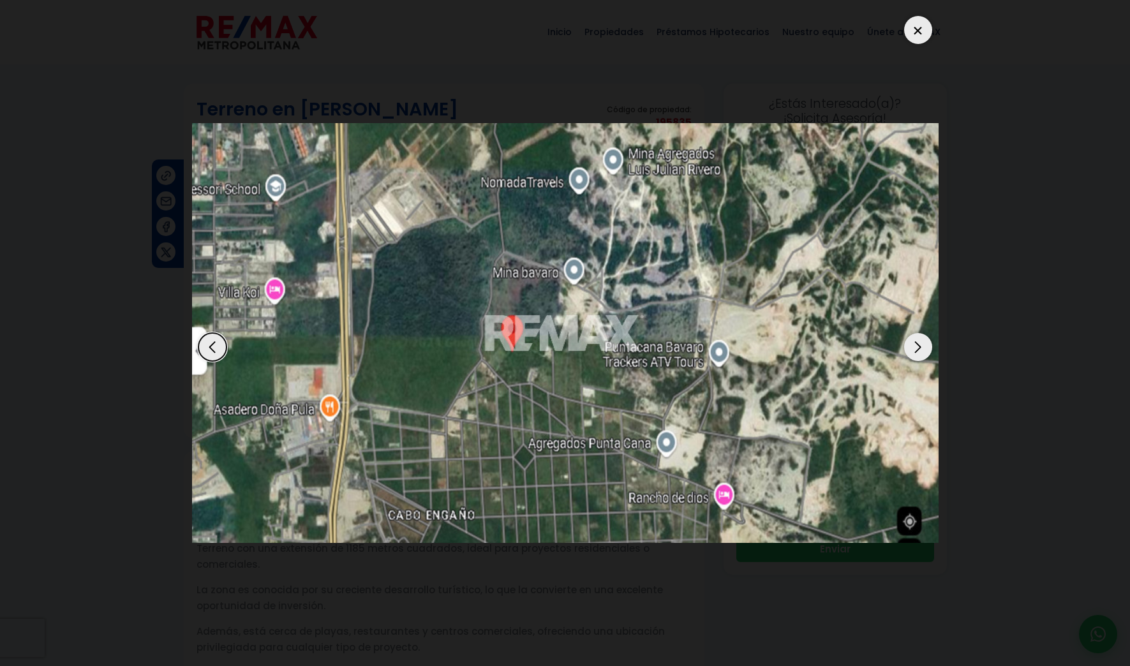
click at [921, 24] on div at bounding box center [918, 30] width 28 height 28
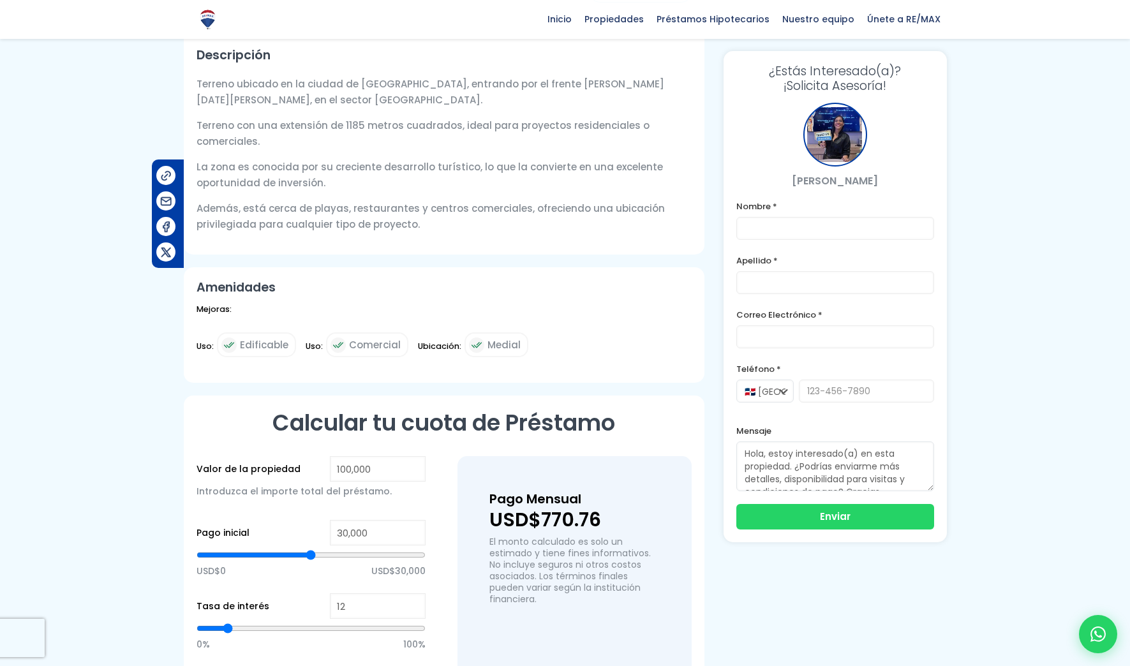
scroll to position [40, 0]
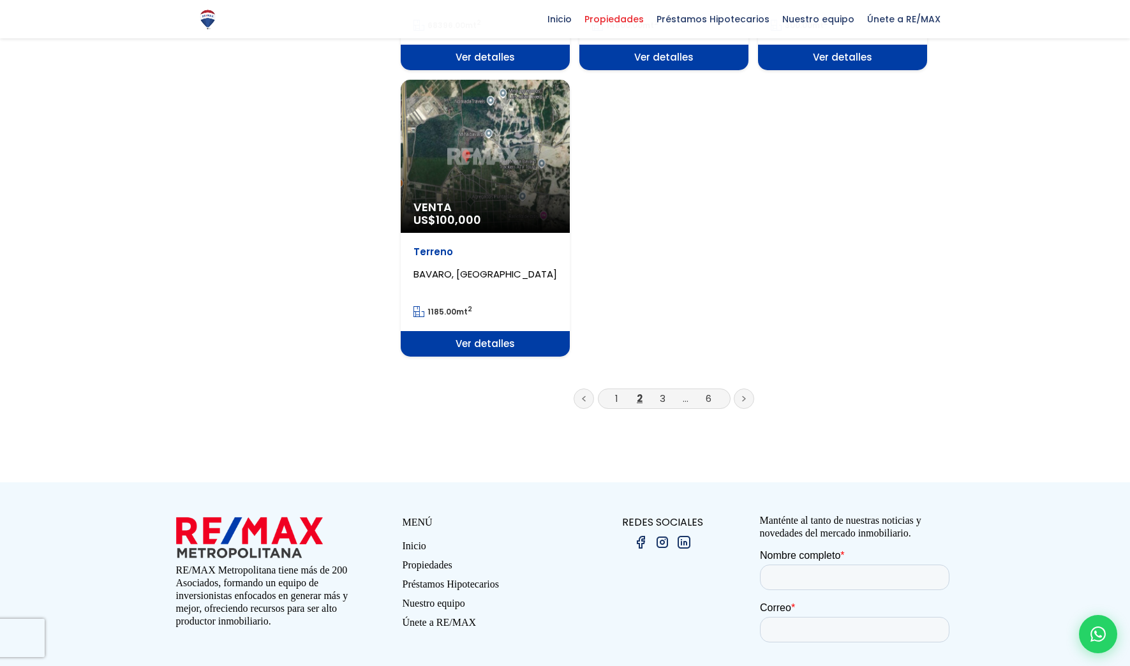
scroll to position [1277, 0]
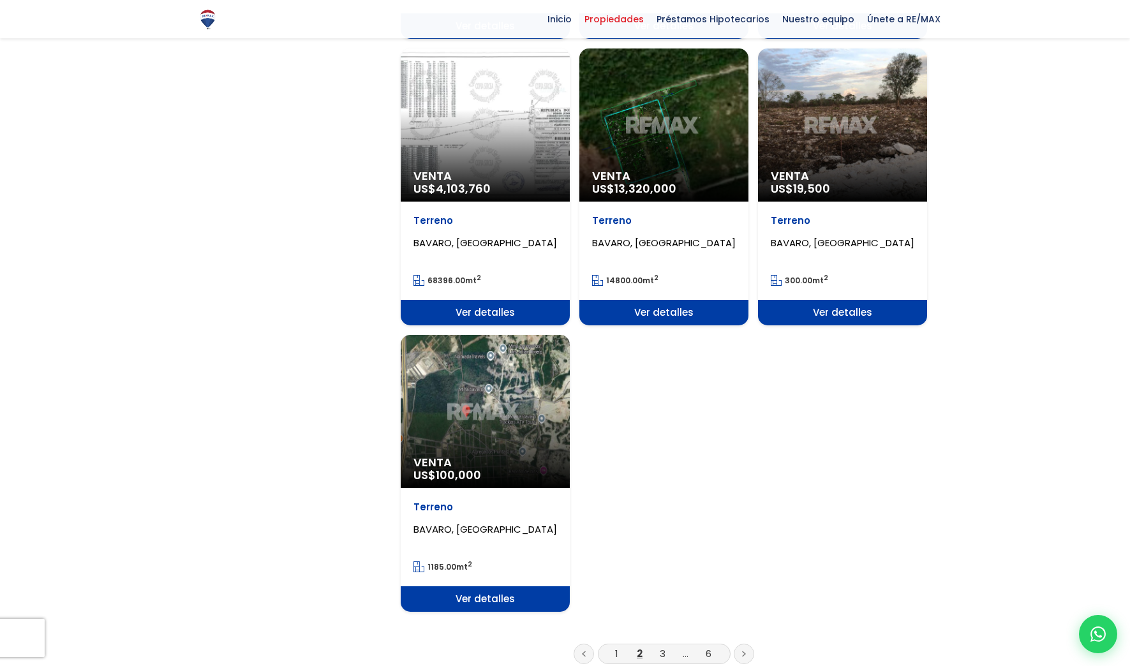
click at [837, 316] on span "Ver detalles" at bounding box center [842, 313] width 169 height 26
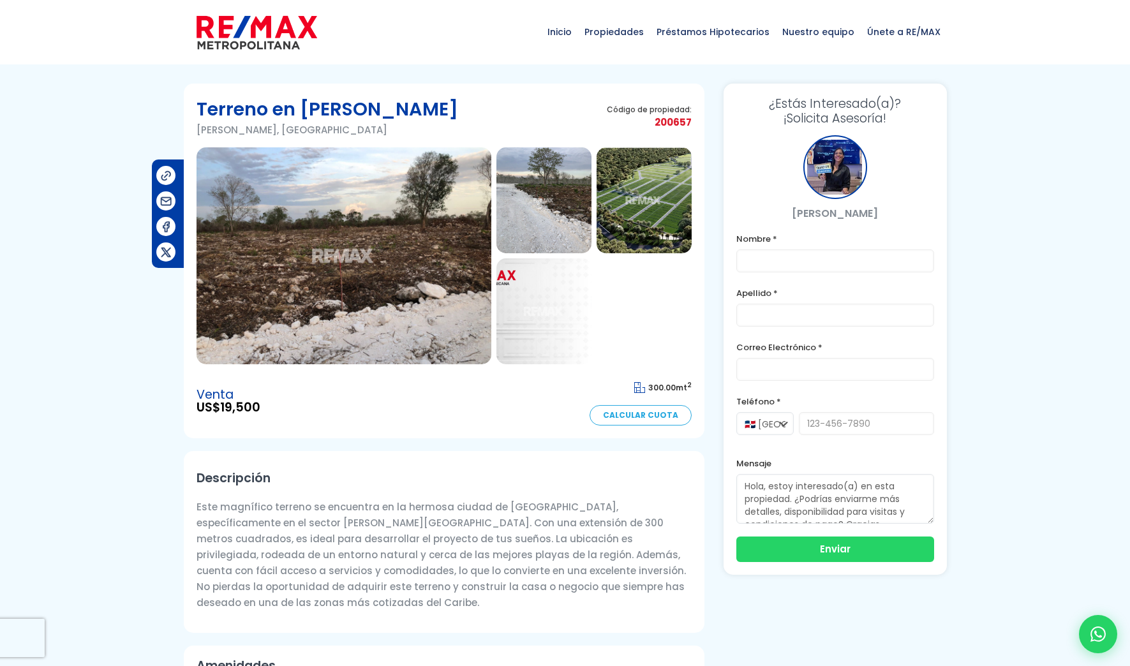
click at [369, 231] on img at bounding box center [344, 255] width 295 height 217
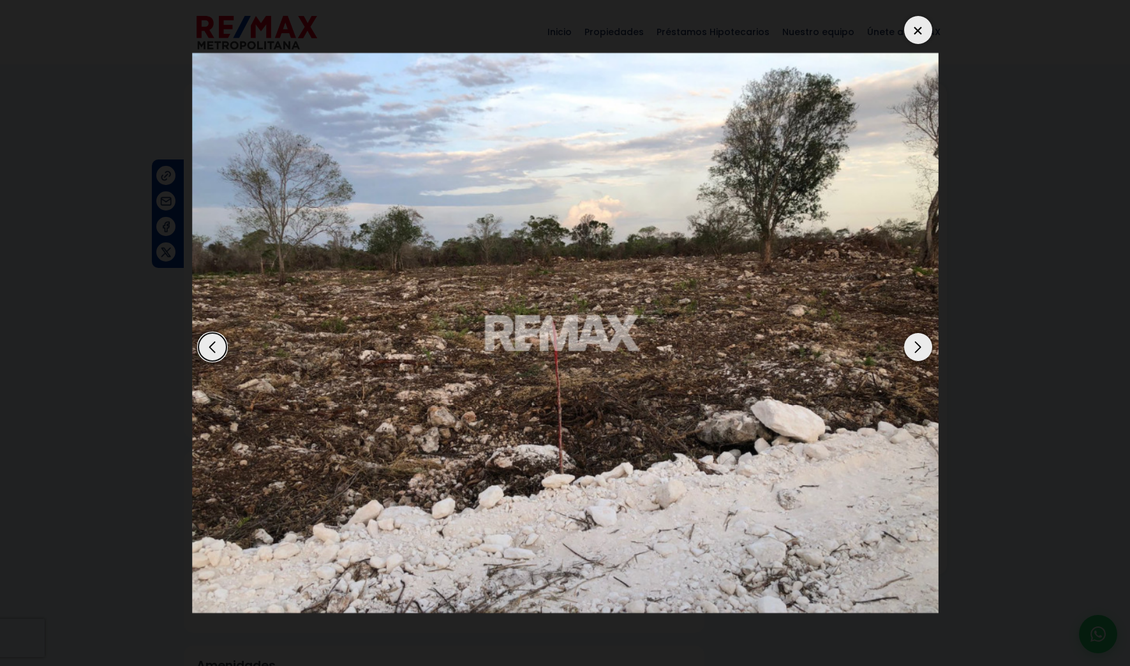
click at [917, 350] on div "Next slide" at bounding box center [918, 347] width 28 height 28
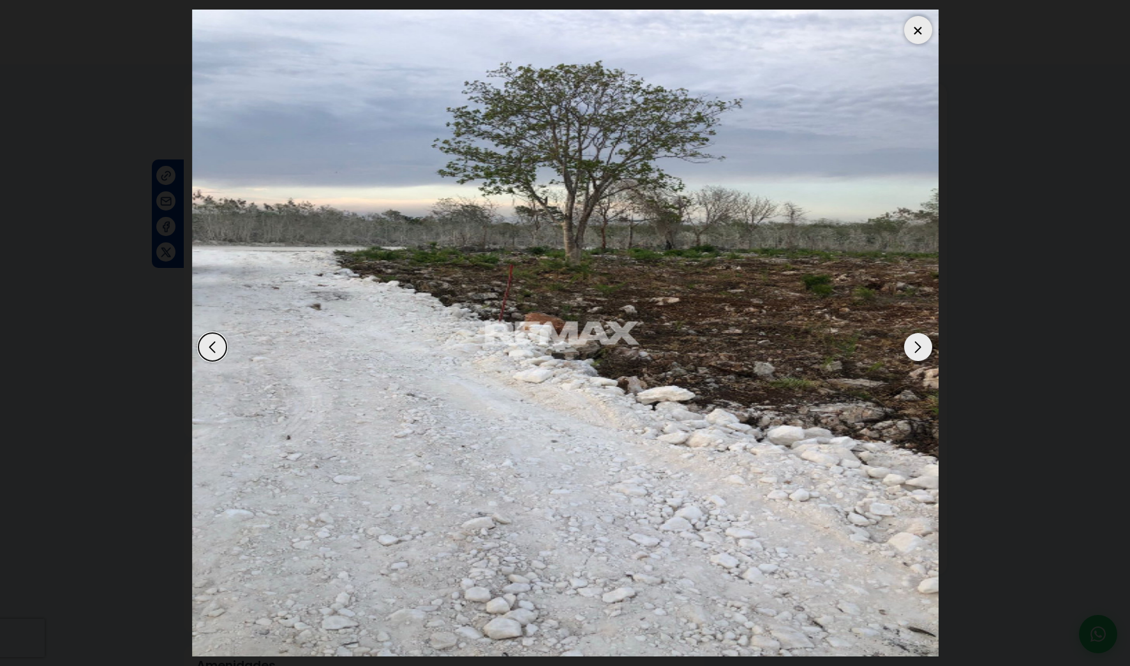
click at [917, 350] on div "Next slide" at bounding box center [918, 347] width 28 height 28
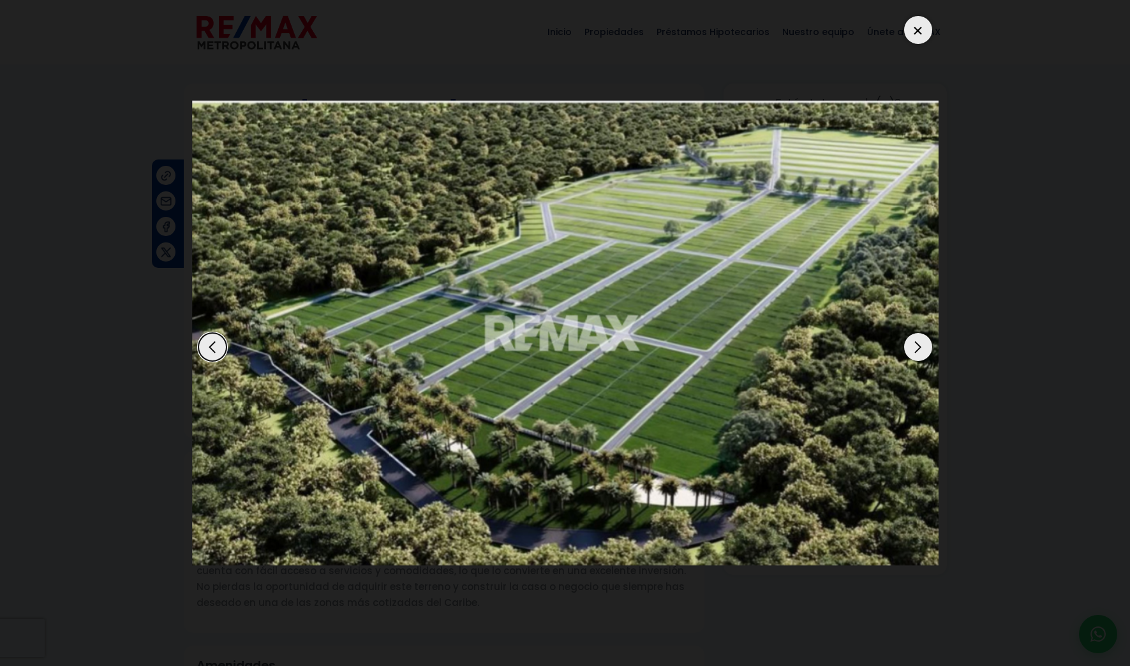
click at [917, 350] on div "Next slide" at bounding box center [918, 347] width 28 height 28
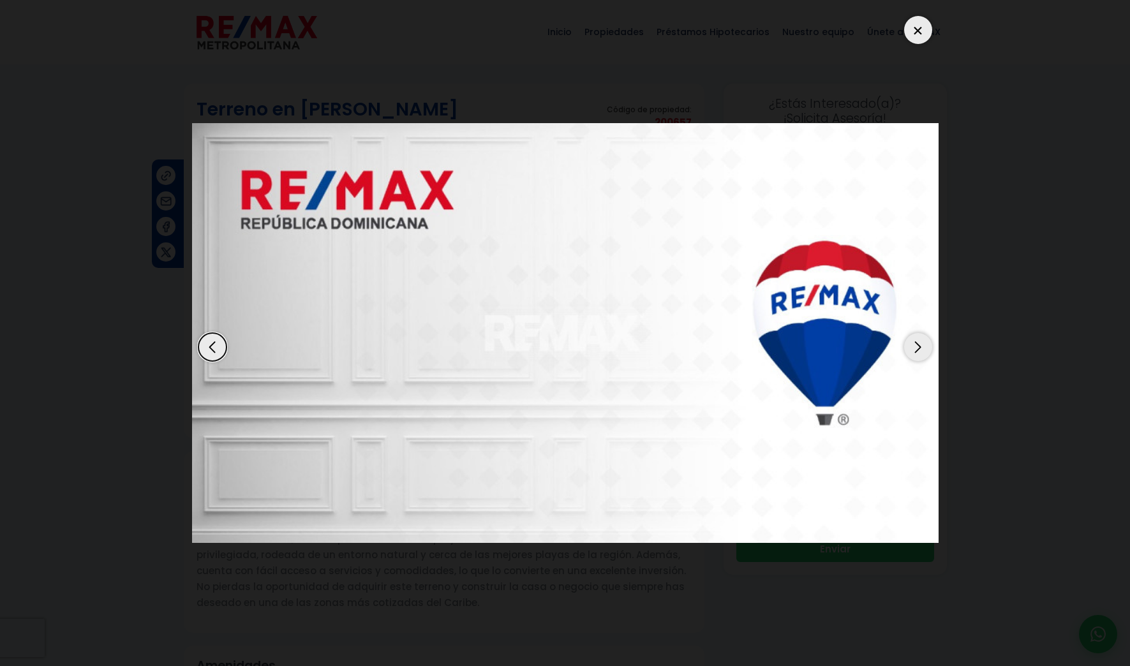
click at [917, 350] on div "Next slide" at bounding box center [918, 347] width 28 height 28
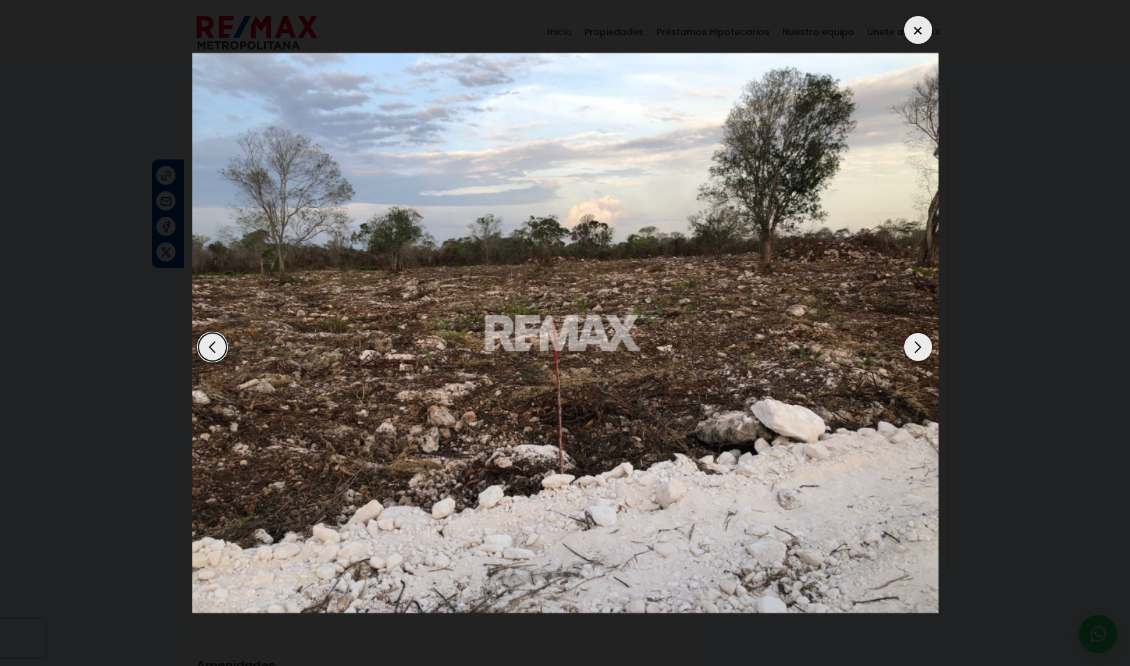
click at [917, 350] on div "Next slide" at bounding box center [918, 347] width 28 height 28
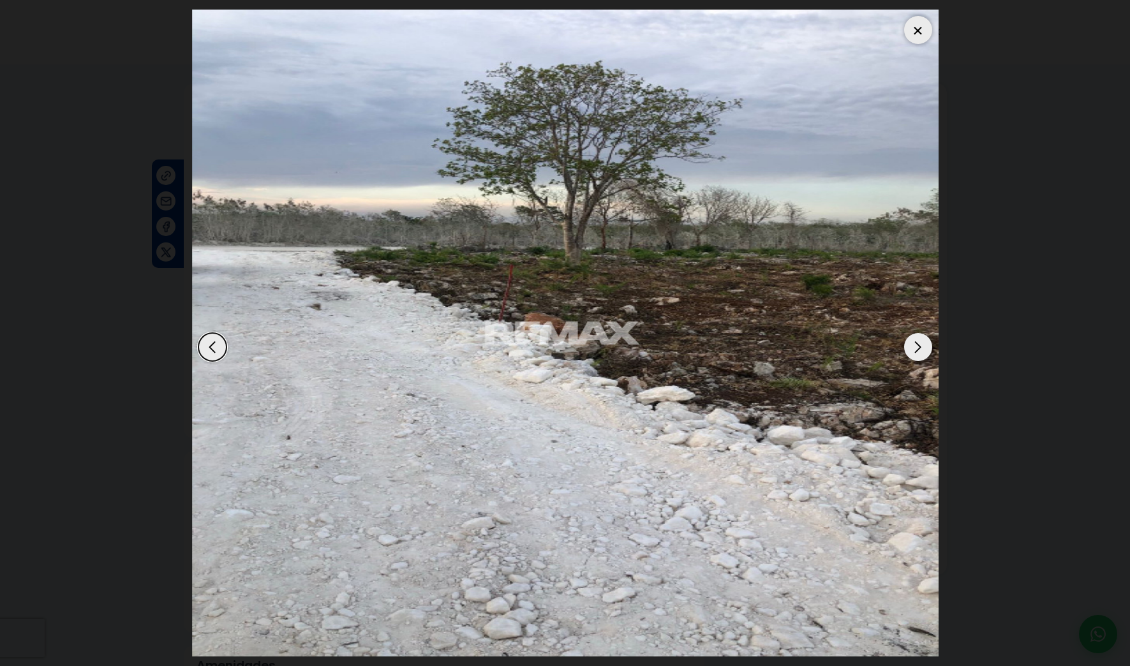
click at [917, 350] on div "Next slide" at bounding box center [918, 347] width 28 height 28
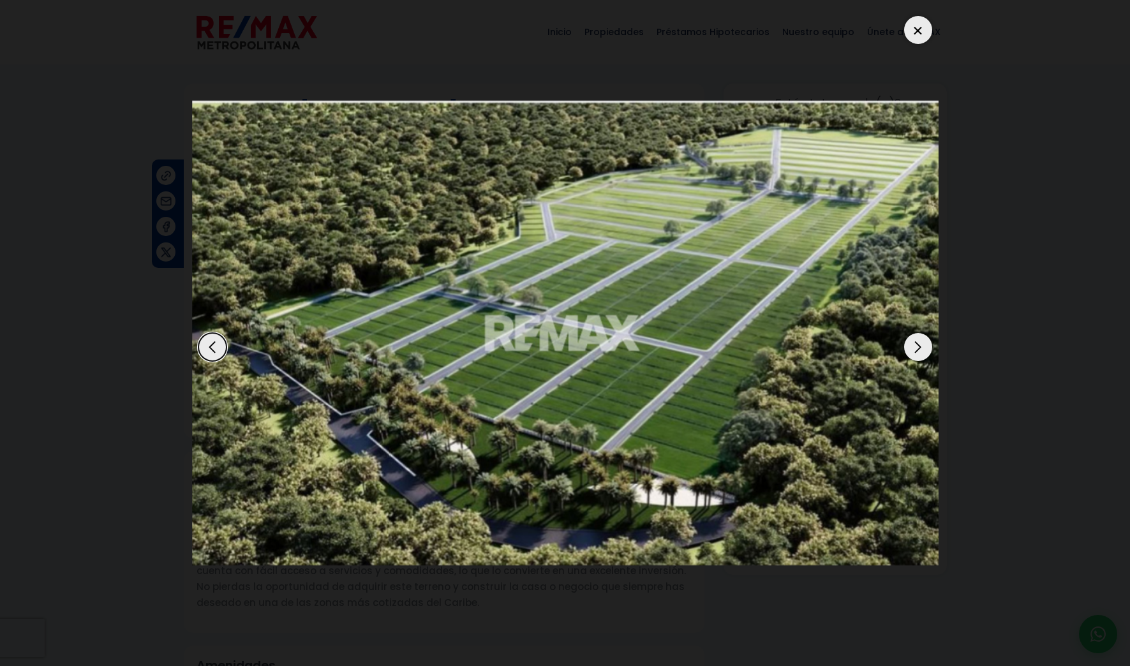
click at [918, 29] on div at bounding box center [918, 30] width 28 height 28
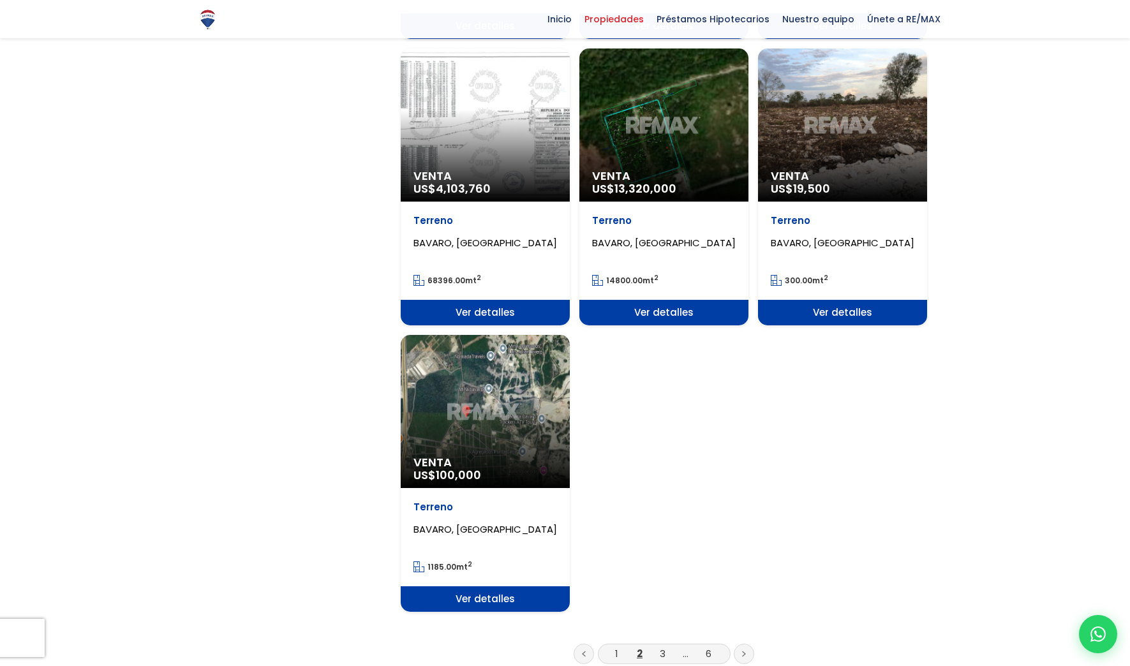
scroll to position [1468, 0]
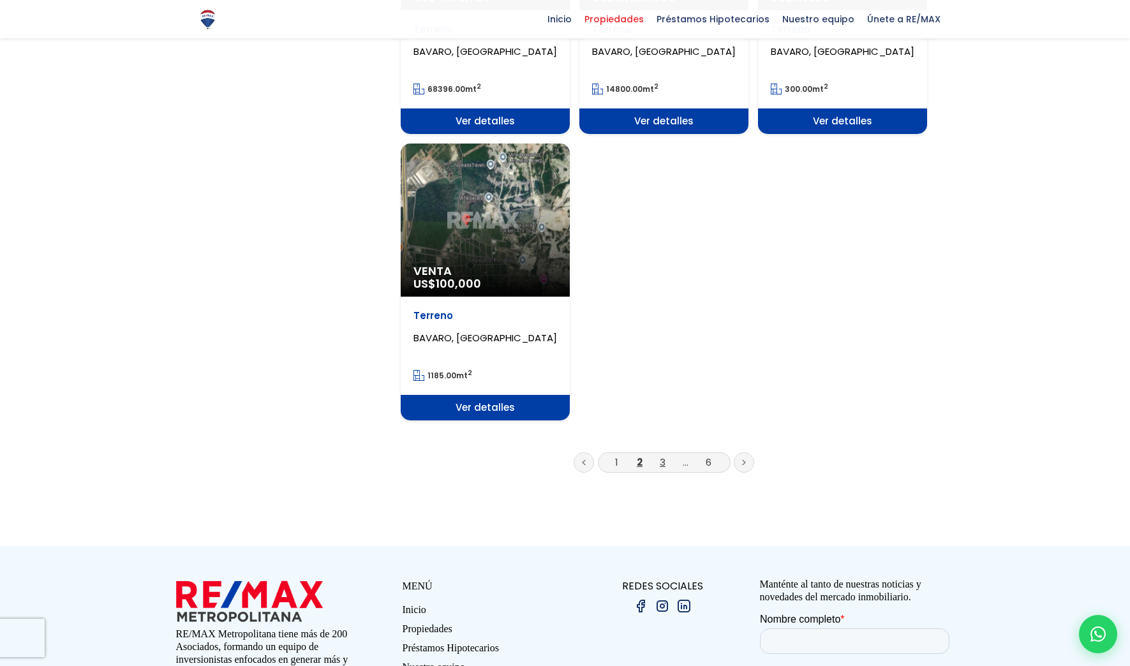
click at [660, 459] on link "3" at bounding box center [663, 462] width 6 height 13
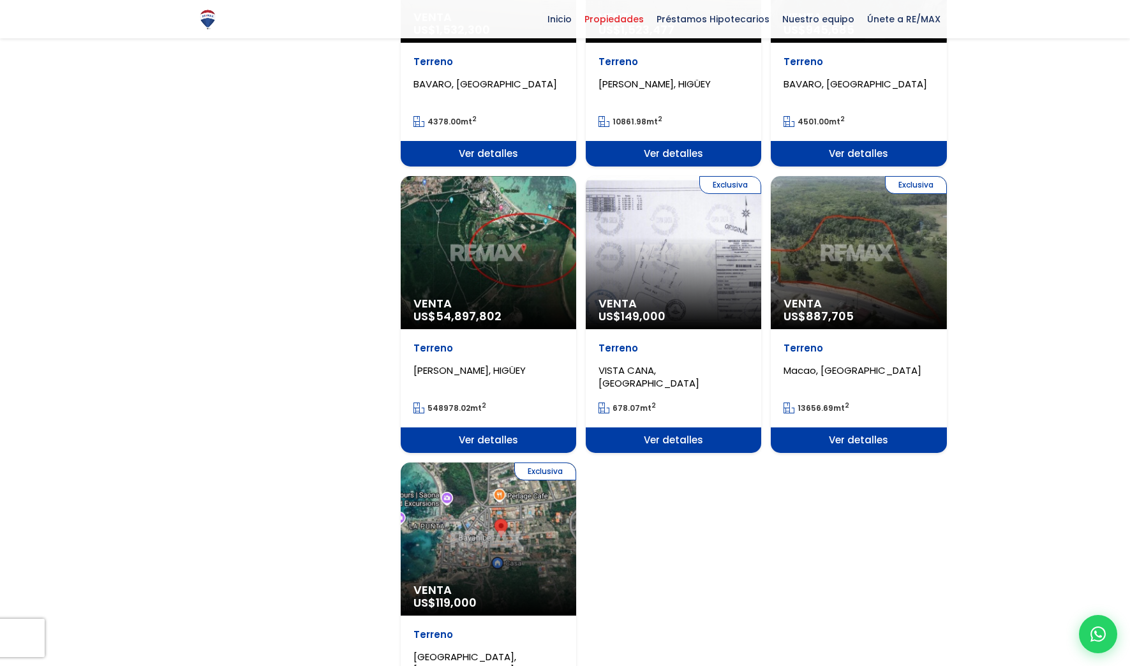
scroll to position [1340, 0]
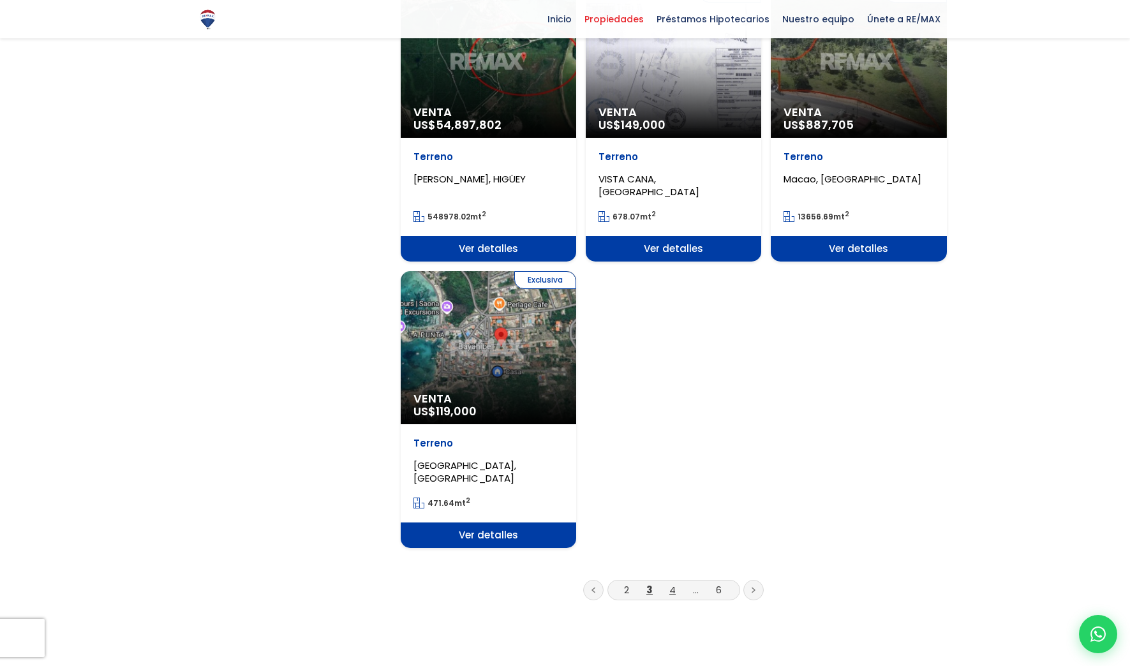
click at [670, 588] on link "4" at bounding box center [673, 589] width 6 height 13
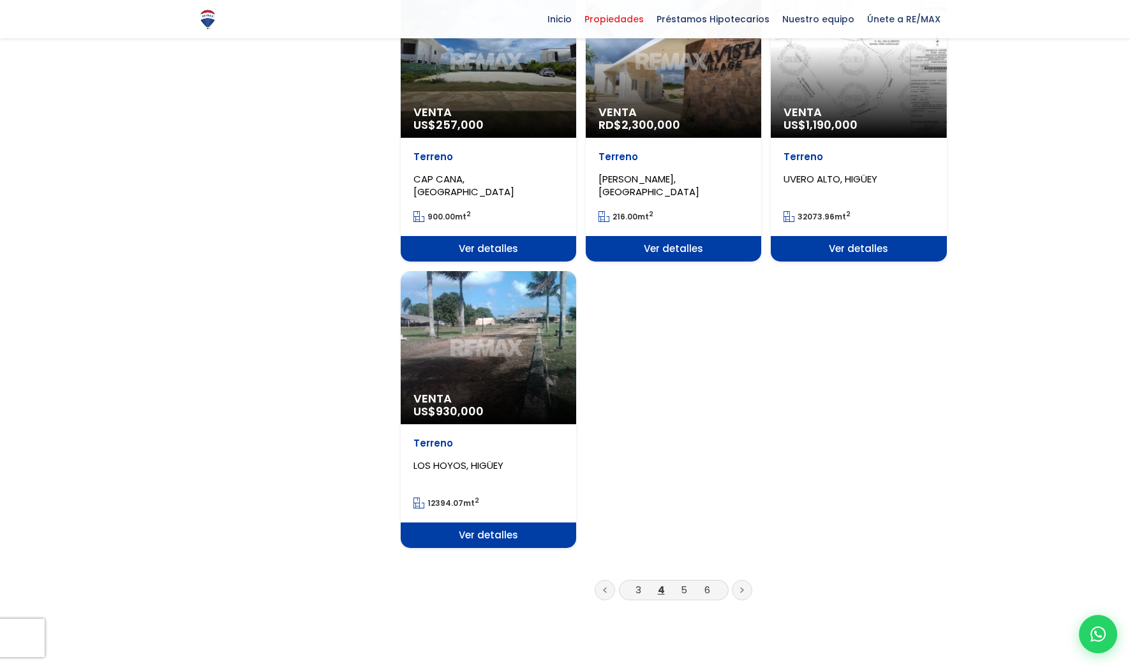
scroll to position [1532, 0]
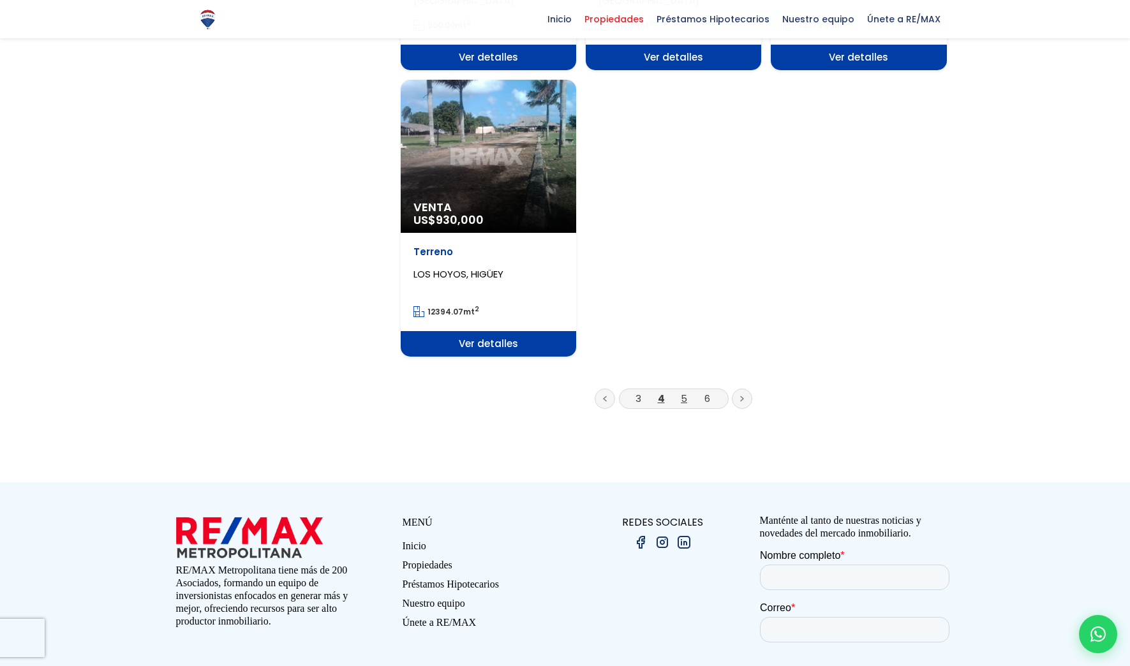
click at [686, 400] on link "5" at bounding box center [684, 398] width 6 height 13
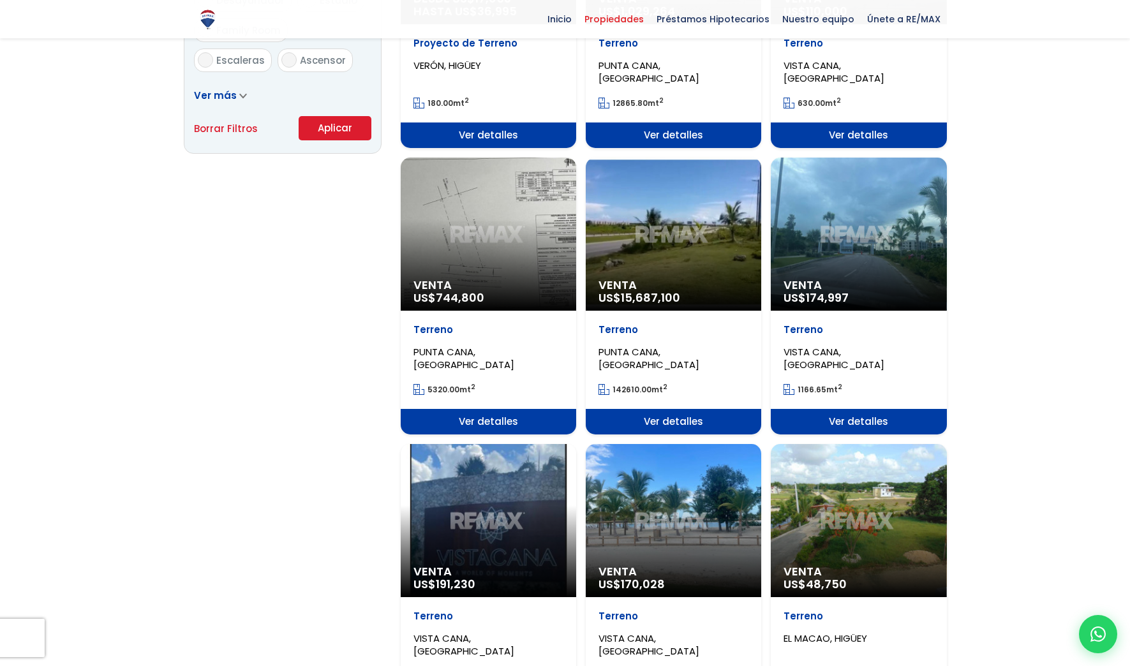
scroll to position [447, 0]
